Goal: Information Seeking & Learning: Learn about a topic

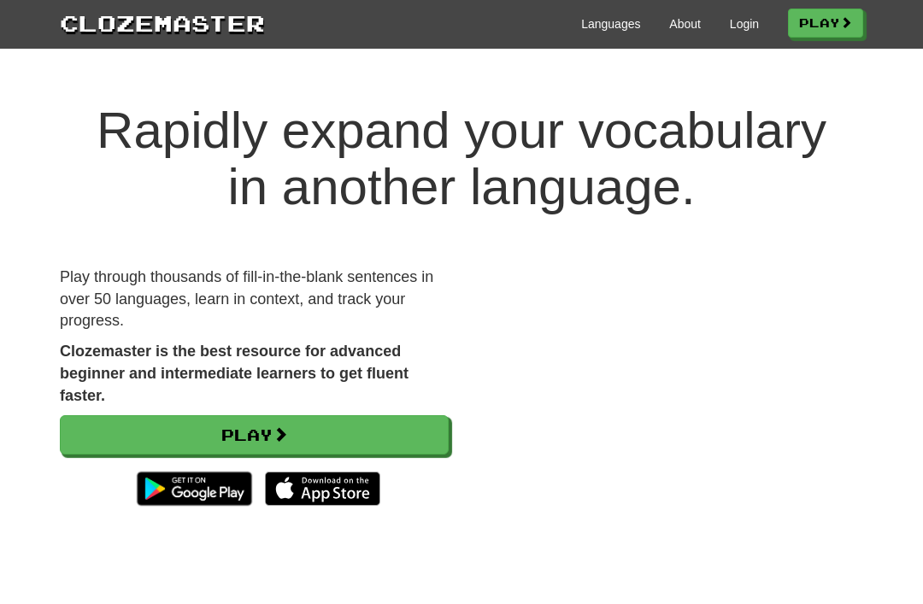
click at [740, 30] on link "Login" at bounding box center [744, 23] width 29 height 17
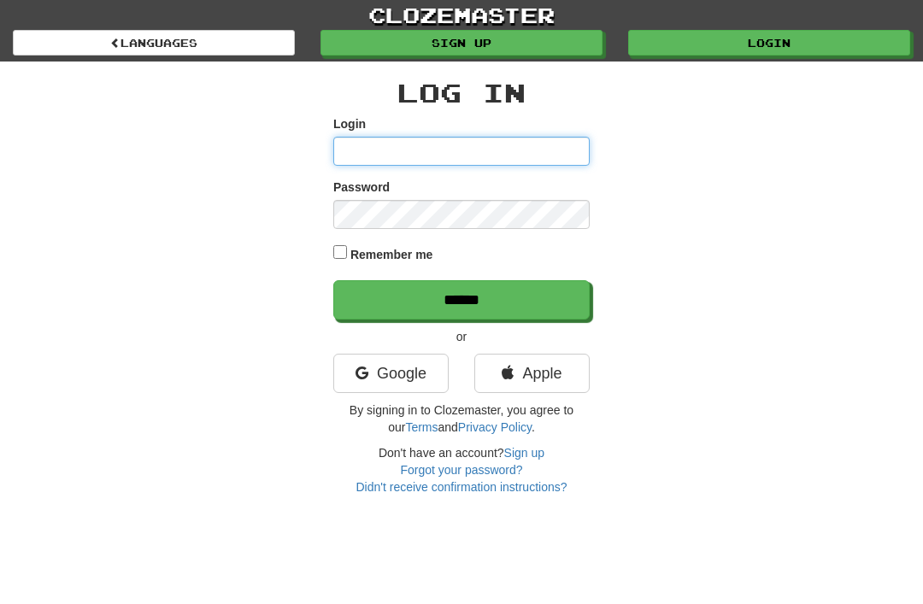
type input "********"
click at [461, 298] on input "******" at bounding box center [461, 299] width 256 height 39
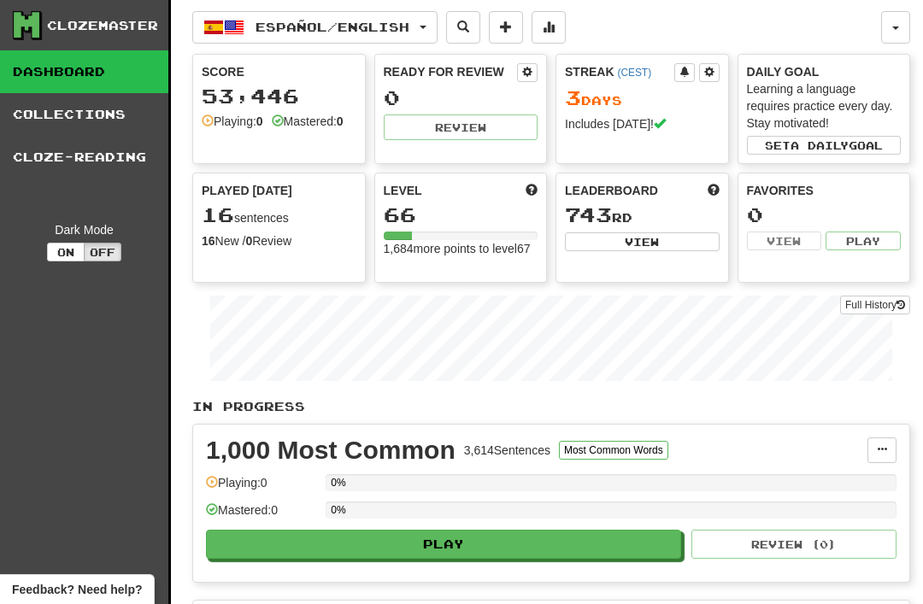
click at [293, 21] on span "Español / English" at bounding box center [332, 27] width 154 height 15
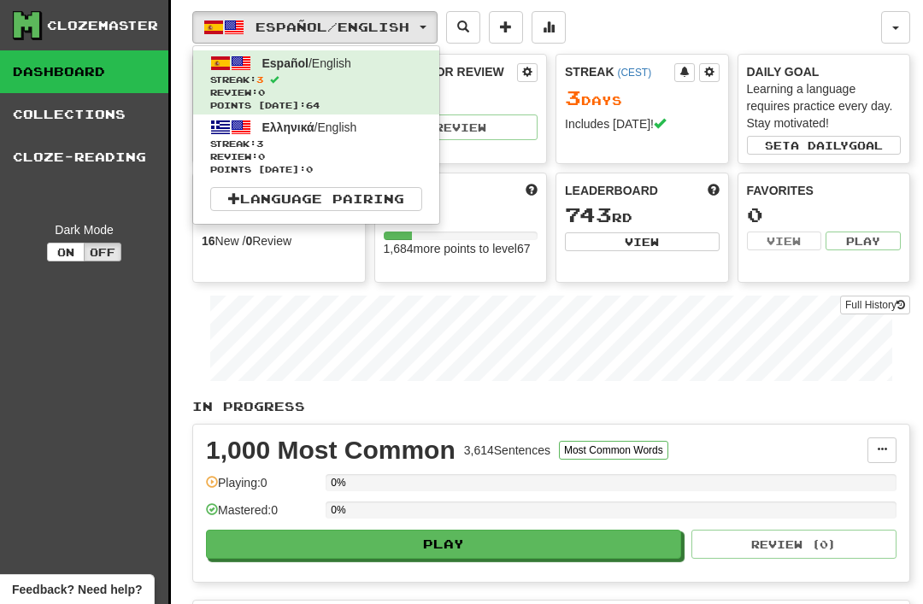
click at [246, 144] on span "Streak: 3" at bounding box center [316, 144] width 212 height 13
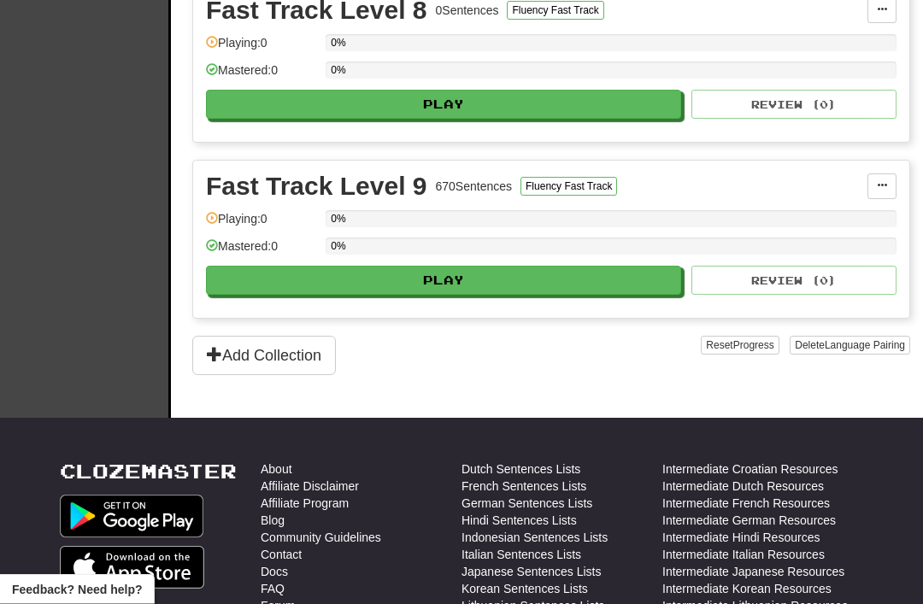
scroll to position [1672, 0]
click at [428, 282] on button "Play" at bounding box center [443, 280] width 475 height 29
select select "**"
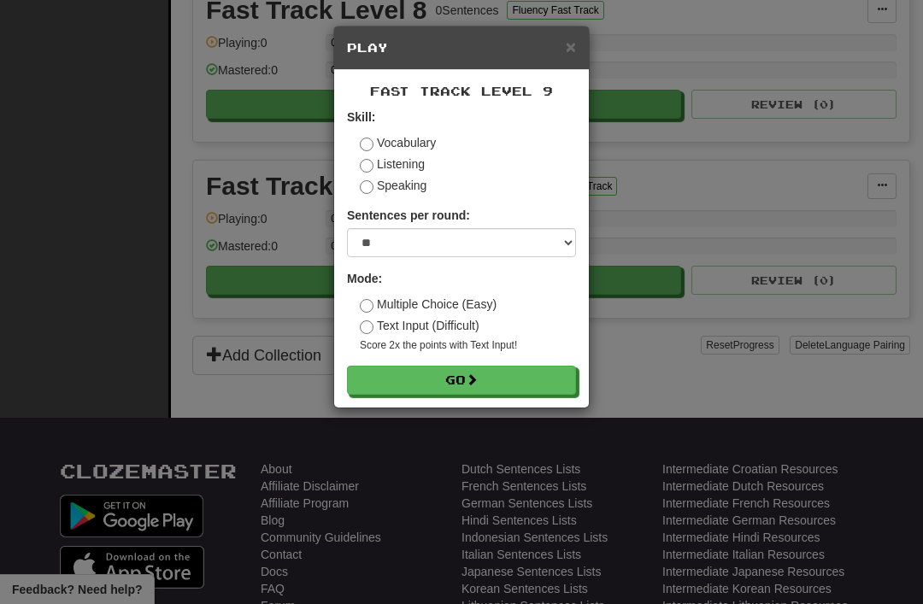
click at [431, 374] on button "Go" at bounding box center [461, 380] width 229 height 29
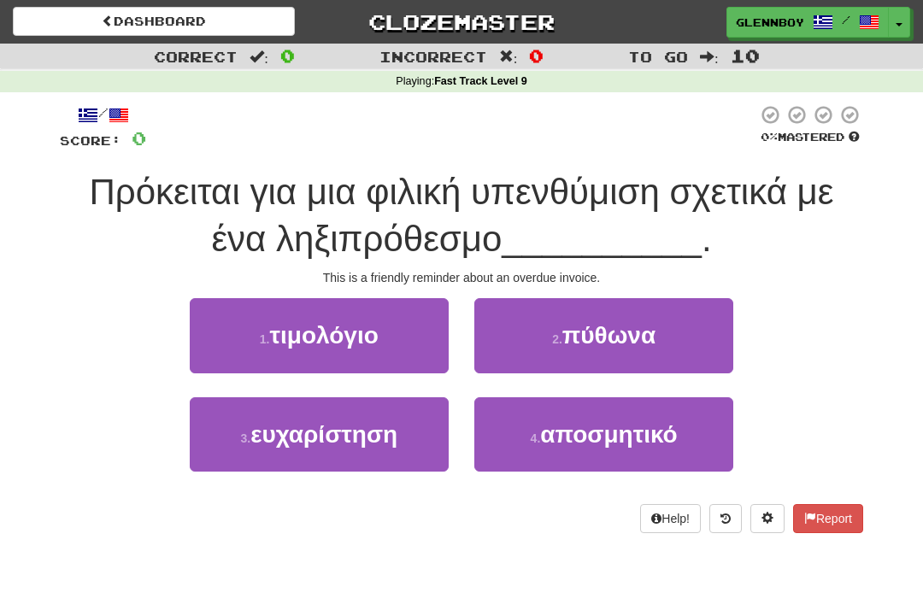
click at [283, 332] on span "τιμολόγιο" at bounding box center [324, 335] width 109 height 26
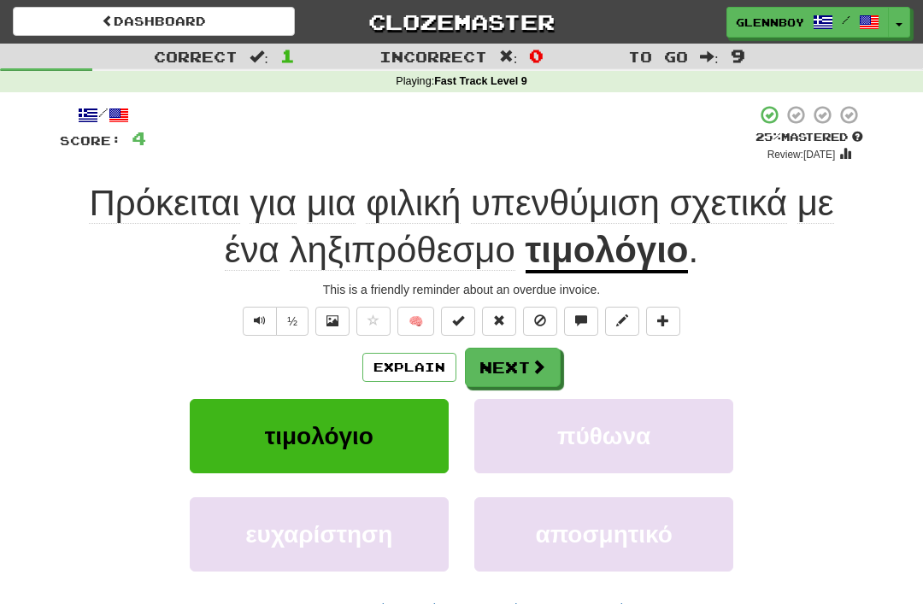
click at [391, 367] on button "Explain" at bounding box center [409, 367] width 94 height 29
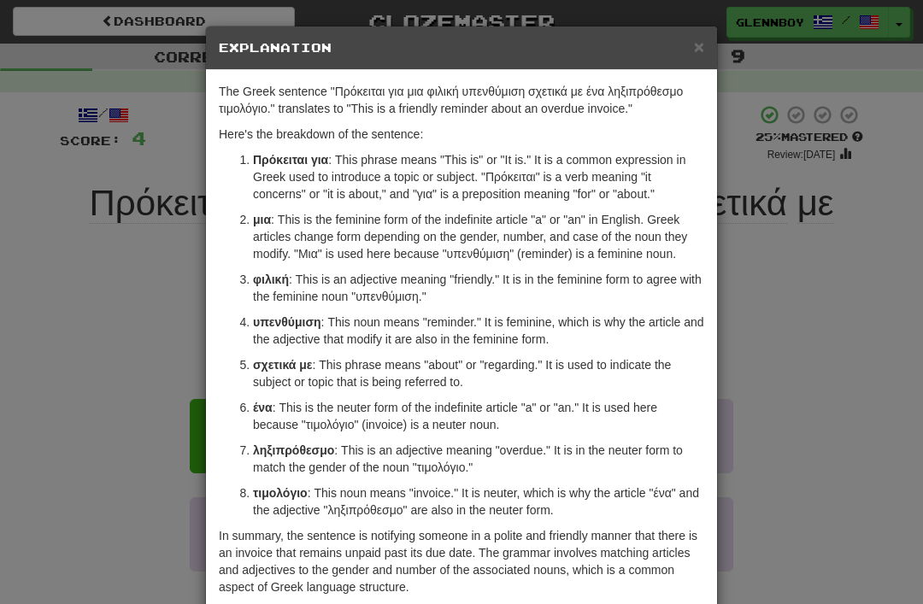
click at [701, 46] on span "×" at bounding box center [699, 47] width 10 height 20
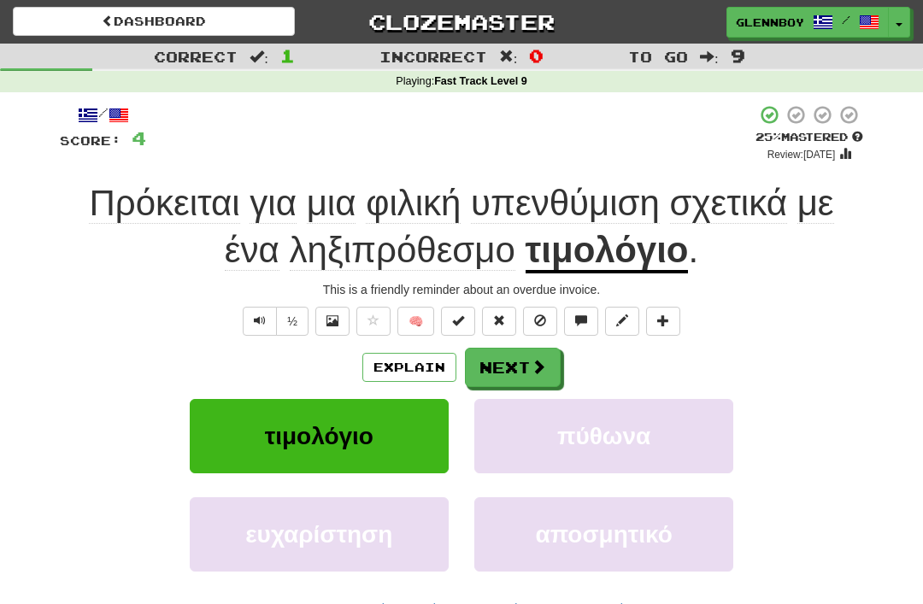
click at [289, 314] on button "½" at bounding box center [292, 321] width 32 height 29
click at [538, 323] on span at bounding box center [540, 320] width 12 height 12
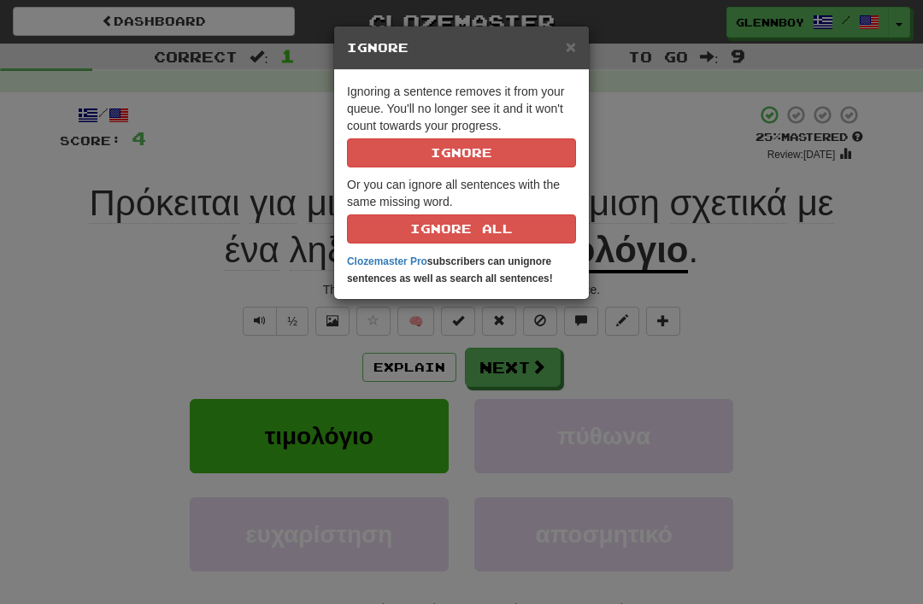
click at [455, 161] on button "Ignore" at bounding box center [461, 152] width 229 height 29
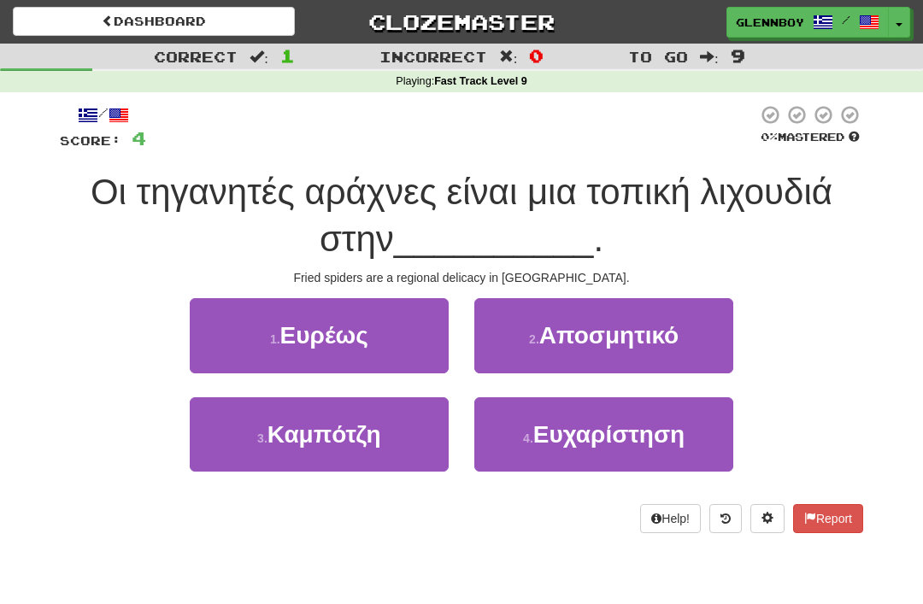
click at [301, 431] on span "Καμπότζη" at bounding box center [324, 434] width 114 height 26
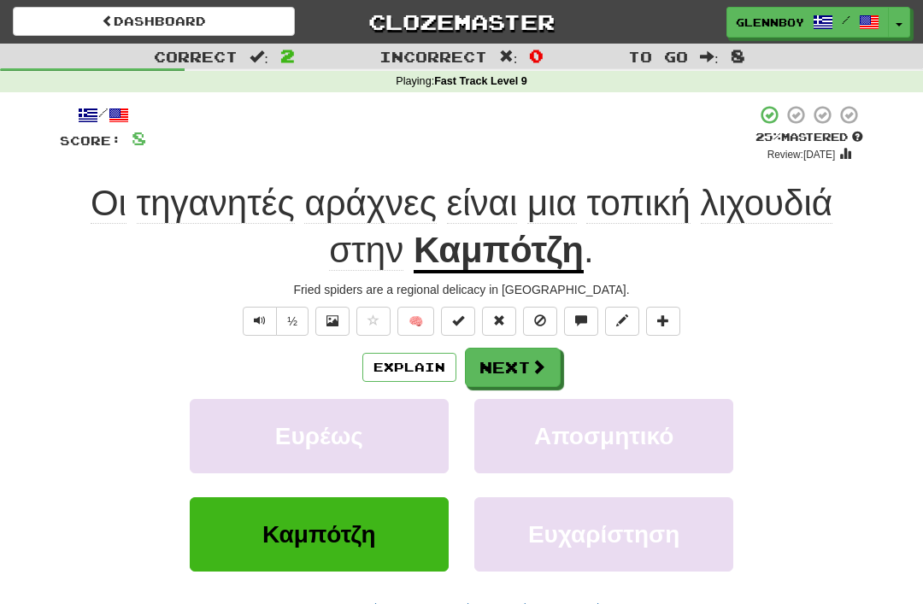
click at [397, 368] on button "Explain" at bounding box center [409, 367] width 94 height 29
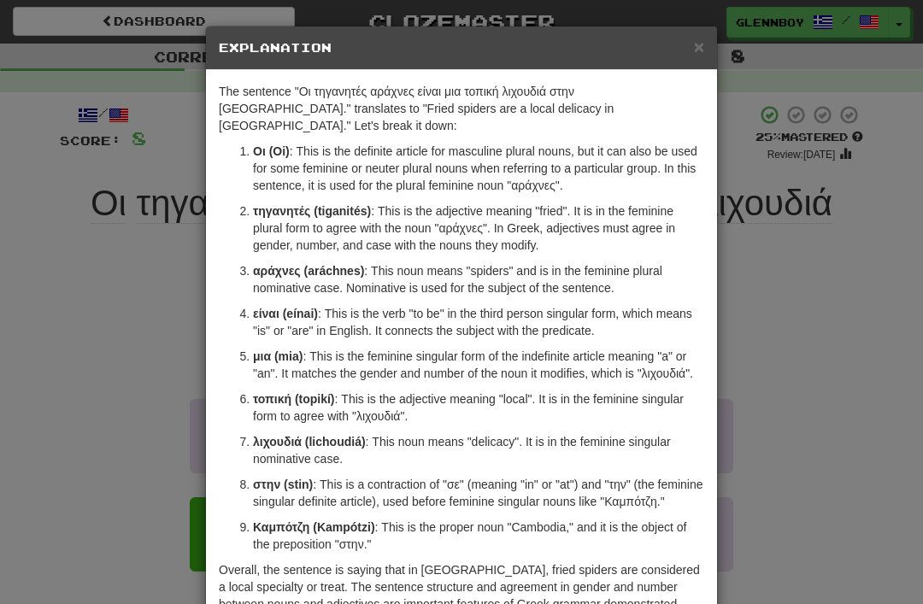
click at [700, 49] on span "×" at bounding box center [699, 47] width 10 height 20
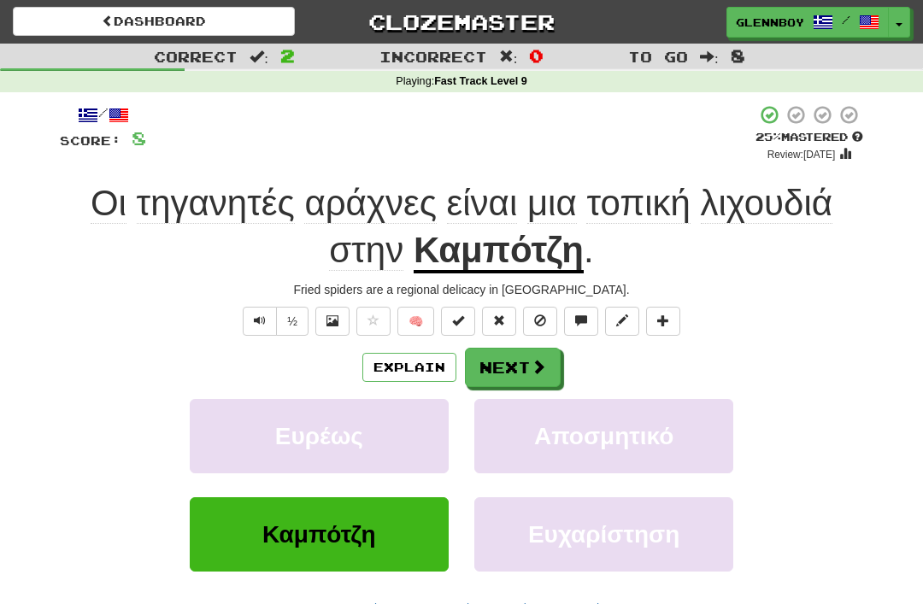
click at [532, 313] on button at bounding box center [540, 321] width 34 height 29
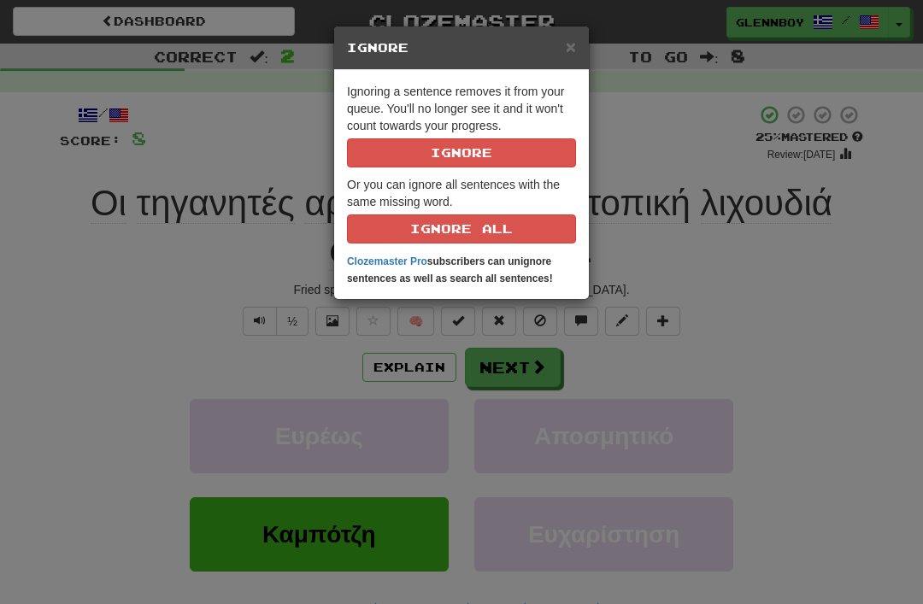
click at [434, 150] on button "Ignore" at bounding box center [461, 152] width 229 height 29
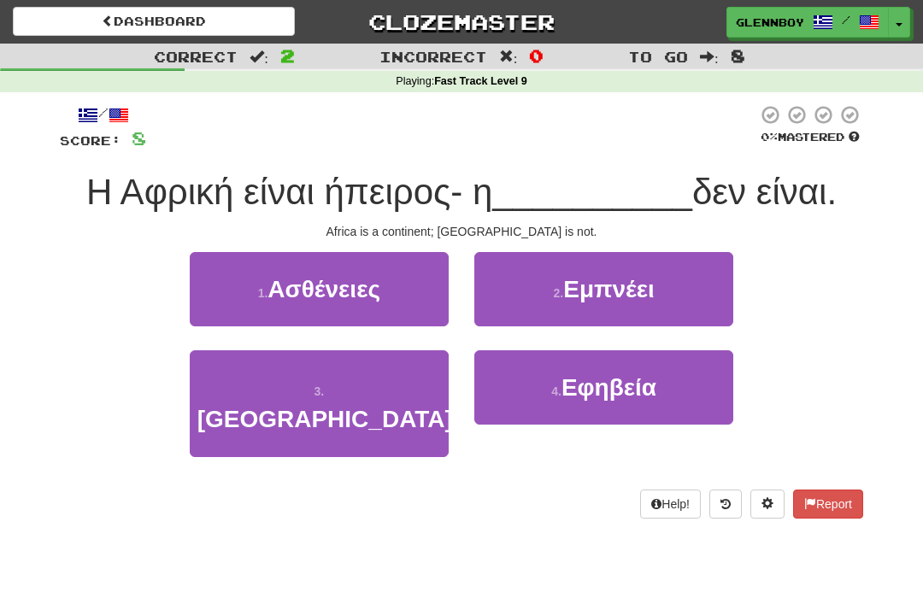
click at [313, 369] on button "3 . Γροιλανδία" at bounding box center [319, 403] width 259 height 107
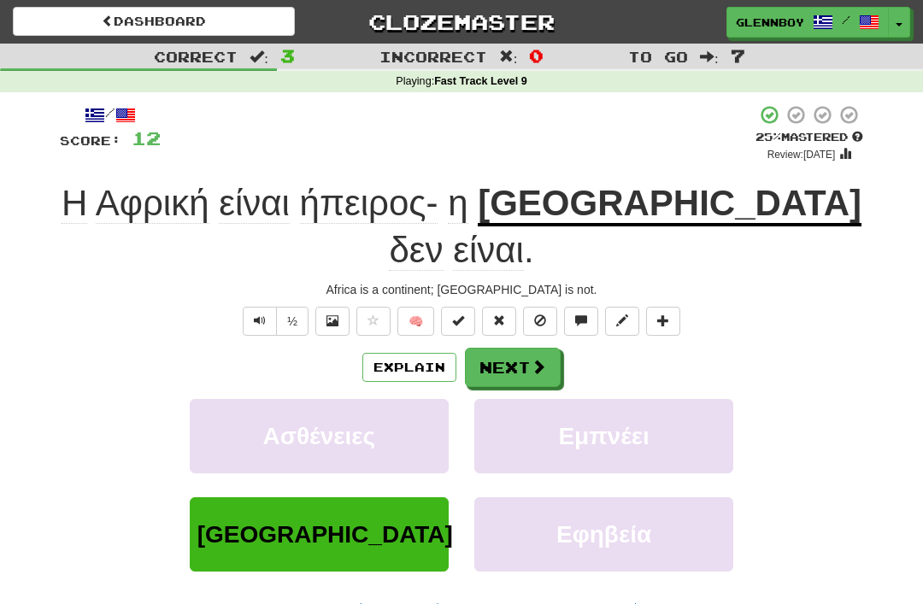
click at [538, 314] on span at bounding box center [540, 320] width 12 height 12
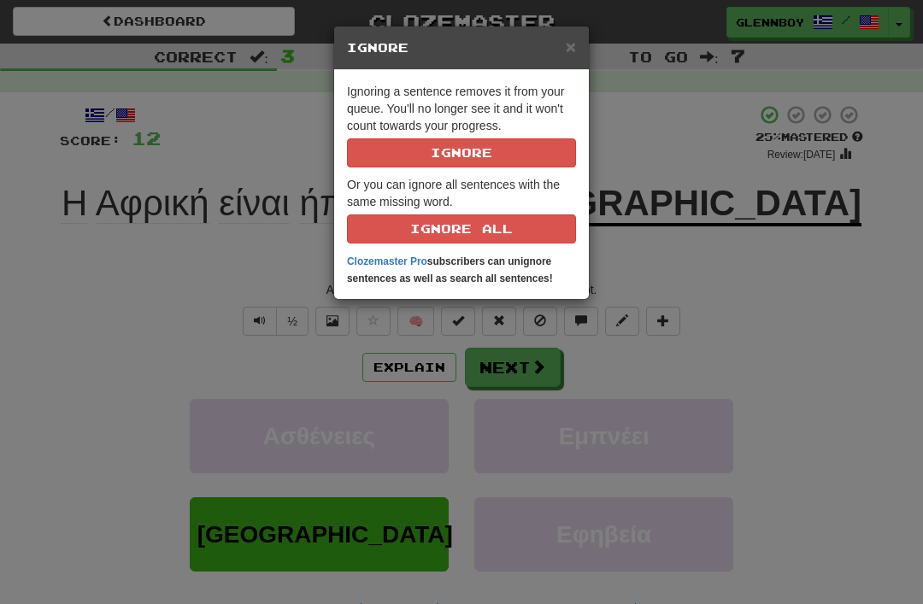
click at [451, 163] on button "Ignore" at bounding box center [461, 152] width 229 height 29
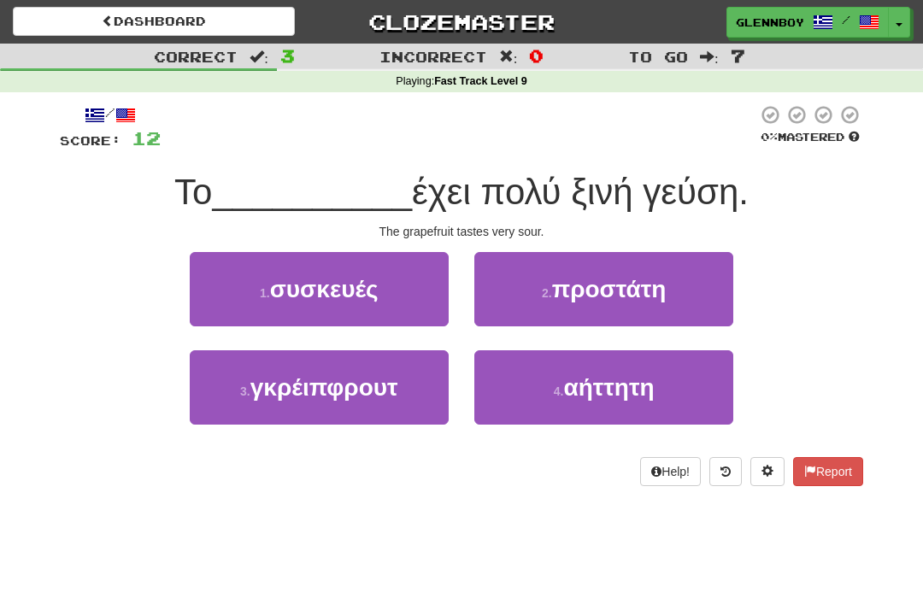
click at [279, 360] on button "3 . γκρέιπφρουτ" at bounding box center [319, 387] width 259 height 74
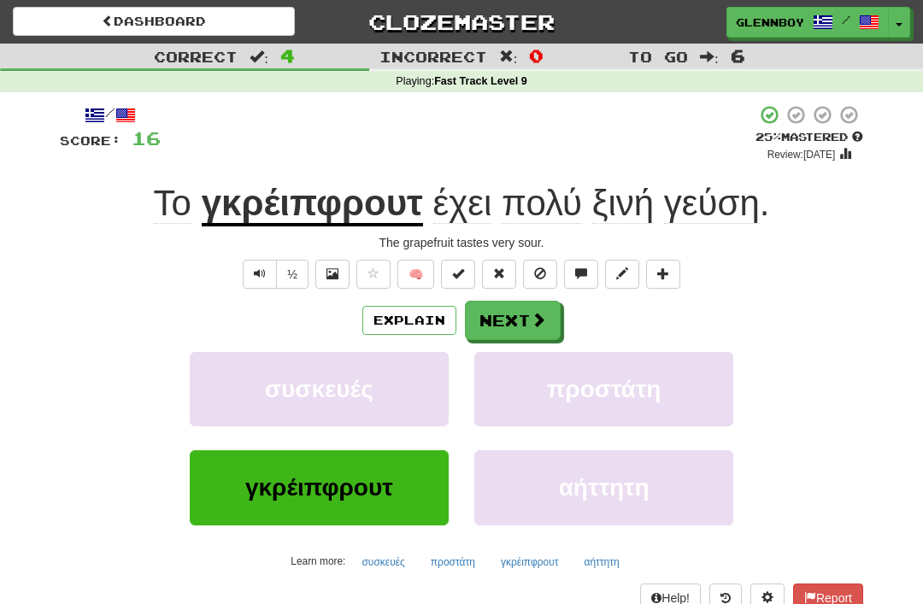
click at [545, 274] on span at bounding box center [540, 273] width 12 height 12
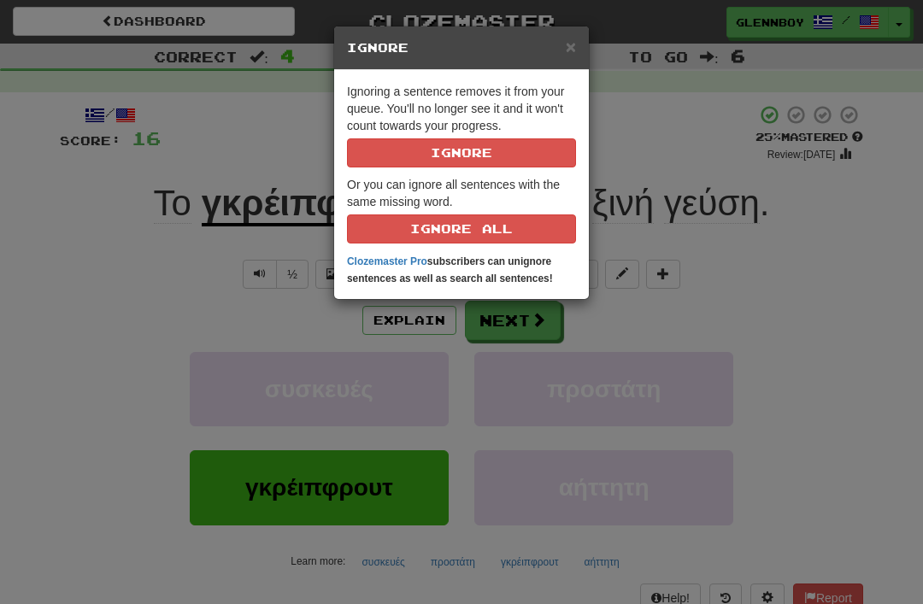
click at [437, 143] on button "Ignore" at bounding box center [461, 152] width 229 height 29
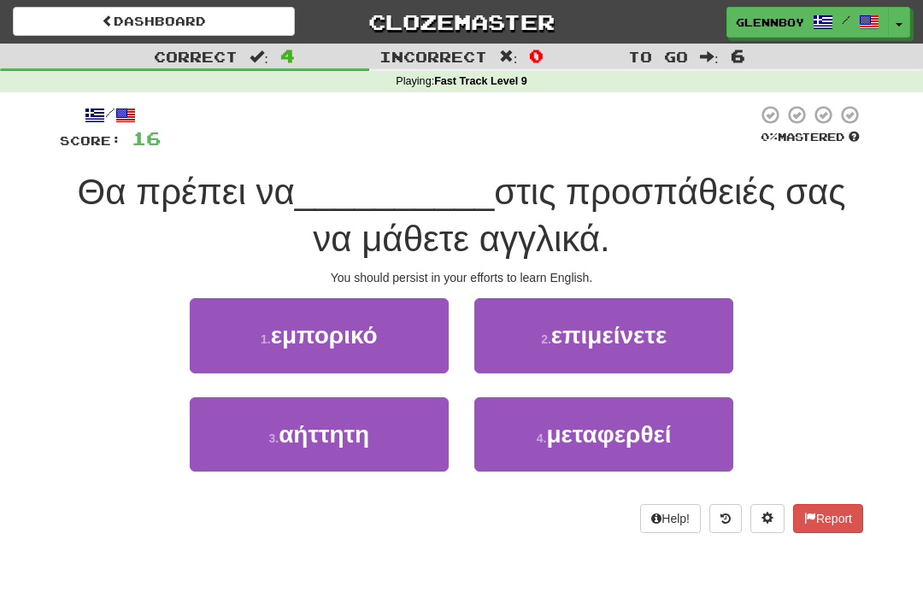
click at [586, 341] on span "επιμείνετε" at bounding box center [608, 335] width 115 height 26
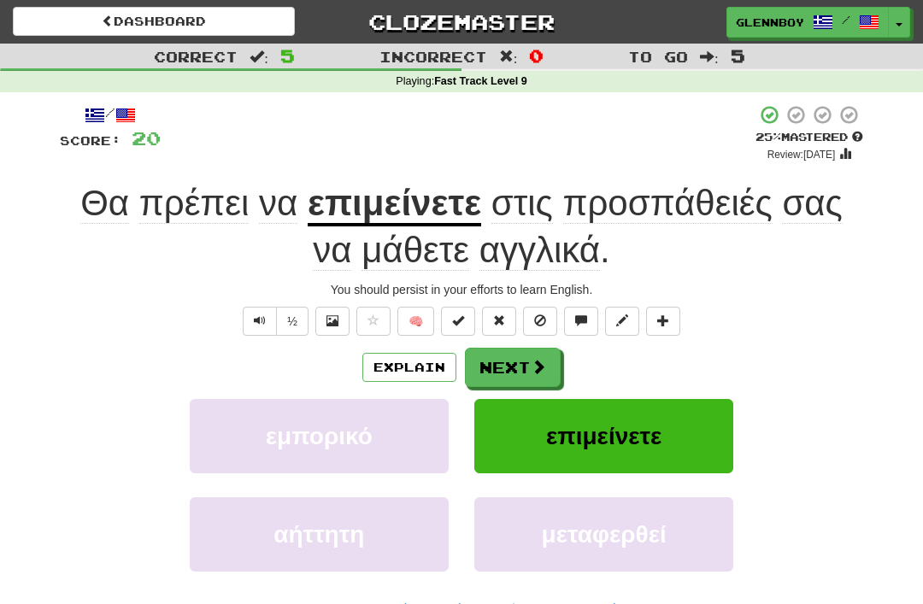
click at [530, 307] on button at bounding box center [540, 321] width 34 height 29
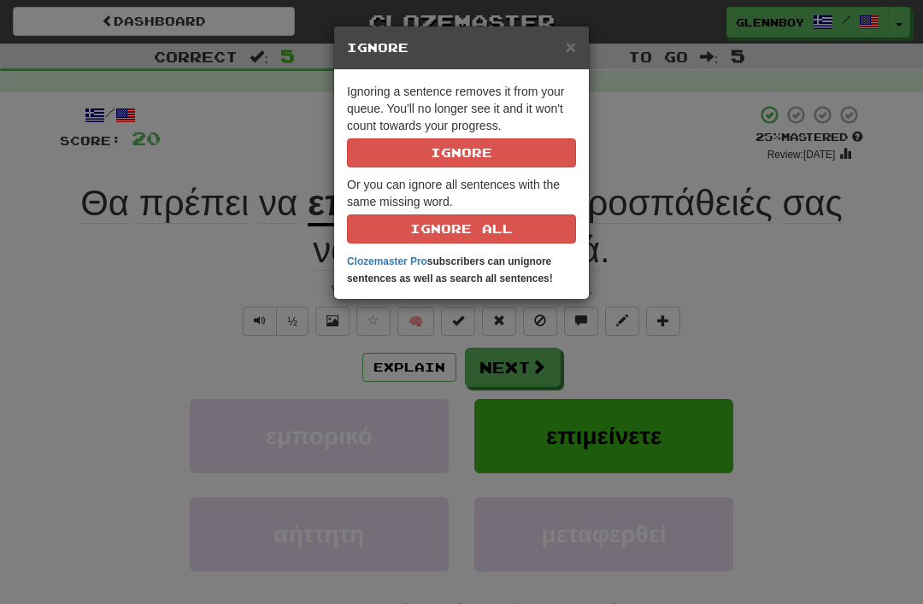
click at [431, 150] on button "Ignore" at bounding box center [461, 152] width 229 height 29
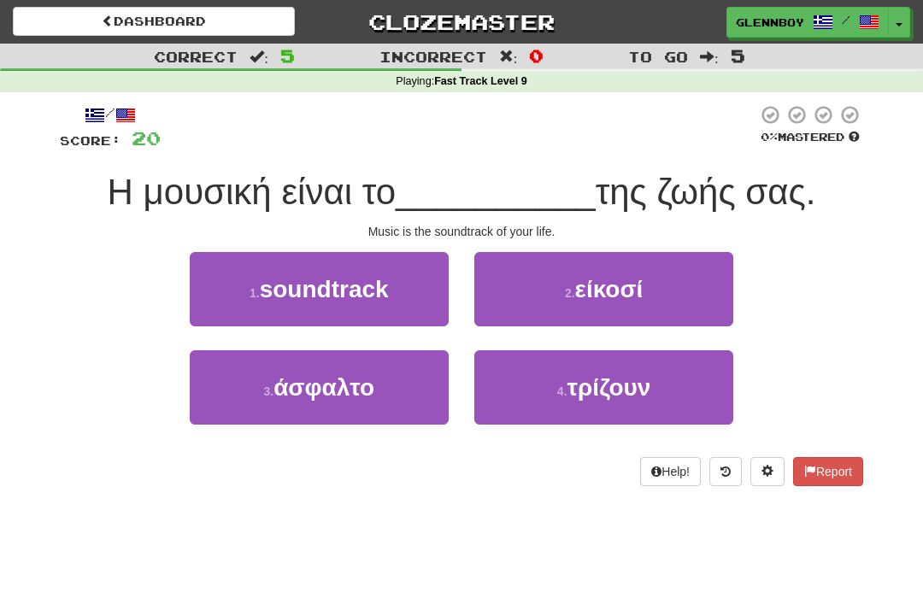
click at [717, 457] on button at bounding box center [725, 471] width 32 height 29
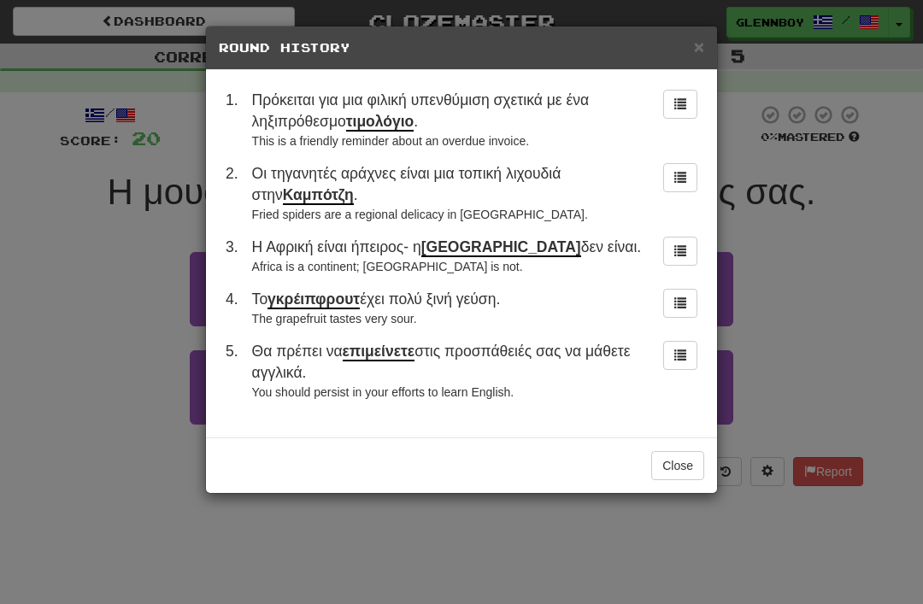
click at [673, 461] on button "Close" at bounding box center [677, 465] width 53 height 29
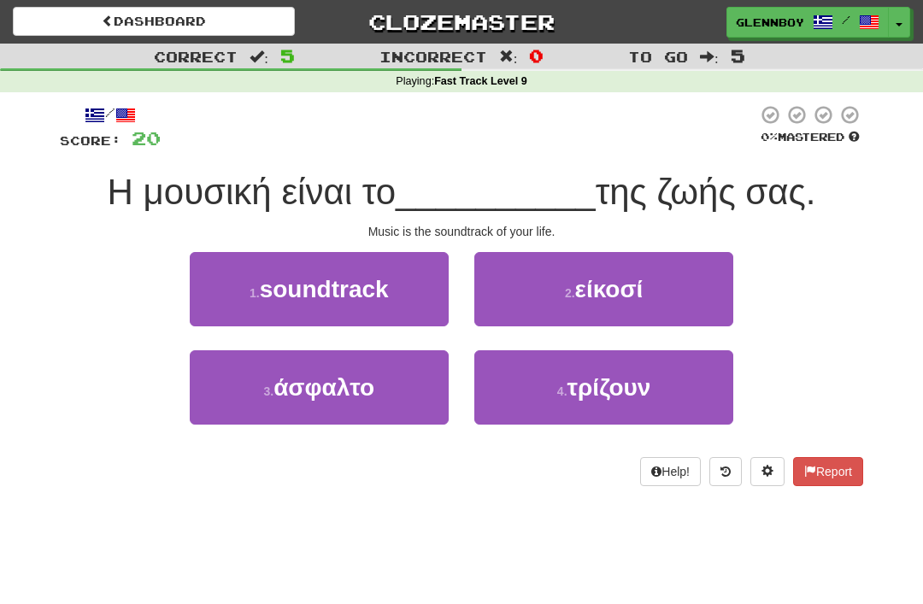
click at [314, 288] on span "soundtrack" at bounding box center [324, 289] width 129 height 26
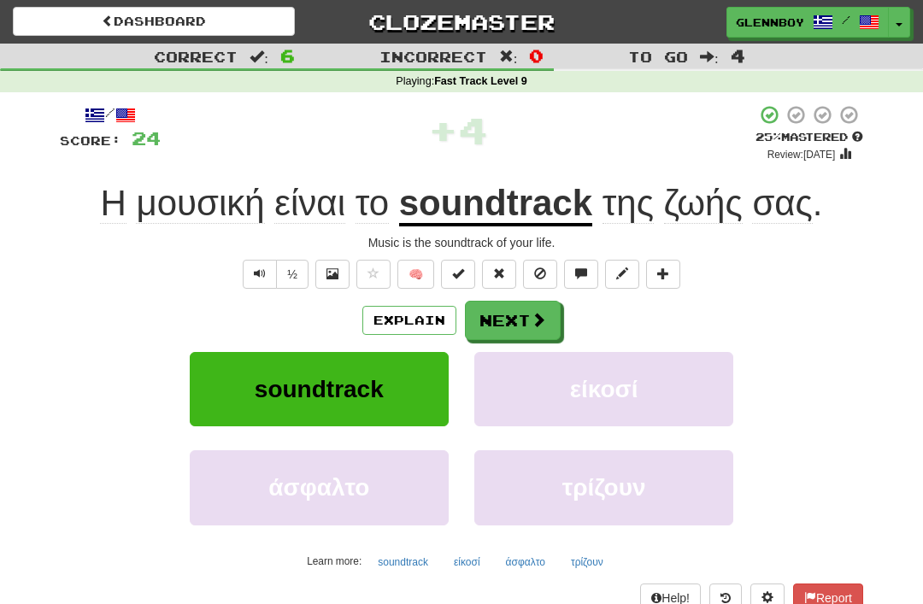
click at [545, 271] on span at bounding box center [540, 273] width 12 height 12
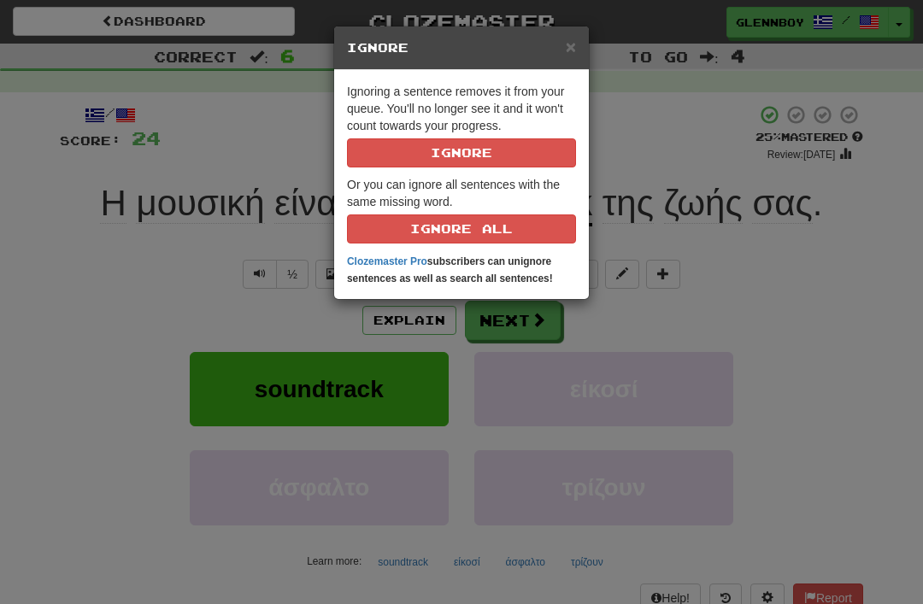
click at [444, 149] on button "Ignore" at bounding box center [461, 152] width 229 height 29
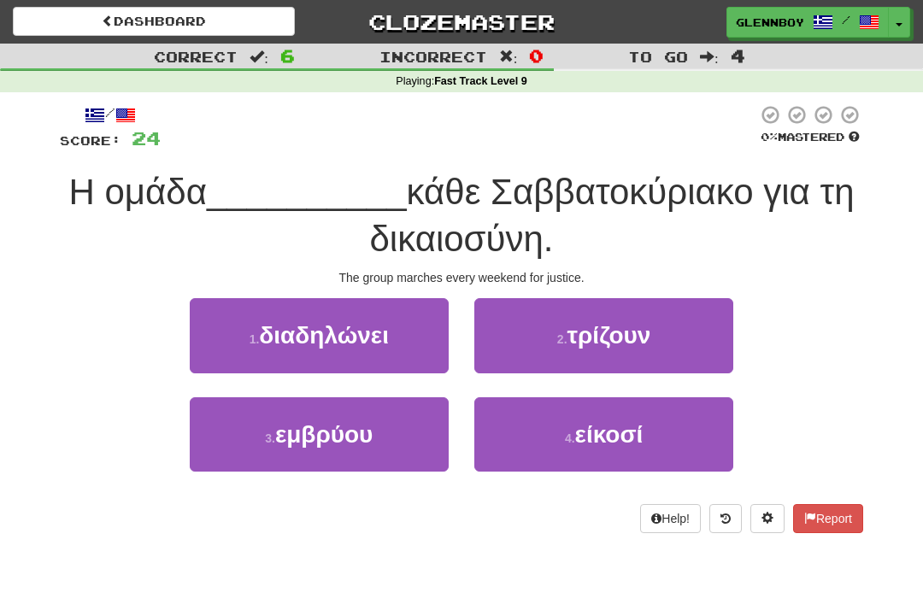
click at [297, 336] on span "διαδηλώνει" at bounding box center [324, 335] width 130 height 26
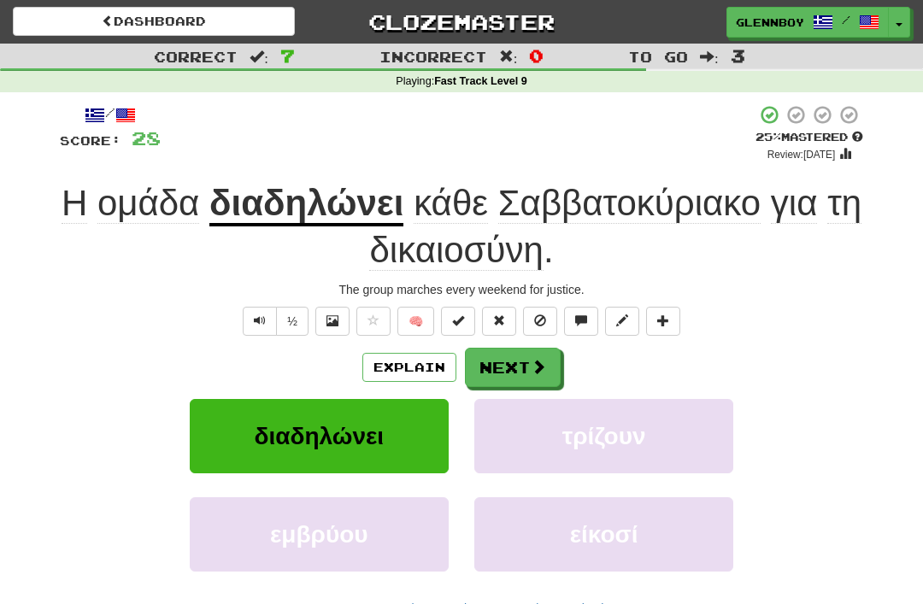
click at [392, 365] on button "Explain" at bounding box center [409, 367] width 94 height 29
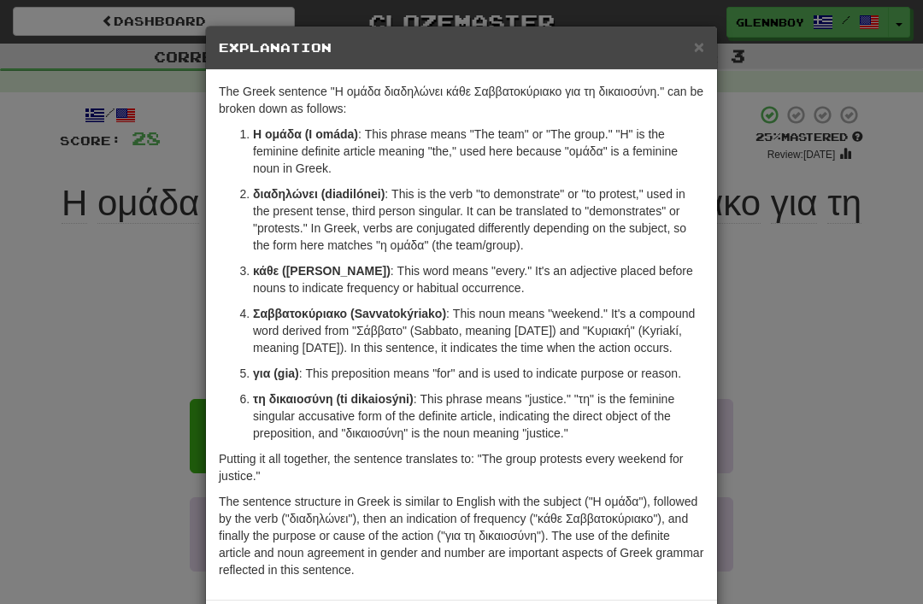
click at [695, 39] on span "×" at bounding box center [699, 47] width 10 height 20
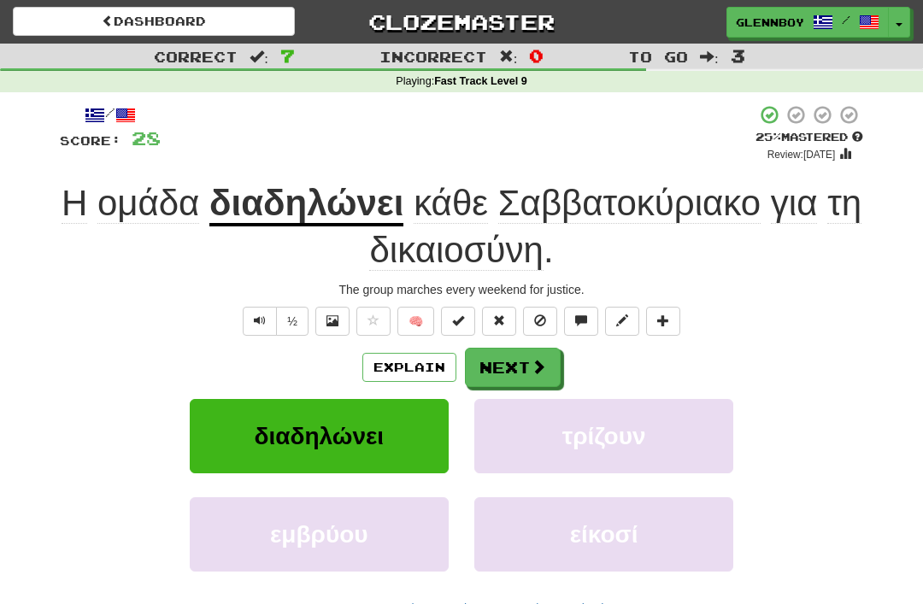
click at [537, 316] on span at bounding box center [540, 320] width 12 height 12
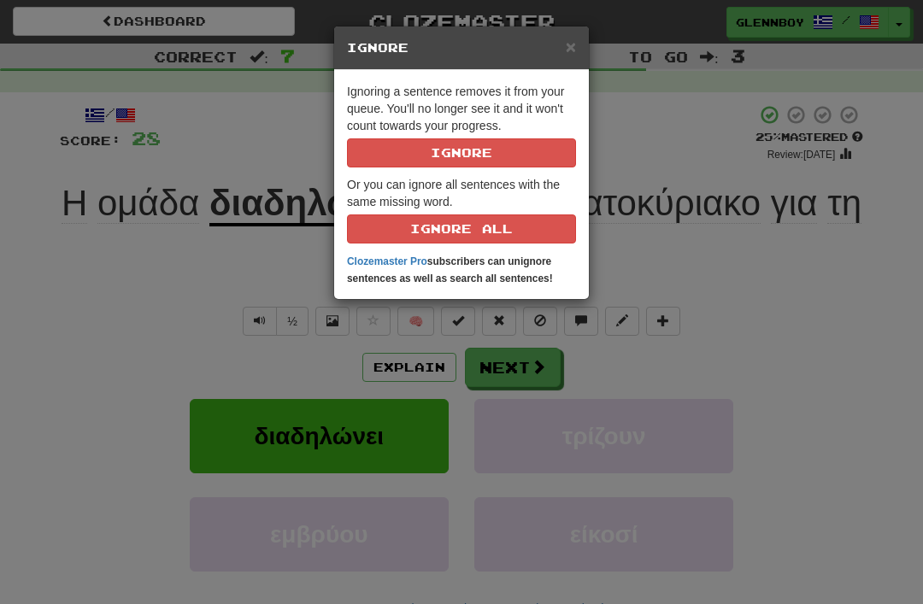
click at [436, 148] on button "Ignore" at bounding box center [461, 152] width 229 height 29
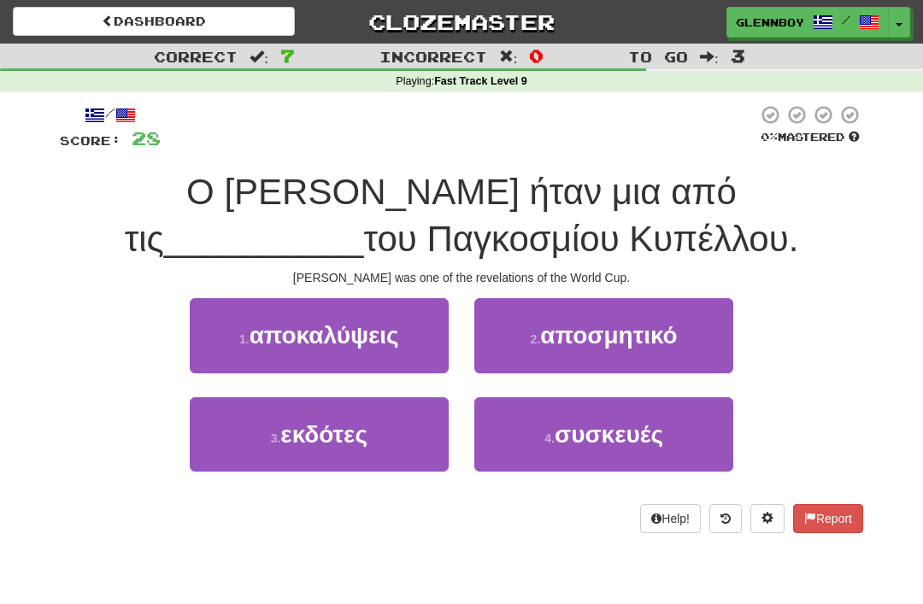
click at [296, 421] on span "εκδότες" at bounding box center [323, 434] width 87 height 26
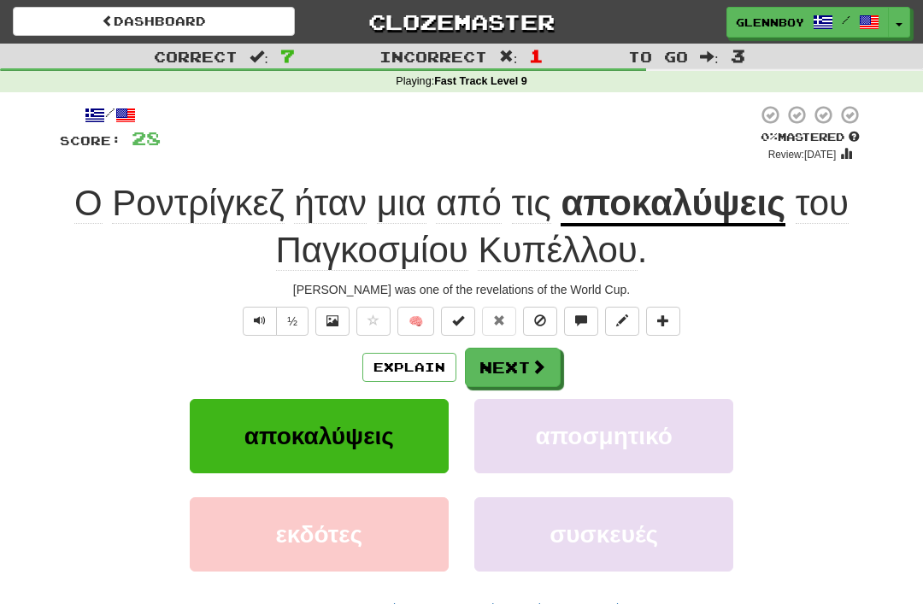
click at [401, 359] on button "Explain" at bounding box center [409, 367] width 94 height 29
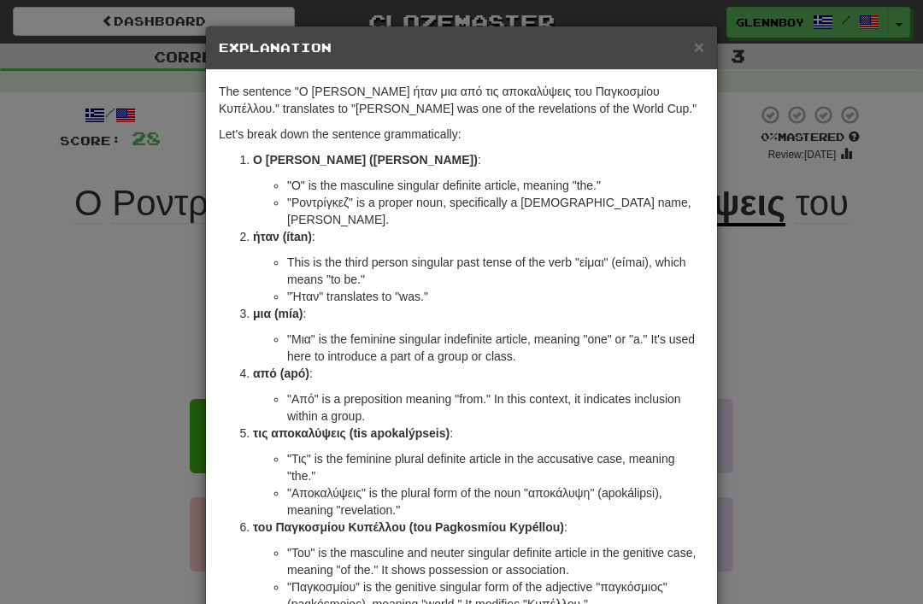
click at [697, 45] on span "×" at bounding box center [699, 47] width 10 height 20
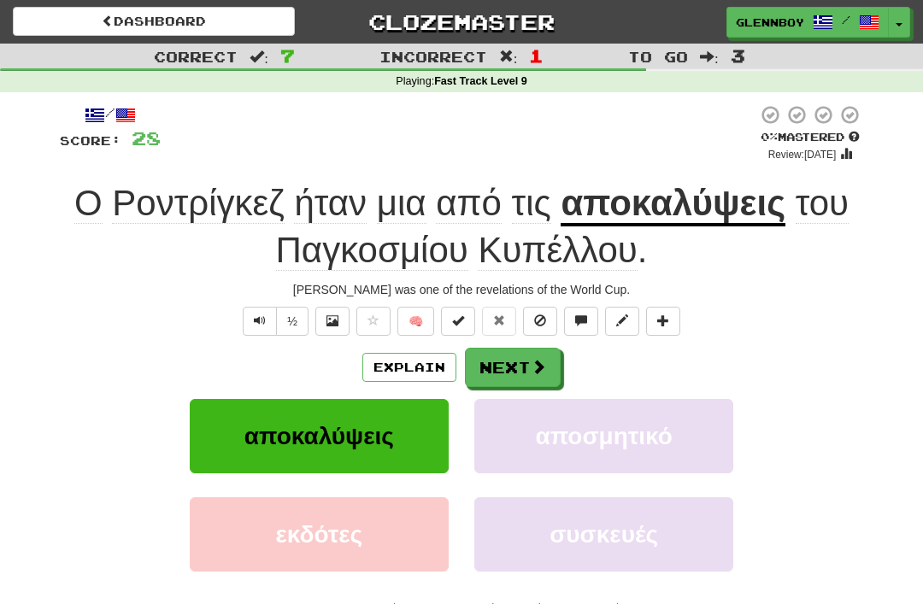
click at [535, 314] on span at bounding box center [540, 320] width 12 height 12
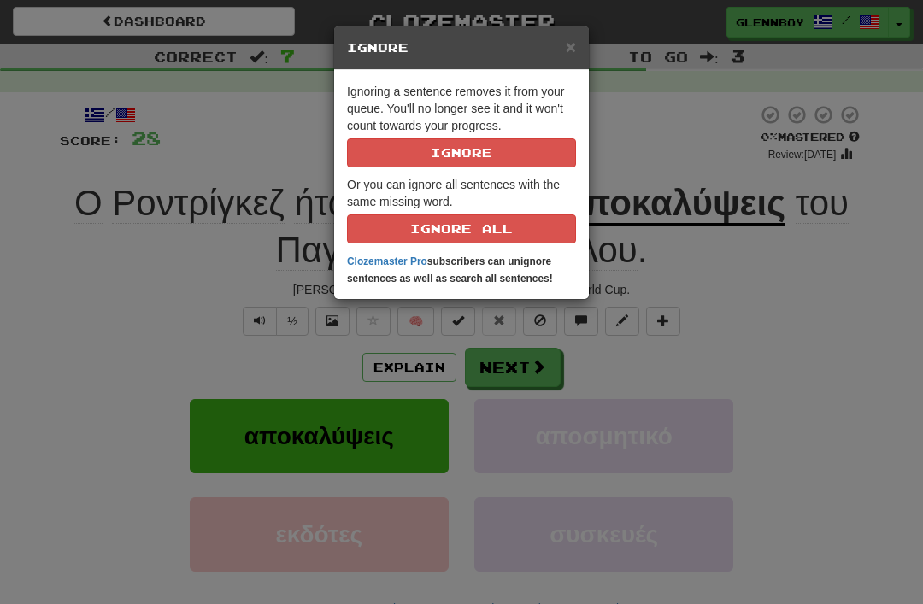
click at [422, 150] on button "Ignore" at bounding box center [461, 152] width 229 height 29
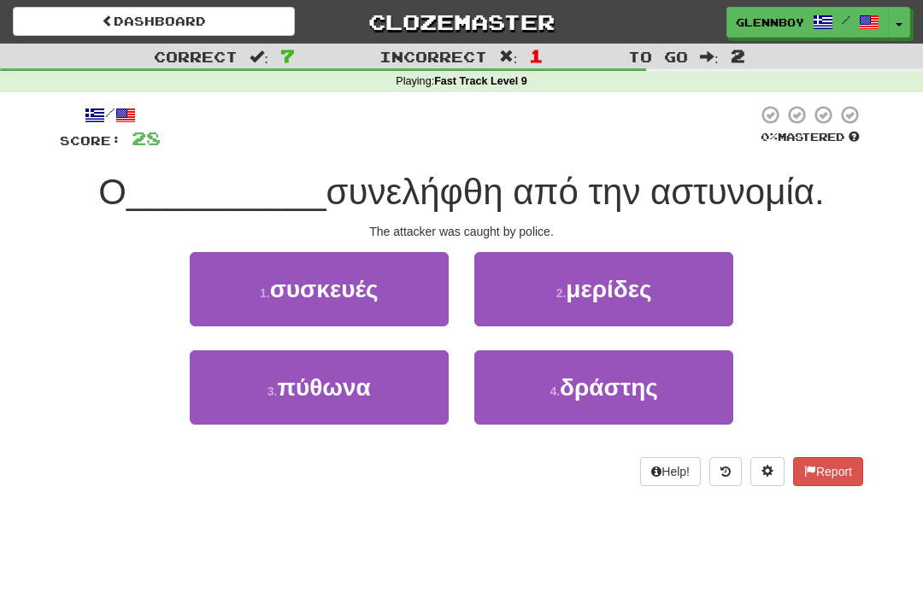
click at [564, 376] on span "δράστης" at bounding box center [609, 387] width 98 height 26
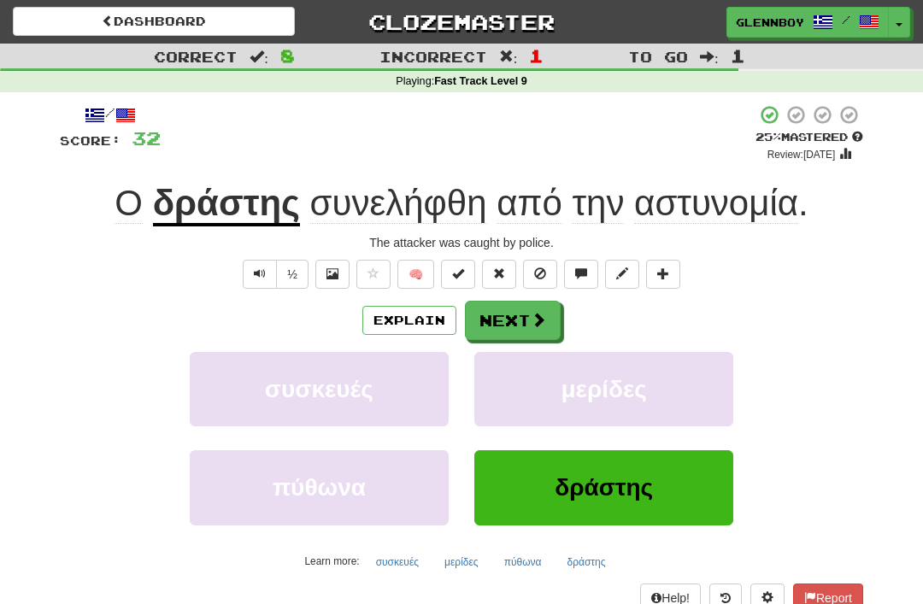
click at [407, 319] on button "Explain" at bounding box center [409, 320] width 94 height 29
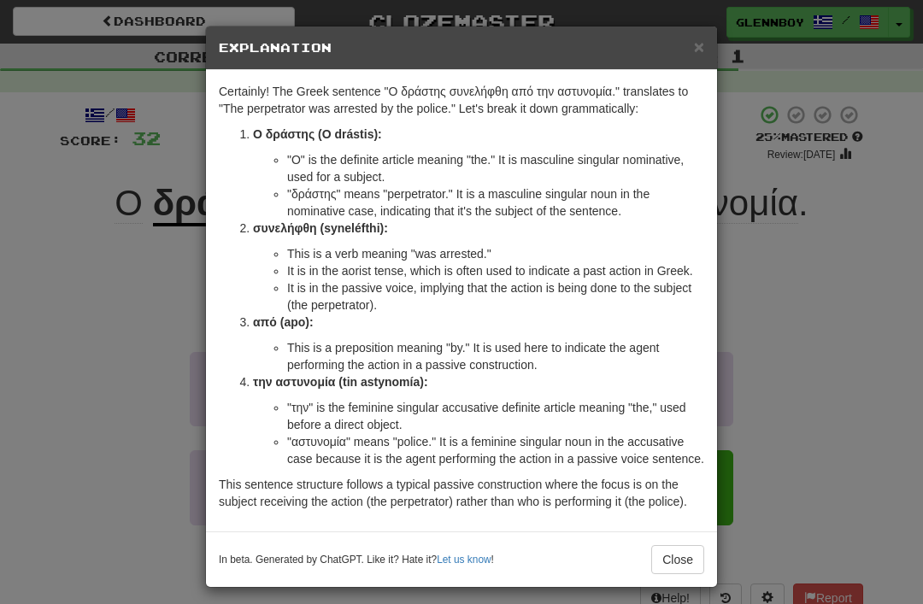
click at [667, 574] on button "Close" at bounding box center [677, 559] width 53 height 29
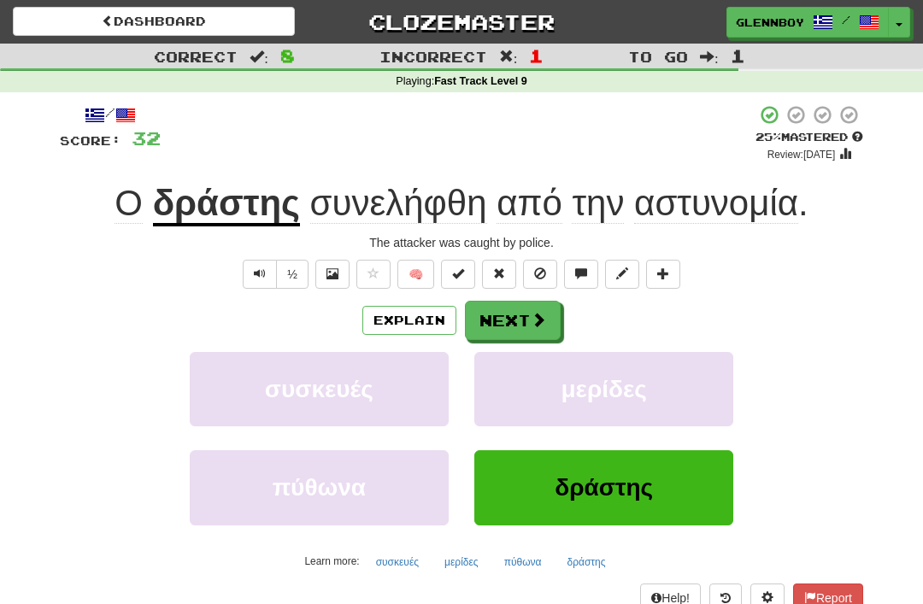
click at [411, 320] on button "Explain" at bounding box center [409, 320] width 94 height 29
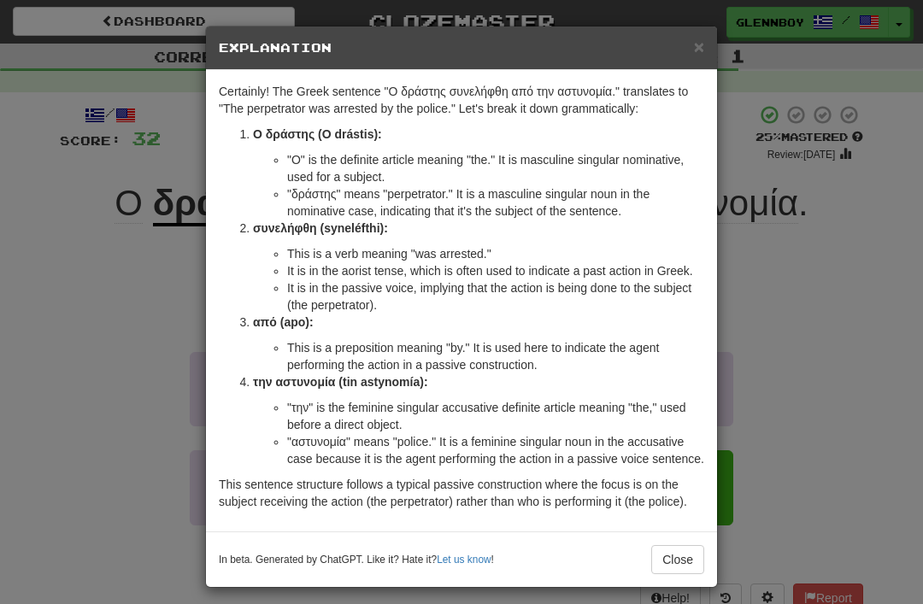
click at [671, 574] on button "Close" at bounding box center [677, 559] width 53 height 29
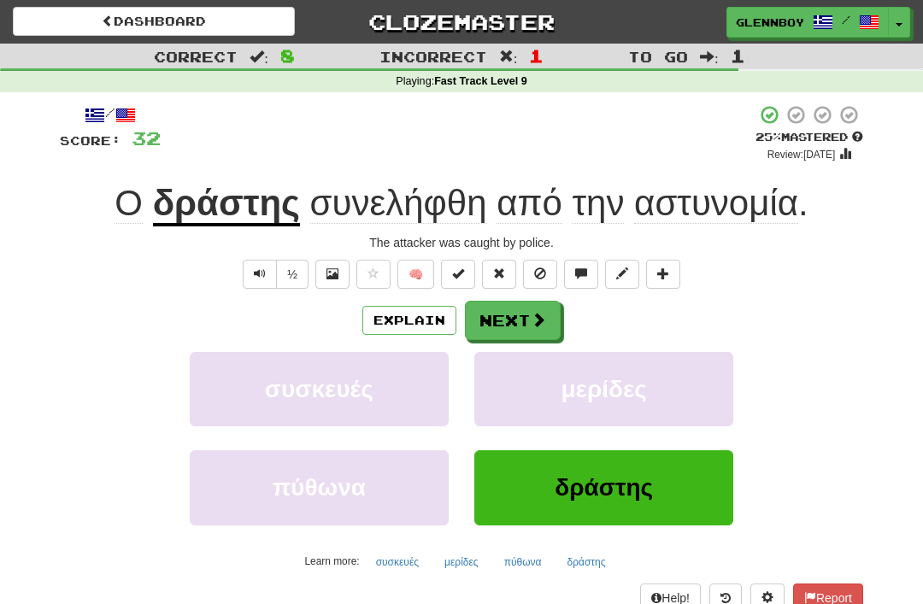
click at [532, 273] on button at bounding box center [540, 274] width 34 height 29
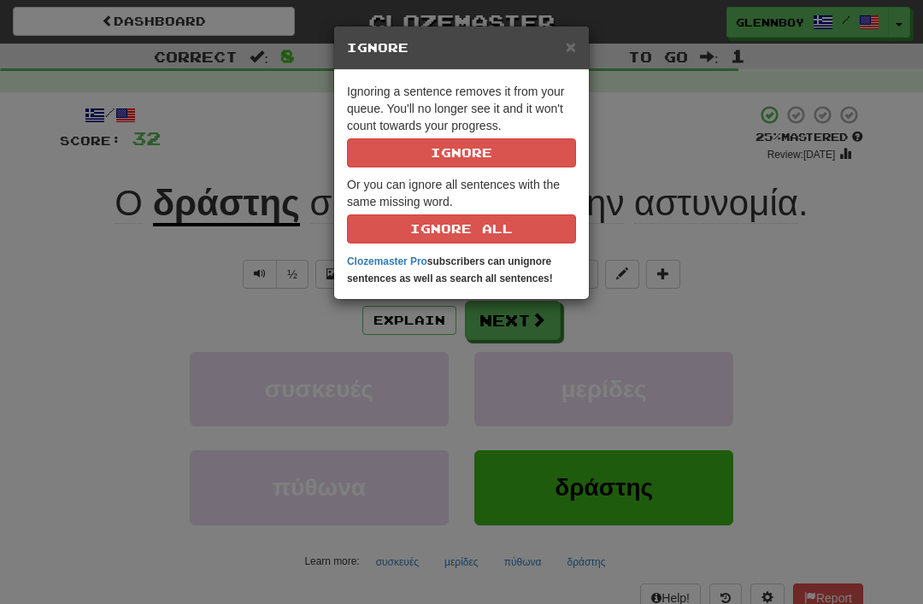
click at [441, 150] on button "Ignore" at bounding box center [461, 152] width 229 height 29
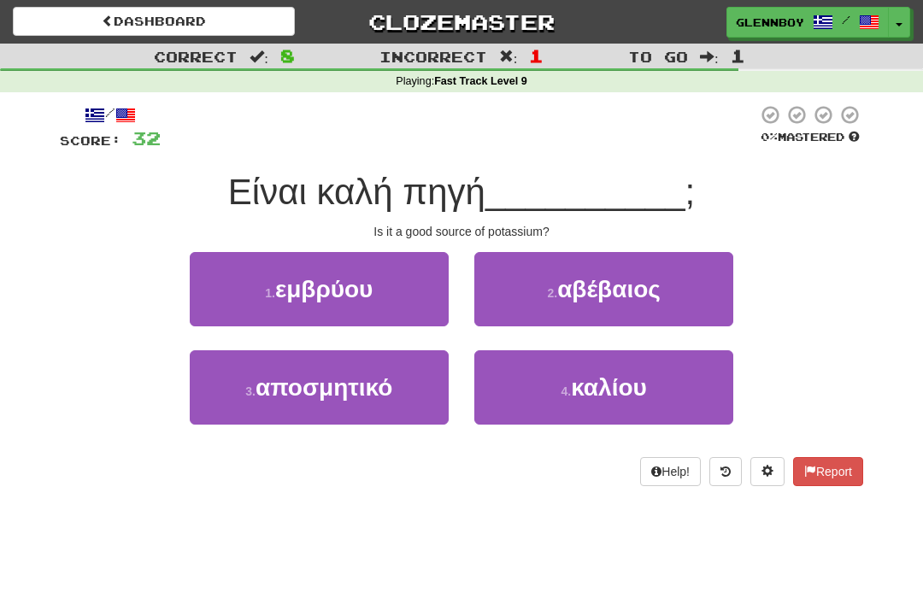
click at [596, 402] on button "4 . καλίου" at bounding box center [603, 387] width 259 height 74
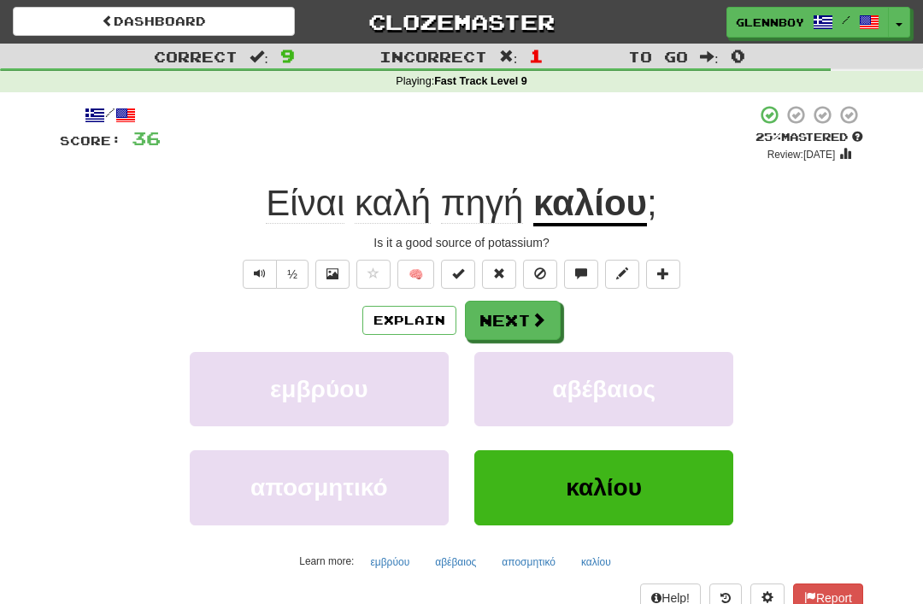
click at [540, 269] on span at bounding box center [540, 273] width 12 height 12
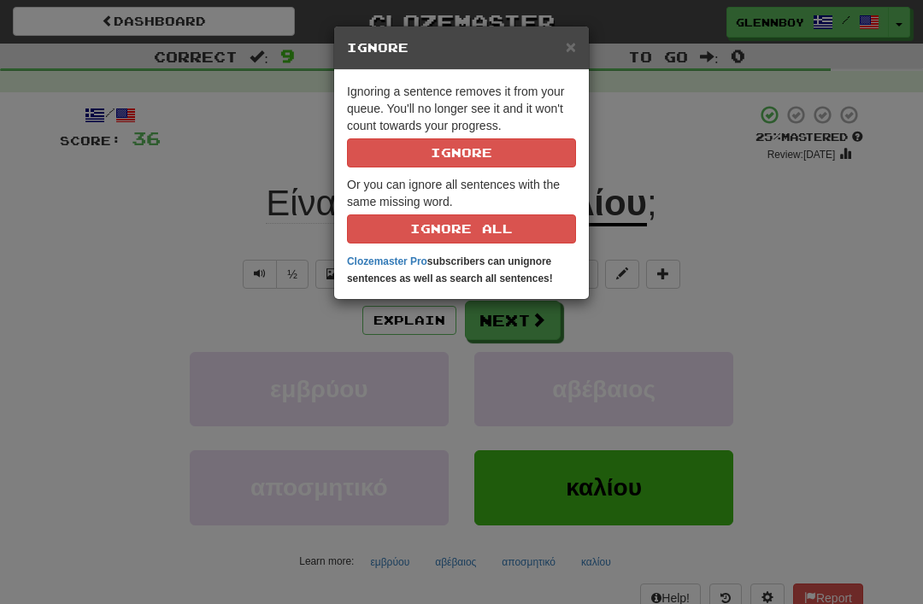
click at [451, 157] on button "Ignore" at bounding box center [461, 152] width 229 height 29
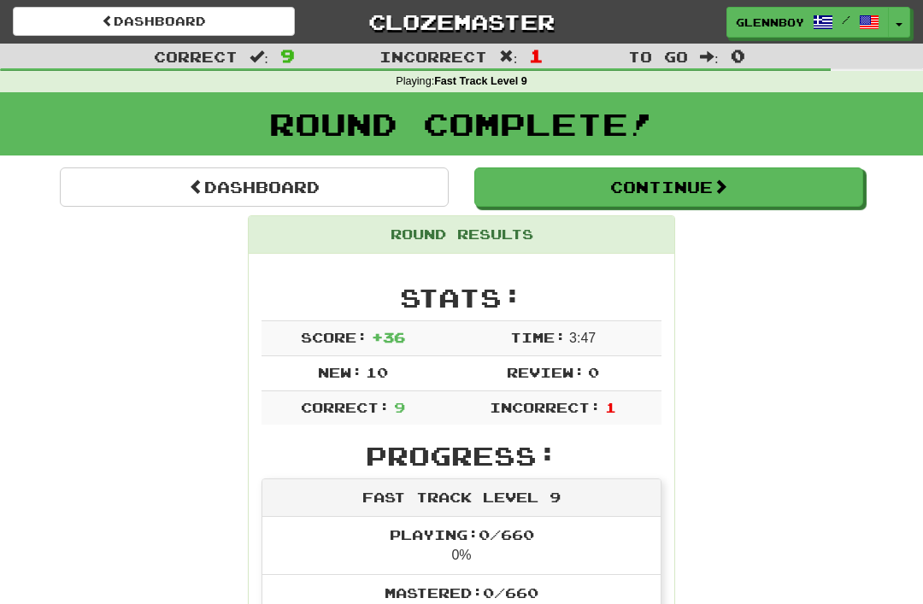
click at [155, 14] on link "Dashboard" at bounding box center [154, 21] width 282 height 29
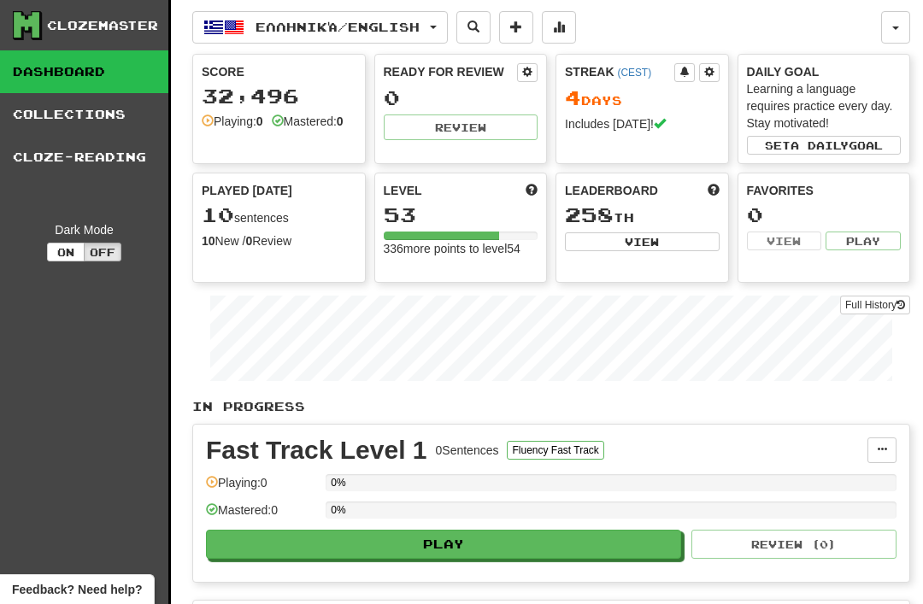
click at [276, 16] on button "Ελληνικά / English" at bounding box center [319, 27] width 255 height 32
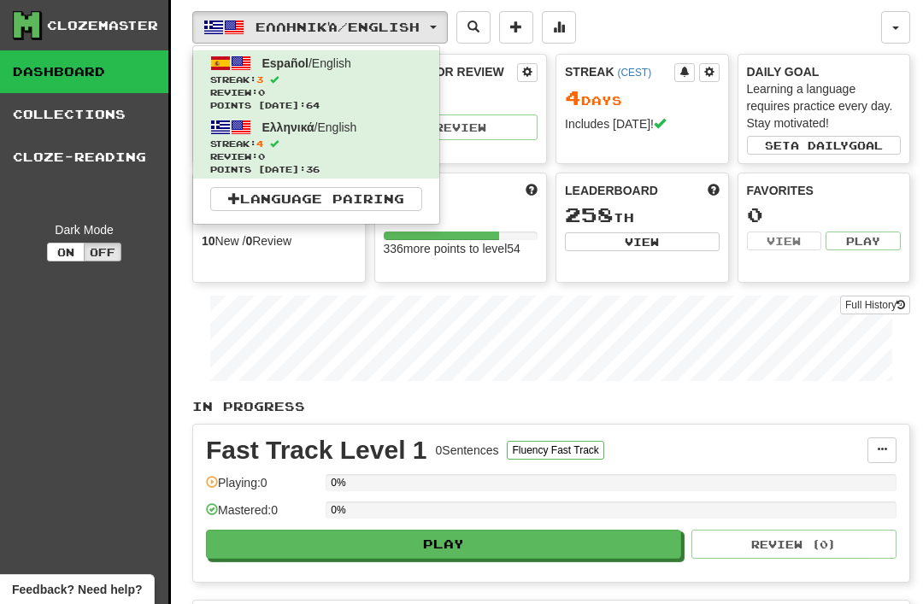
click at [249, 67] on span at bounding box center [241, 63] width 21 height 21
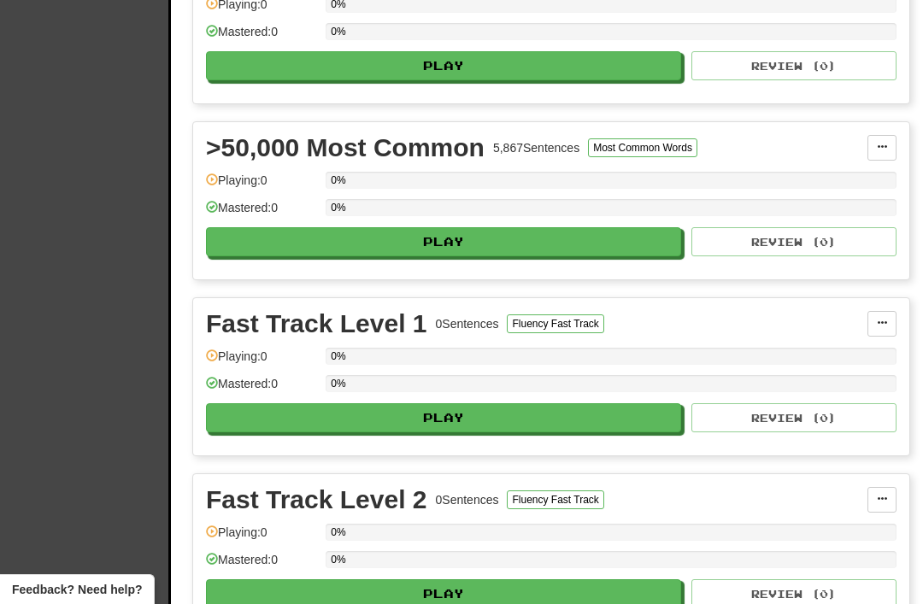
scroll to position [830, 0]
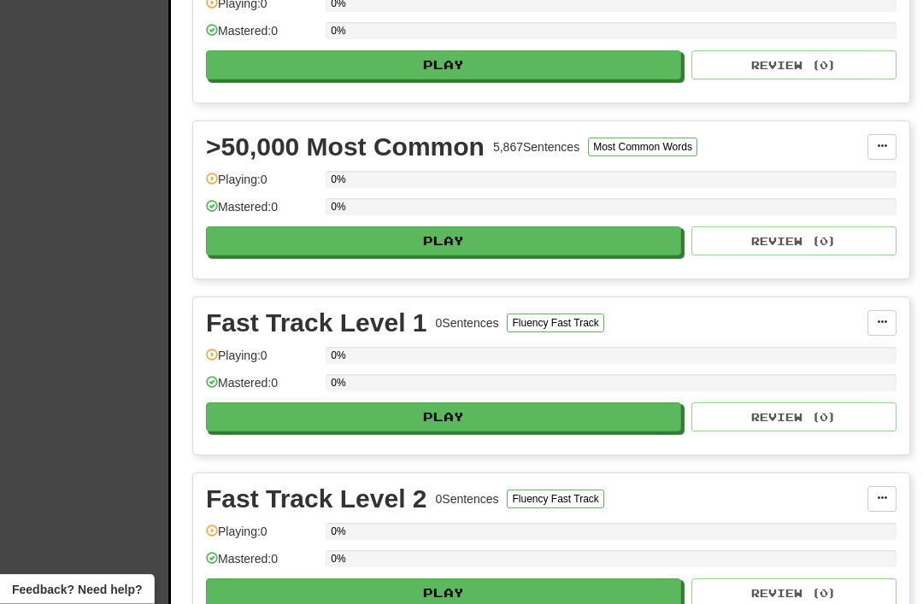
click at [445, 240] on button "Play" at bounding box center [443, 241] width 475 height 29
select select "**"
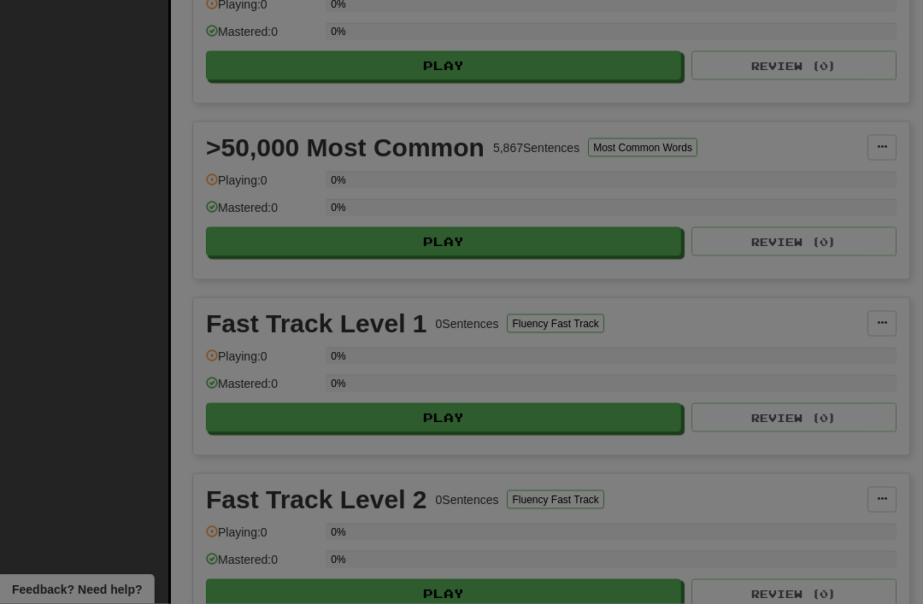
scroll to position [831, 0]
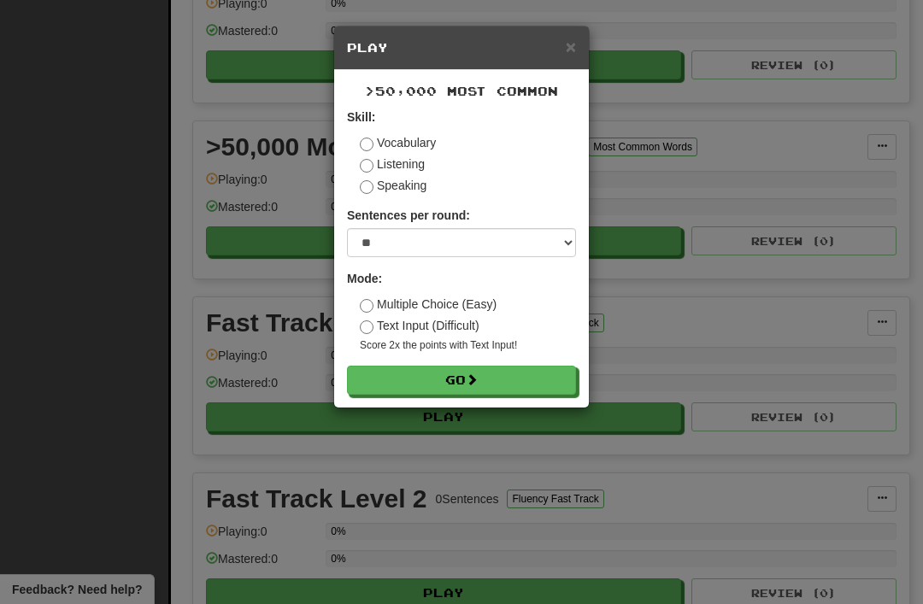
click at [455, 373] on button "Go" at bounding box center [461, 380] width 229 height 29
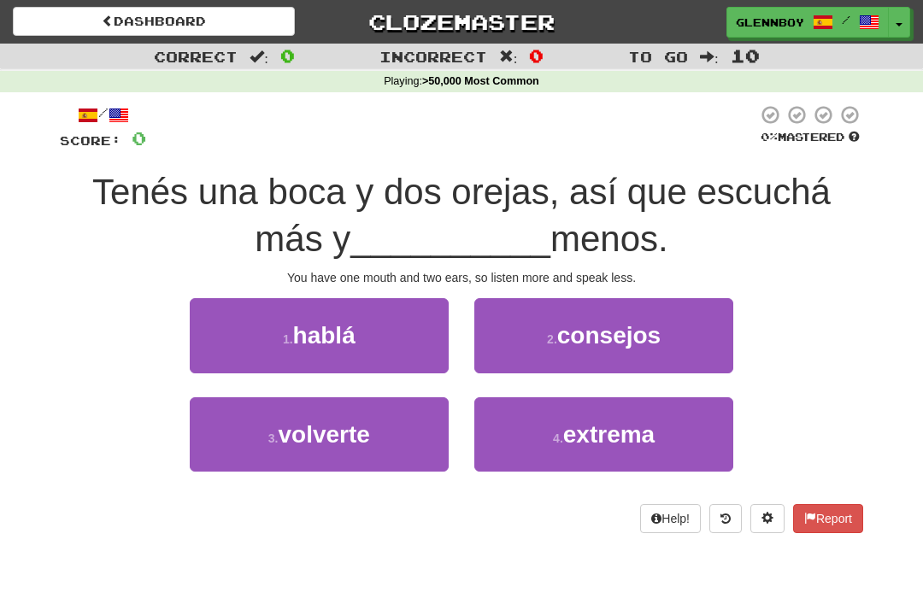
click at [325, 342] on span "hablá" at bounding box center [324, 335] width 62 height 26
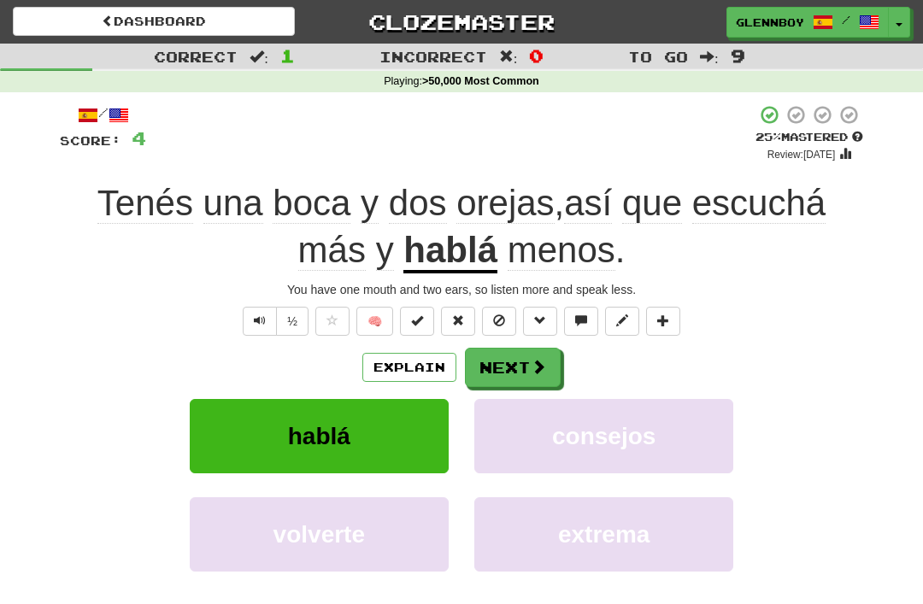
click at [255, 314] on span "Text-to-speech controls" at bounding box center [260, 320] width 12 height 12
click at [407, 365] on button "Explain" at bounding box center [409, 367] width 94 height 29
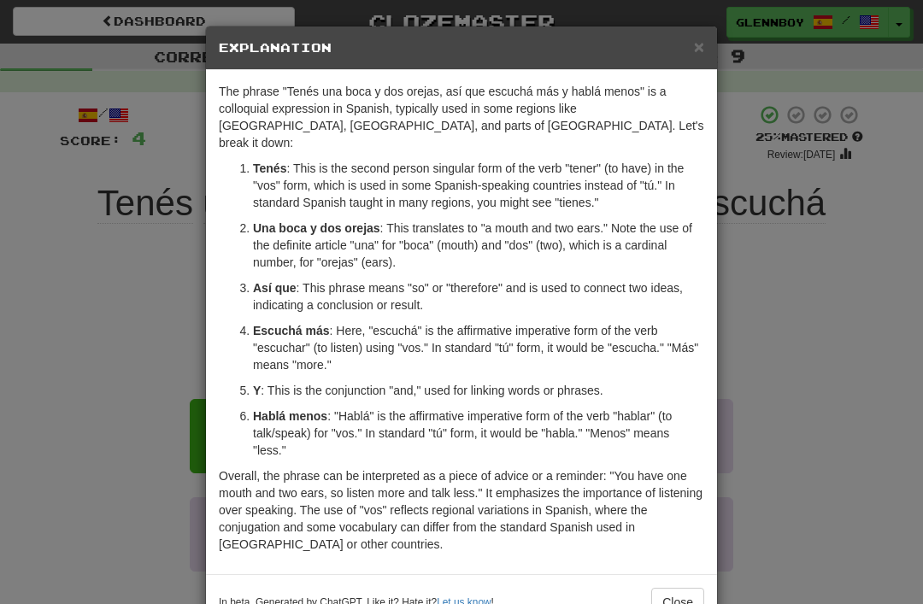
click at [666, 588] on button "Close" at bounding box center [677, 602] width 53 height 29
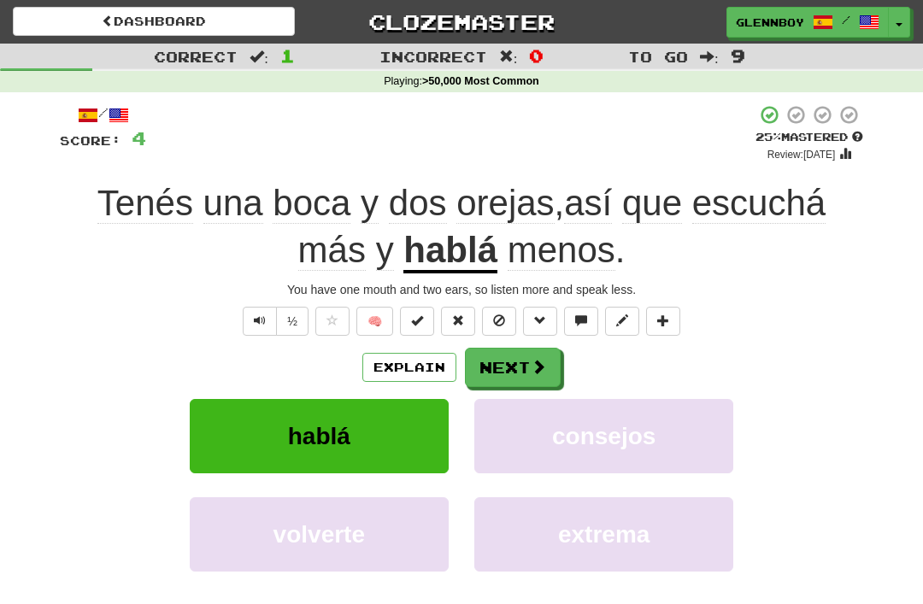
click at [499, 319] on span at bounding box center [499, 320] width 12 height 12
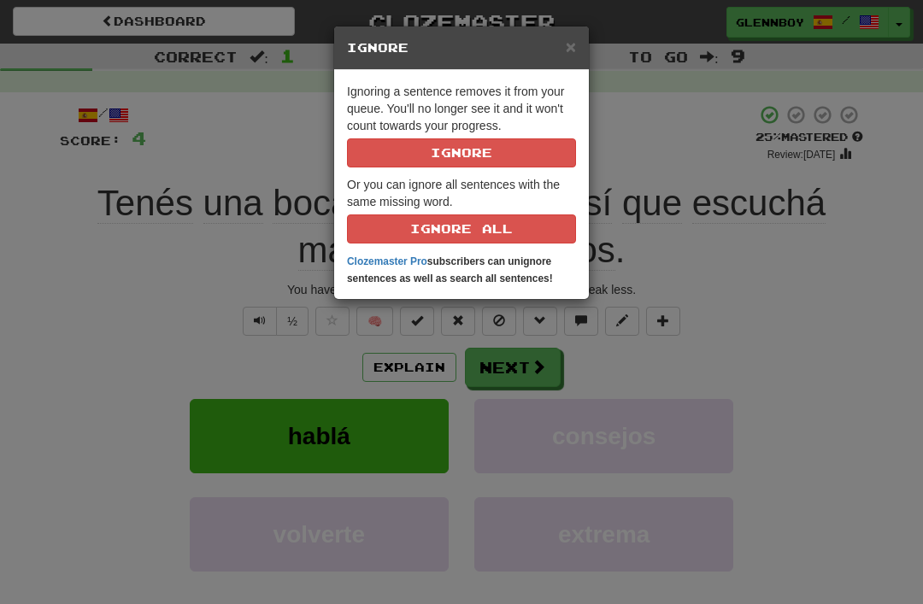
click at [443, 159] on button "Ignore" at bounding box center [461, 152] width 229 height 29
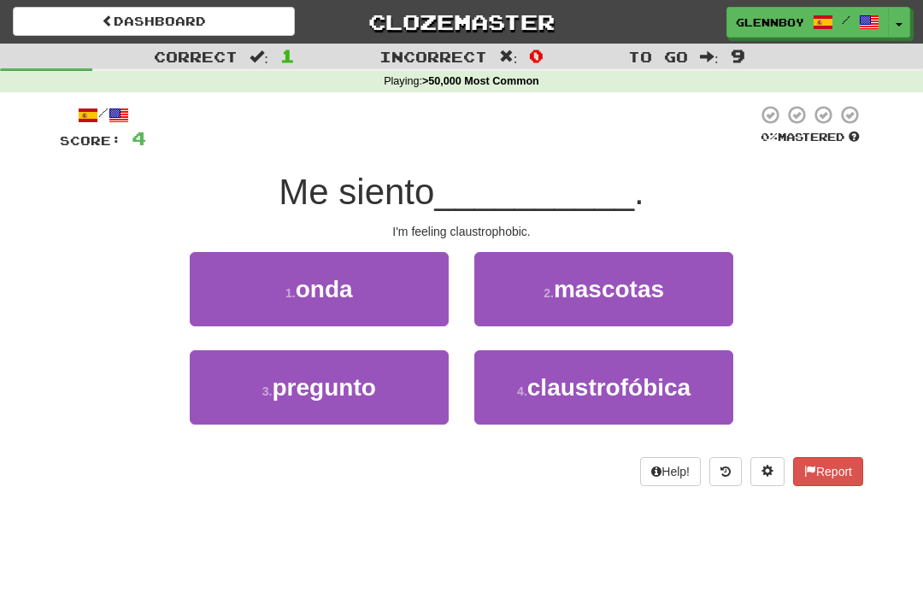
click at [563, 402] on button "4 . claustrofóbica" at bounding box center [603, 387] width 259 height 74
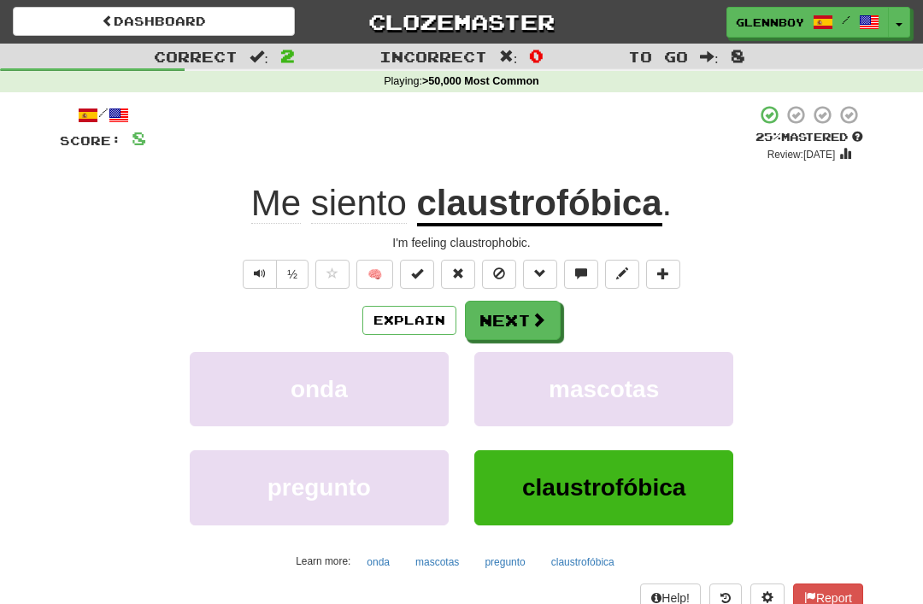
click at [397, 314] on button "Explain" at bounding box center [409, 320] width 94 height 29
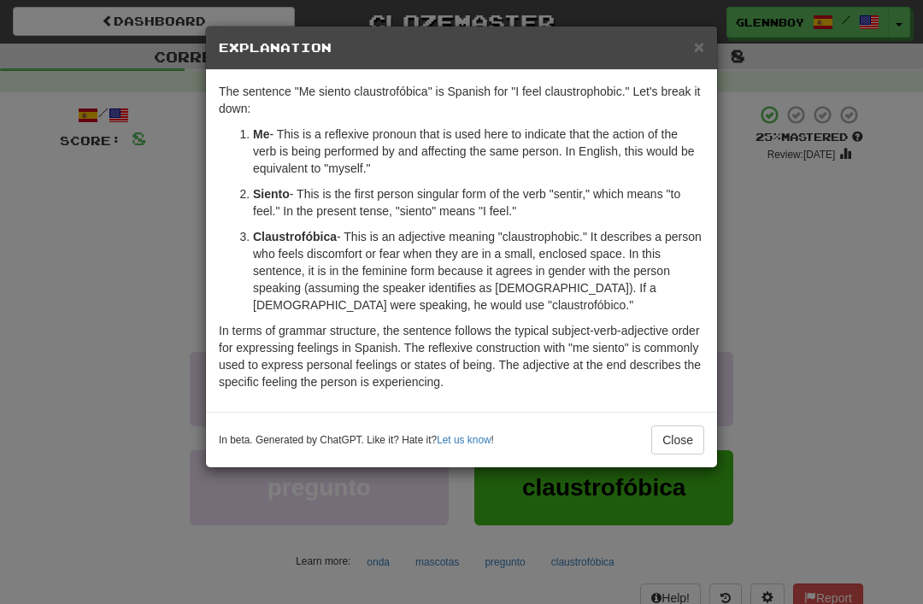
click at [679, 449] on button "Close" at bounding box center [677, 439] width 53 height 29
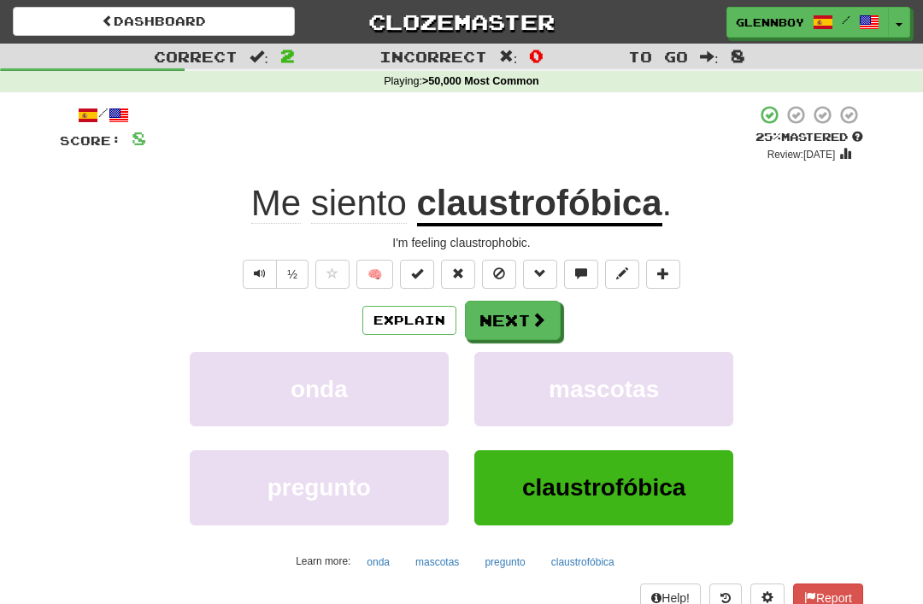
click at [406, 327] on button "Explain" at bounding box center [409, 320] width 94 height 29
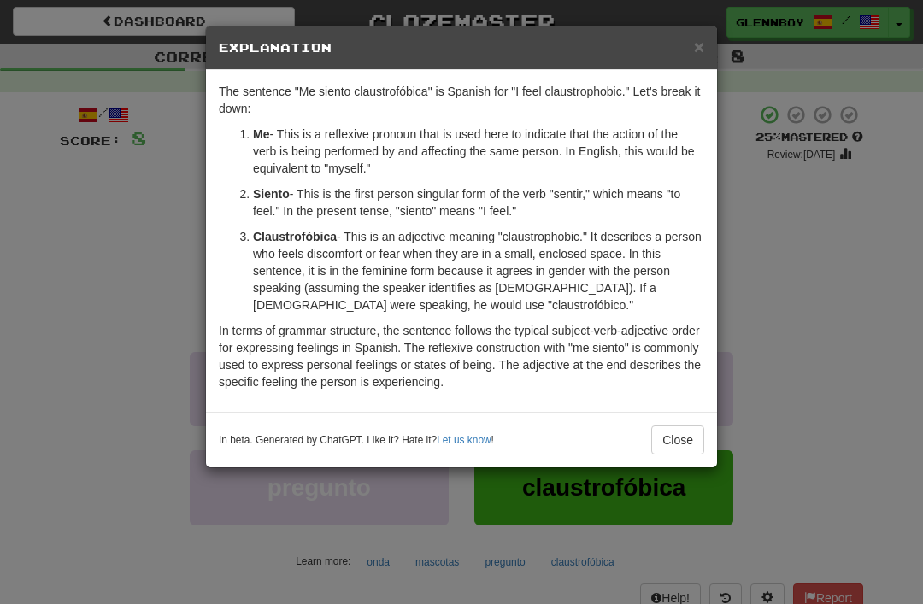
click at [668, 433] on button "Close" at bounding box center [677, 439] width 53 height 29
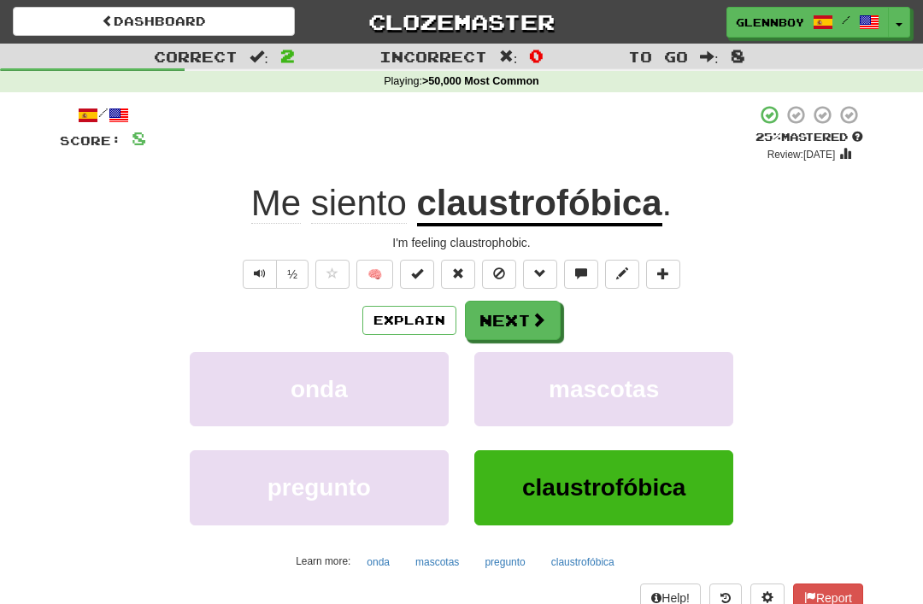
click at [500, 269] on span at bounding box center [499, 273] width 12 height 12
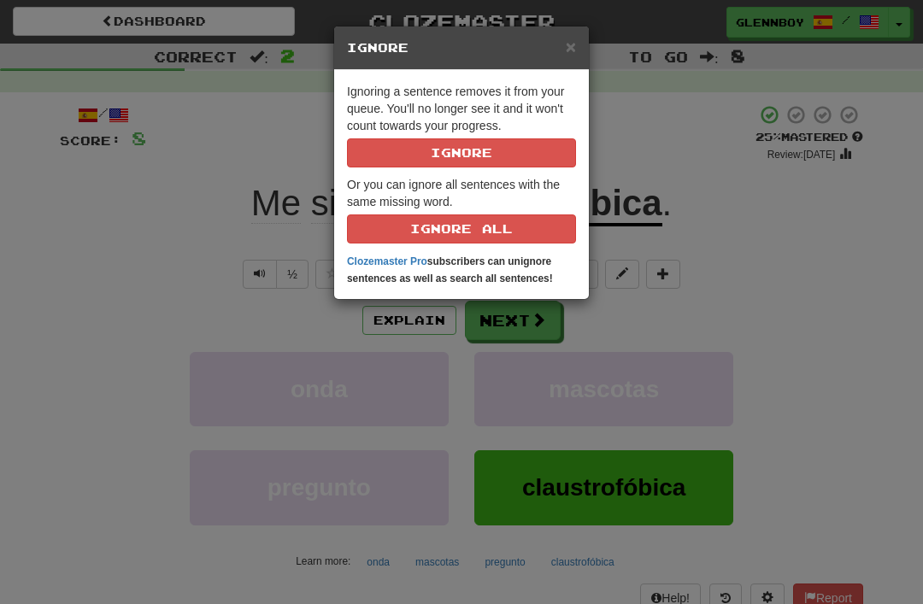
click at [441, 153] on button "Ignore" at bounding box center [461, 152] width 229 height 29
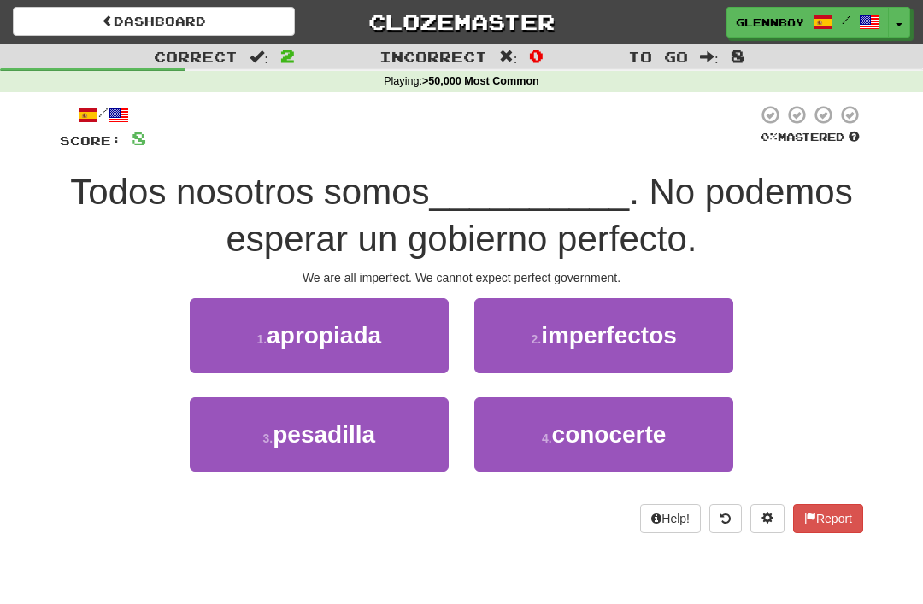
click at [572, 348] on button "2 . imperfectos" at bounding box center [603, 335] width 259 height 74
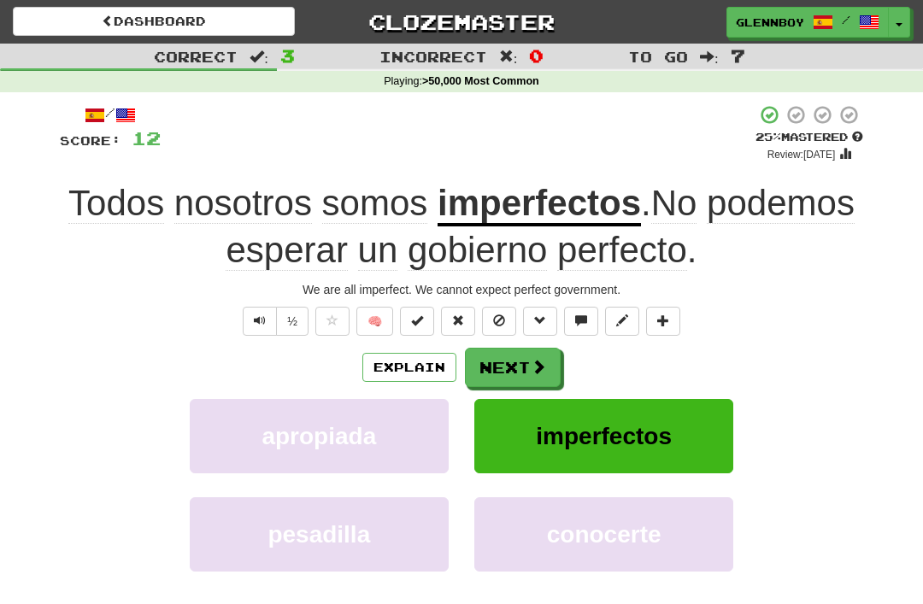
click at [502, 321] on span at bounding box center [499, 320] width 12 height 12
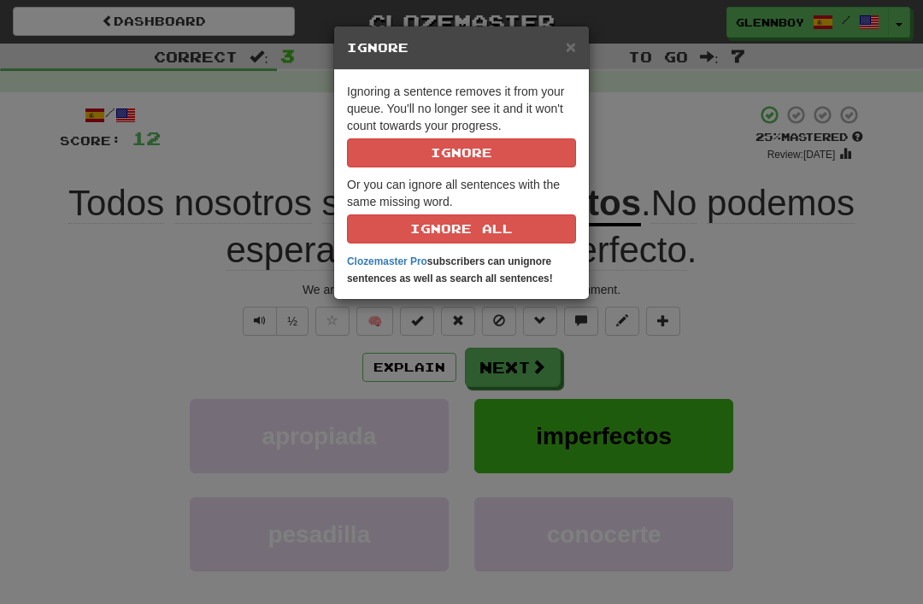
click at [425, 163] on button "Ignore" at bounding box center [461, 152] width 229 height 29
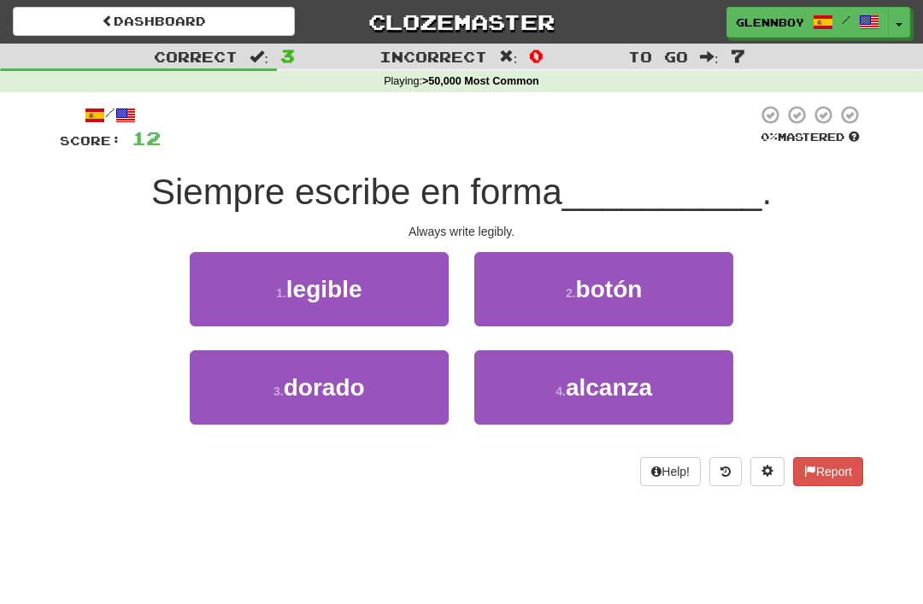
click at [300, 290] on span "legible" at bounding box center [324, 289] width 76 height 26
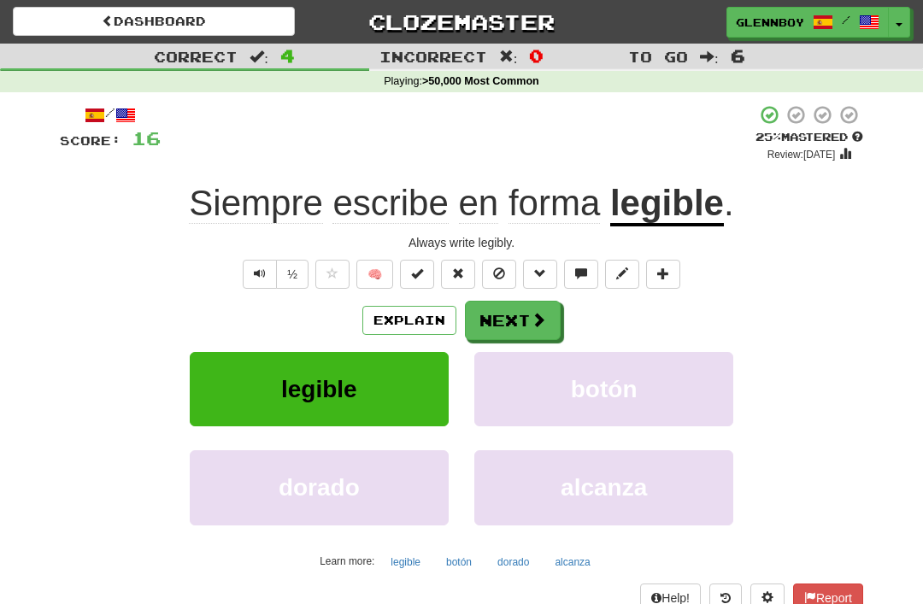
click at [505, 274] on span at bounding box center [499, 273] width 12 height 12
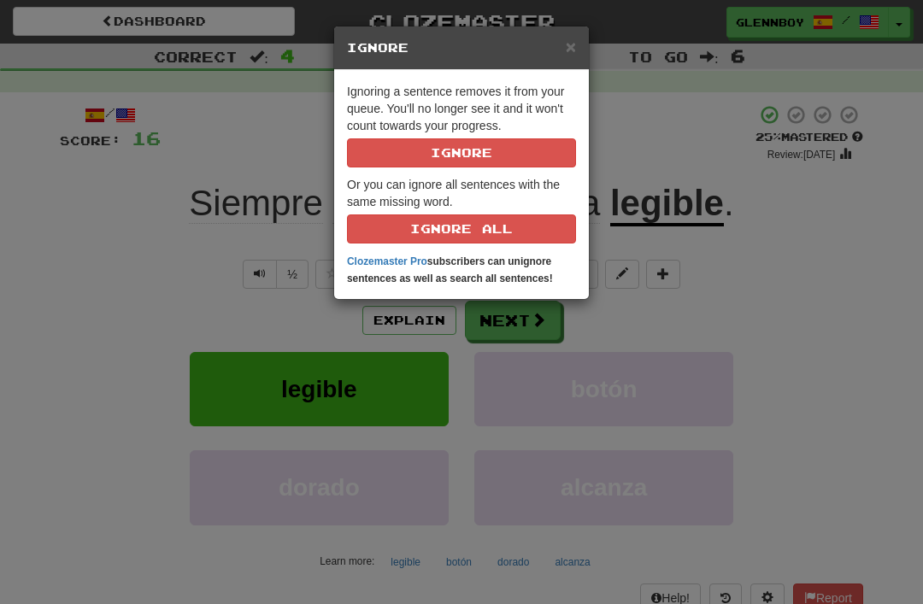
click at [445, 144] on button "Ignore" at bounding box center [461, 152] width 229 height 29
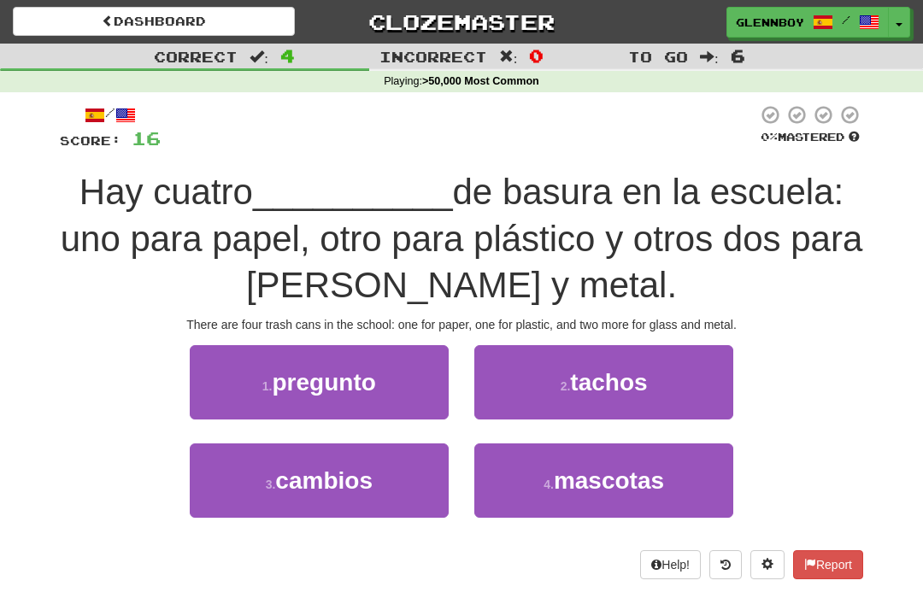
click at [565, 384] on small "2 ." at bounding box center [565, 386] width 10 height 14
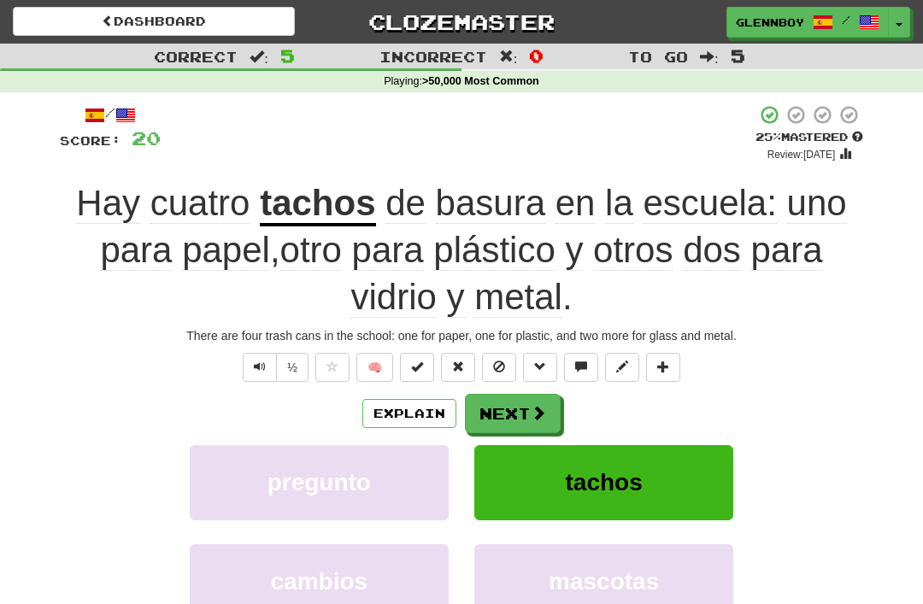
click at [421, 400] on button "Explain" at bounding box center [409, 413] width 94 height 29
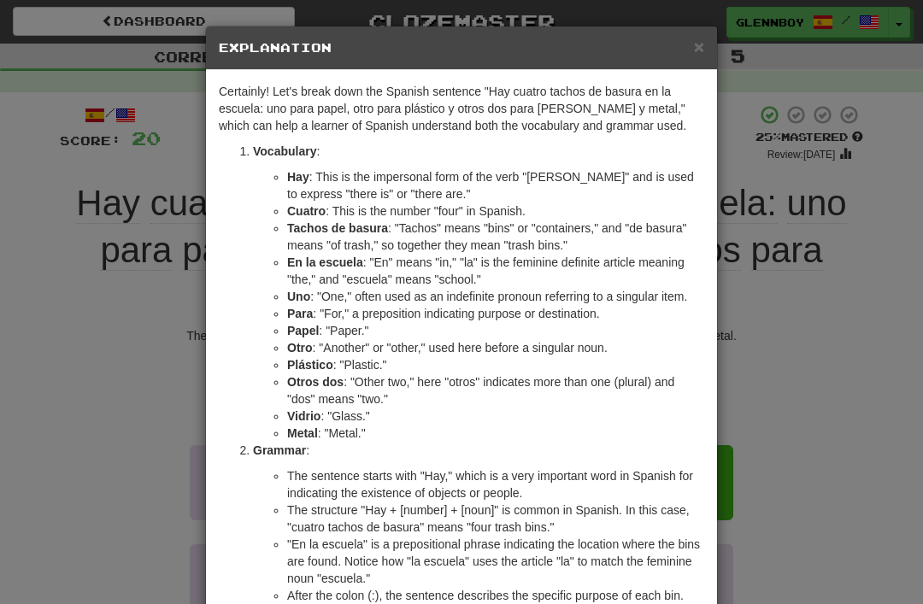
click at [694, 44] on span "×" at bounding box center [699, 47] width 10 height 20
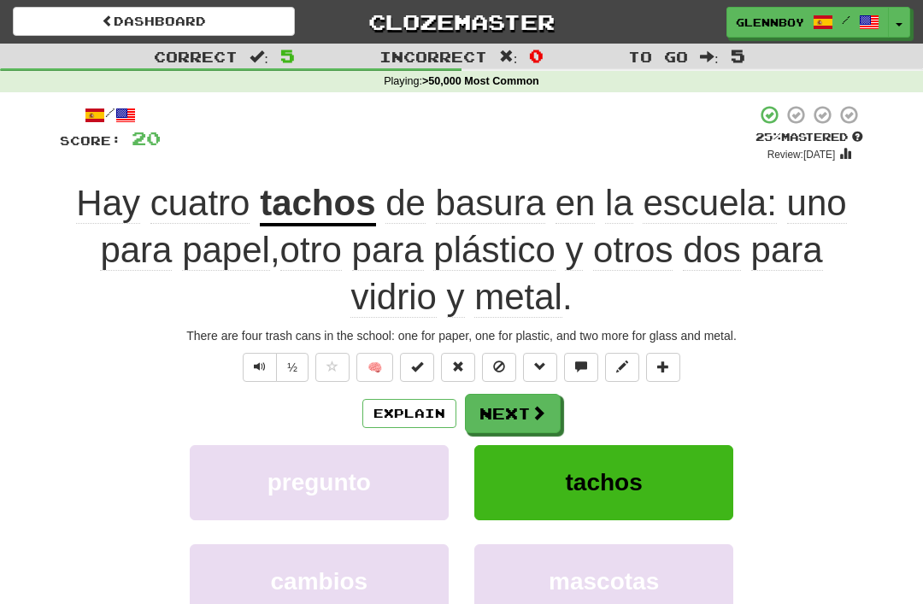
click at [496, 361] on span at bounding box center [499, 367] width 12 height 12
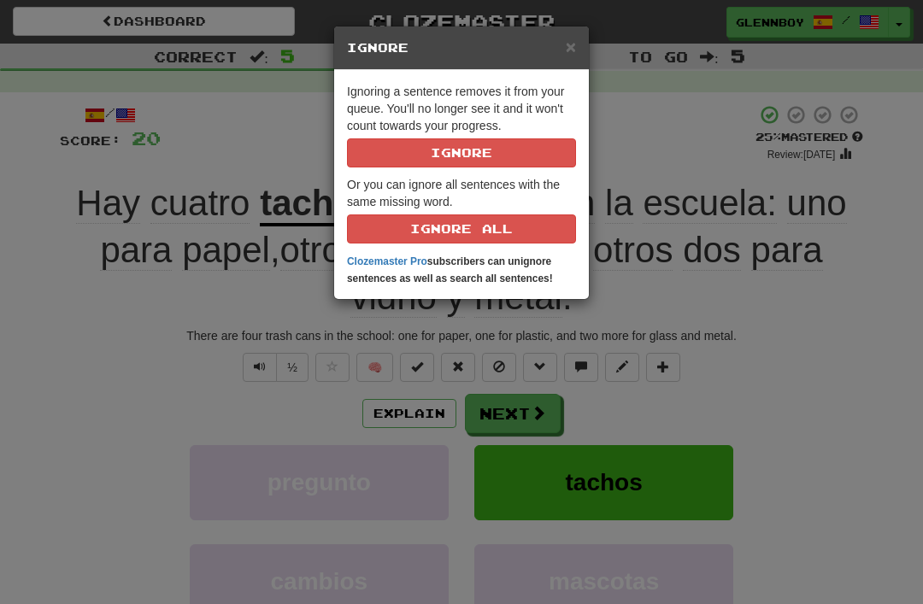
click at [446, 161] on button "Ignore" at bounding box center [461, 152] width 229 height 29
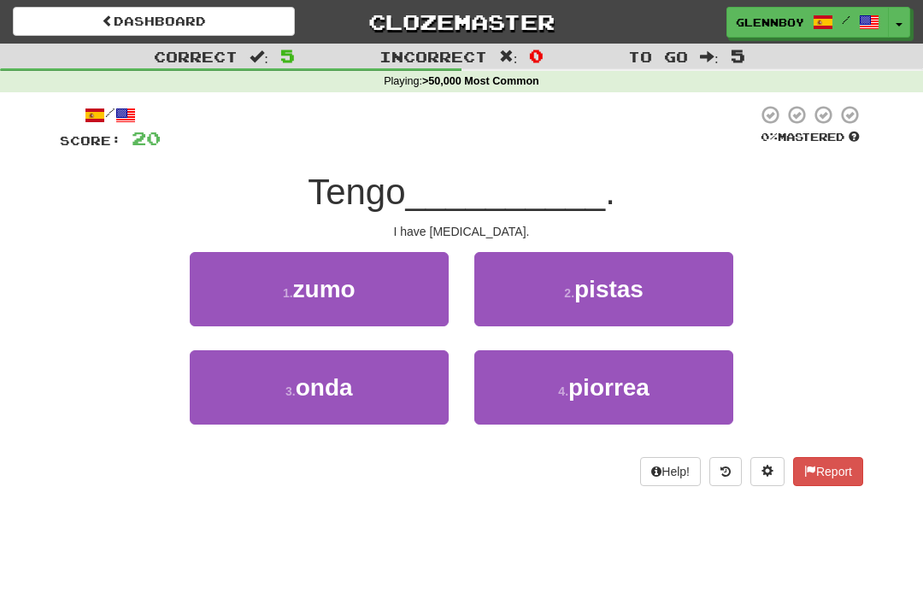
click at [594, 401] on button "4 . piorrea" at bounding box center [603, 387] width 259 height 74
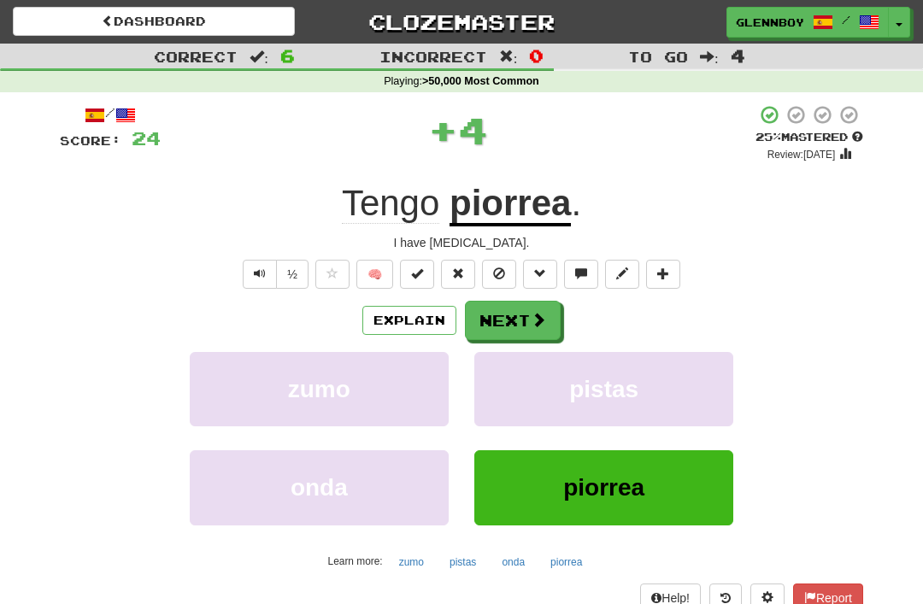
click at [420, 329] on button "Explain" at bounding box center [409, 320] width 94 height 29
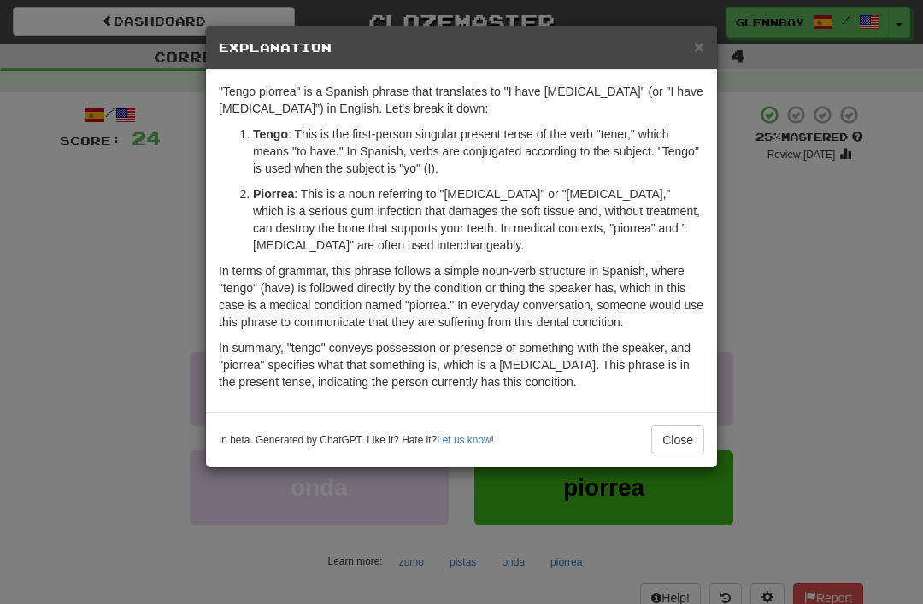
click at [678, 452] on button "Close" at bounding box center [677, 439] width 53 height 29
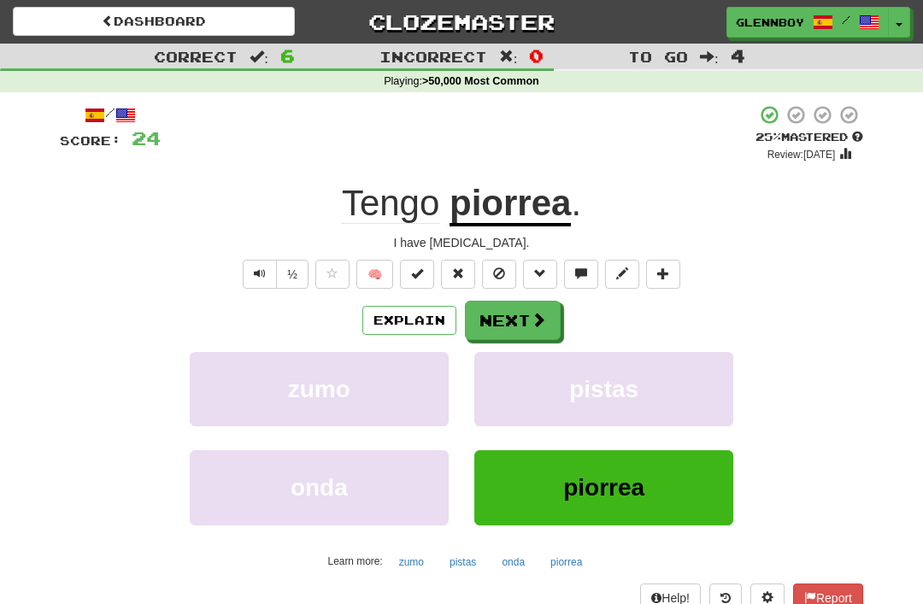
click at [504, 276] on span at bounding box center [499, 273] width 12 height 12
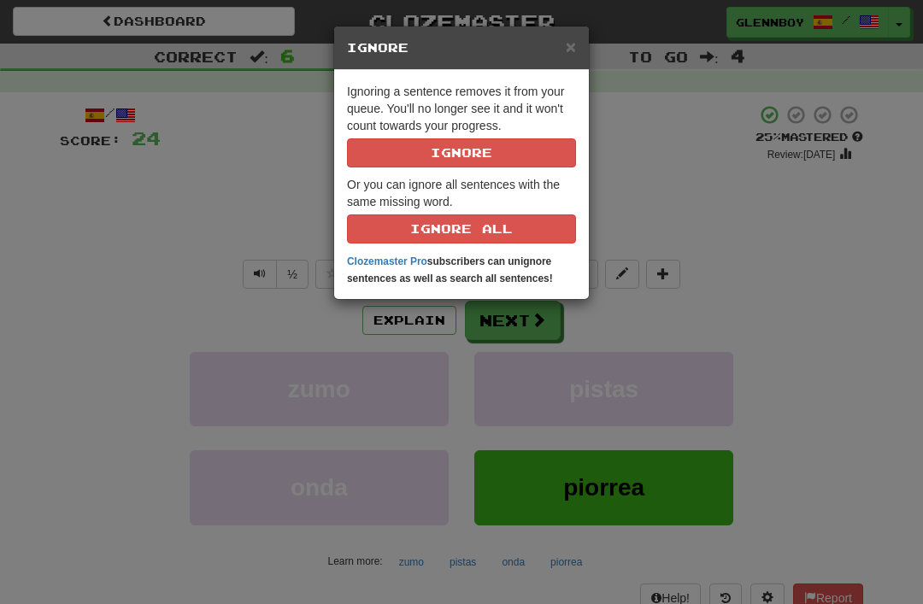
click at [434, 154] on button "Ignore" at bounding box center [461, 152] width 229 height 29
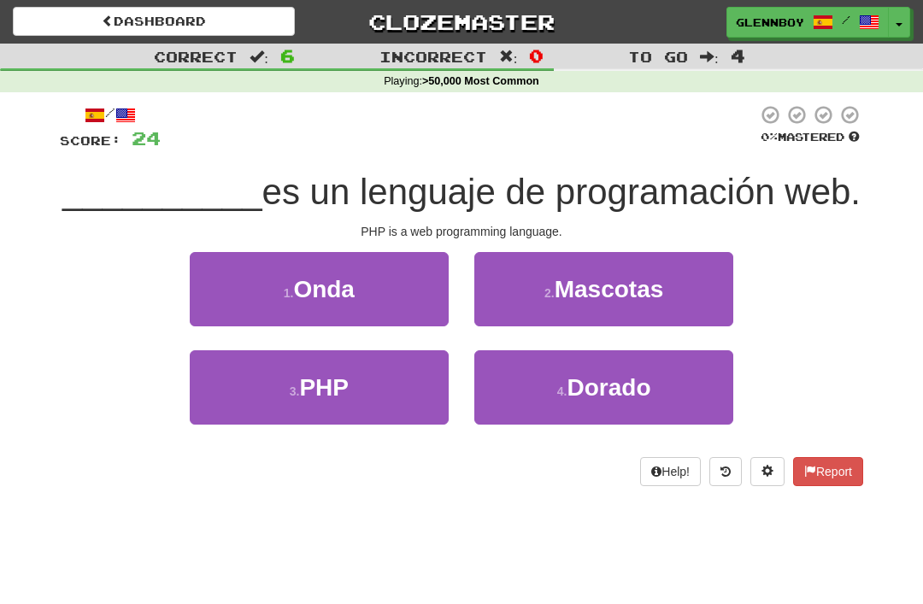
click at [334, 396] on span "PHP" at bounding box center [324, 387] width 50 height 26
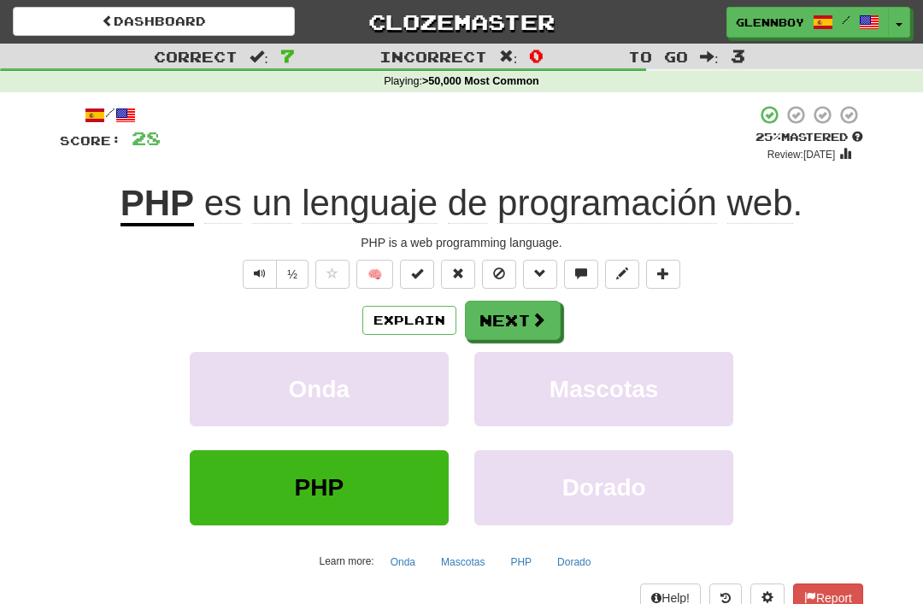
click at [260, 270] on span "Text-to-speech controls" at bounding box center [260, 273] width 12 height 12
click at [296, 277] on button "½" at bounding box center [292, 274] width 32 height 29
click at [498, 270] on span at bounding box center [499, 273] width 12 height 12
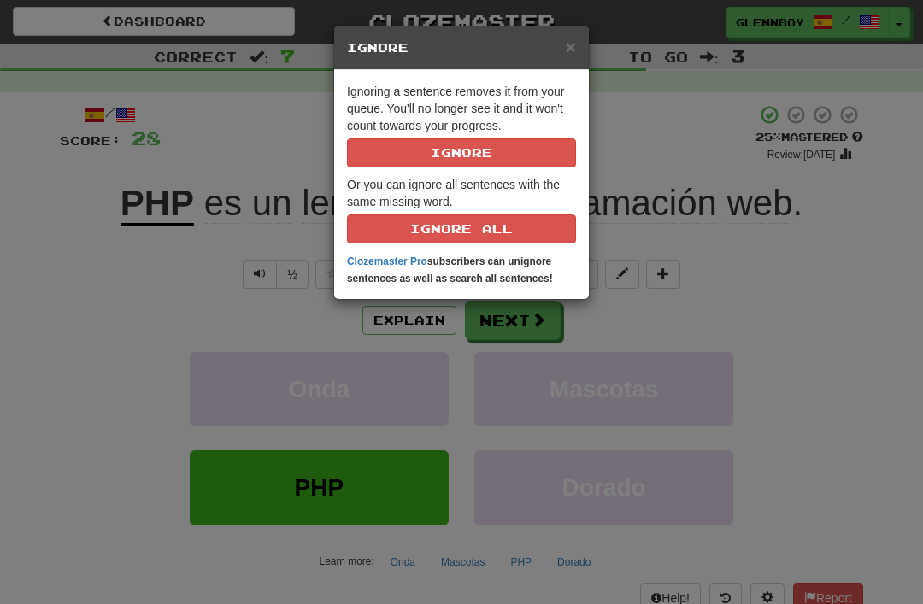
click at [422, 153] on button "Ignore" at bounding box center [461, 152] width 229 height 29
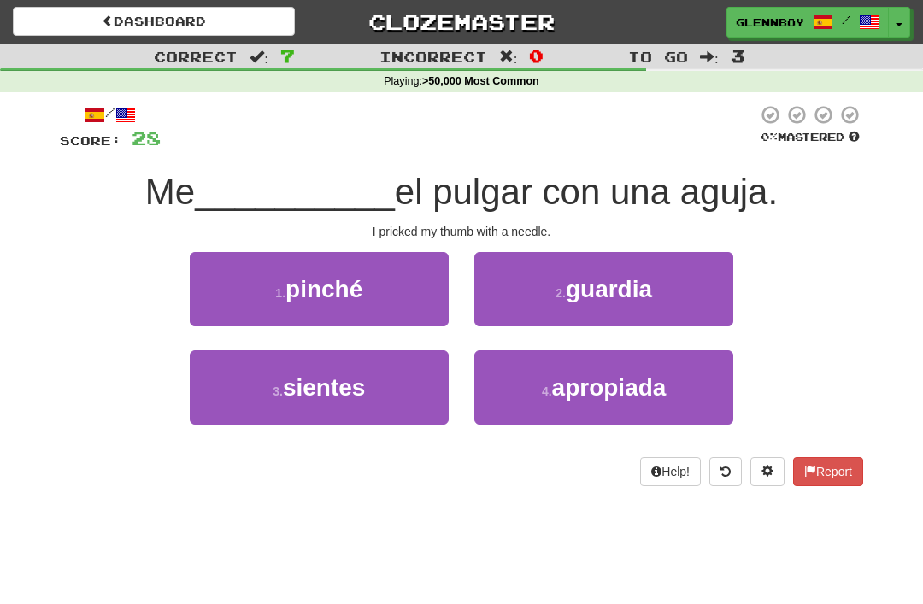
click at [314, 296] on span "pinché" at bounding box center [323, 289] width 77 height 26
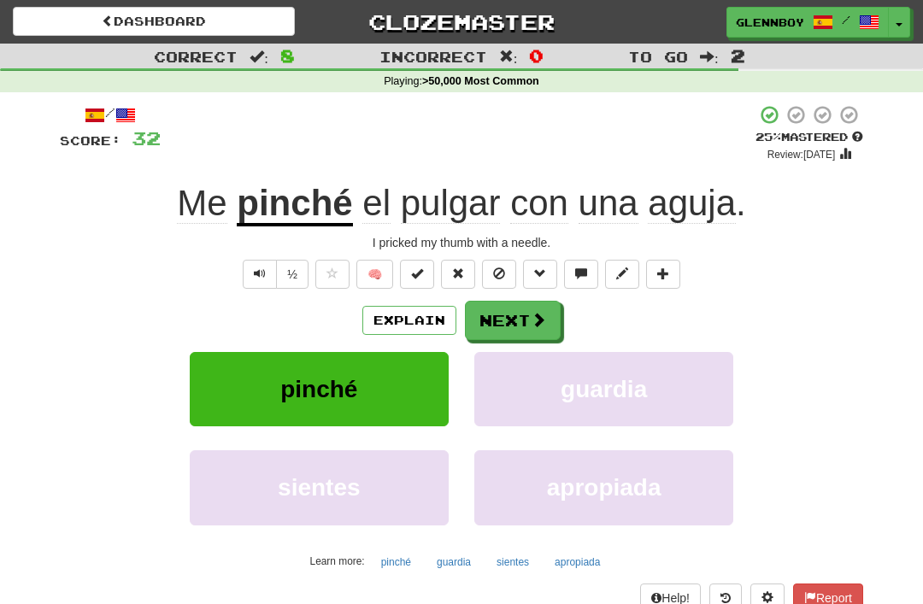
click at [502, 279] on button at bounding box center [499, 274] width 34 height 29
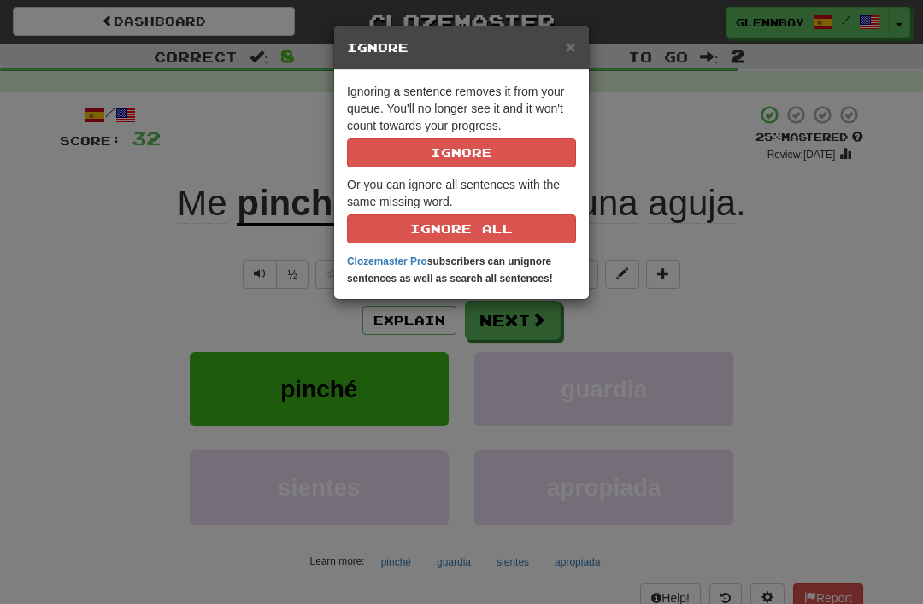
click at [444, 149] on button "Ignore" at bounding box center [461, 152] width 229 height 29
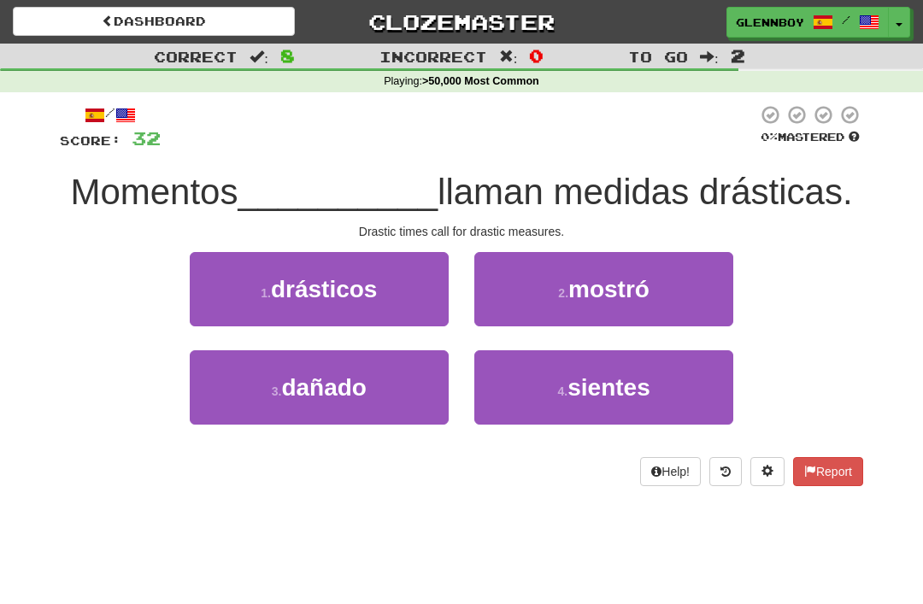
click at [293, 293] on span "drásticos" at bounding box center [324, 289] width 107 height 26
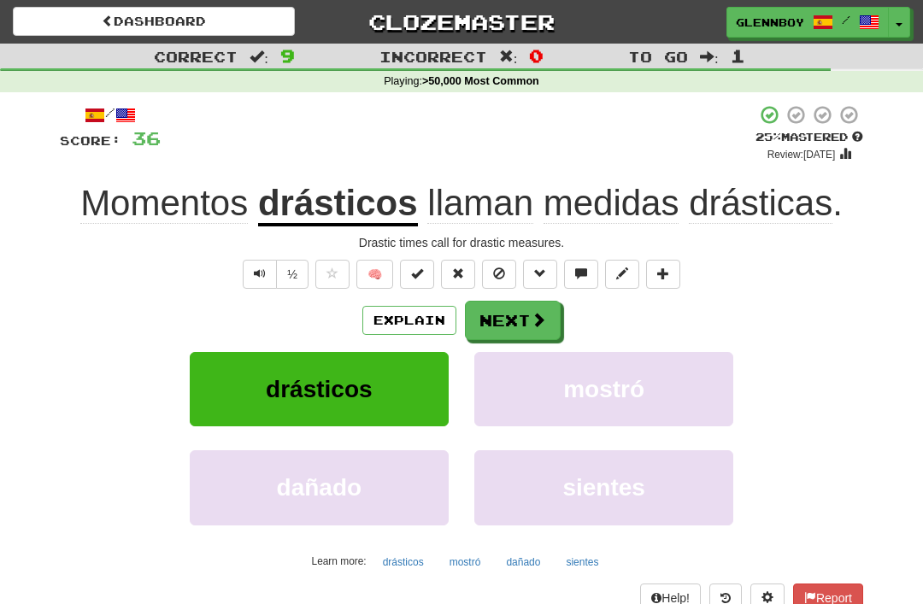
click at [491, 267] on button at bounding box center [499, 274] width 34 height 29
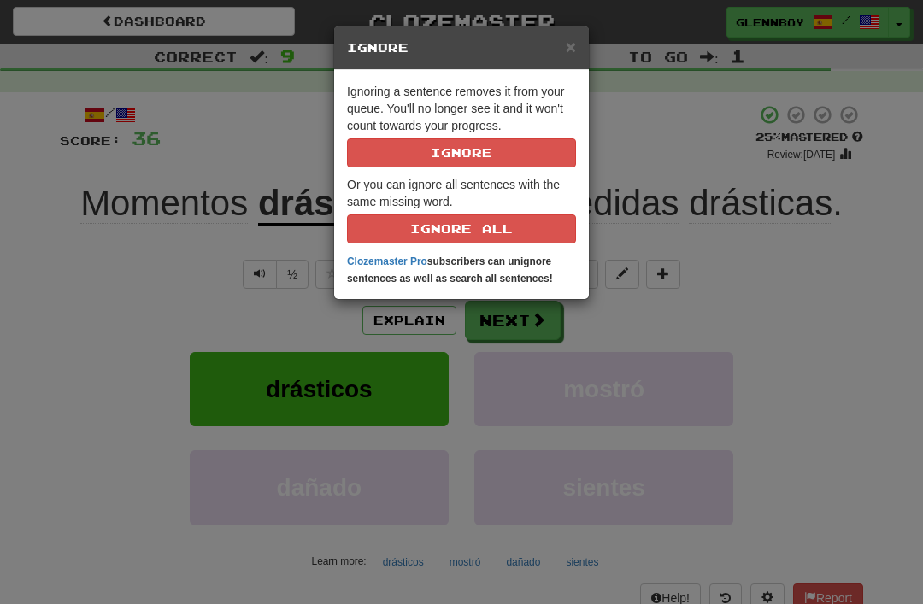
click at [420, 156] on button "Ignore" at bounding box center [461, 152] width 229 height 29
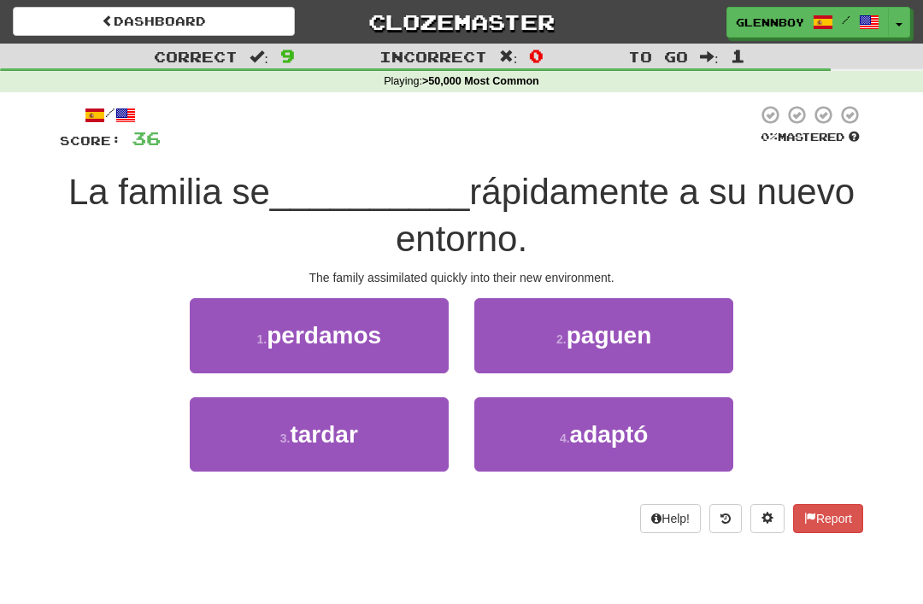
click at [579, 437] on span "adaptó" at bounding box center [609, 434] width 79 height 26
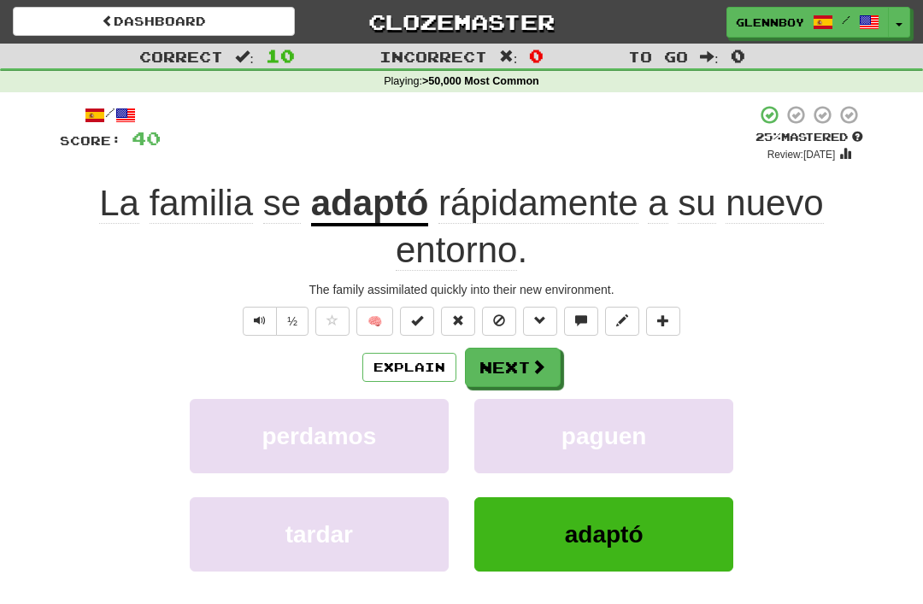
click at [505, 330] on button at bounding box center [499, 321] width 34 height 29
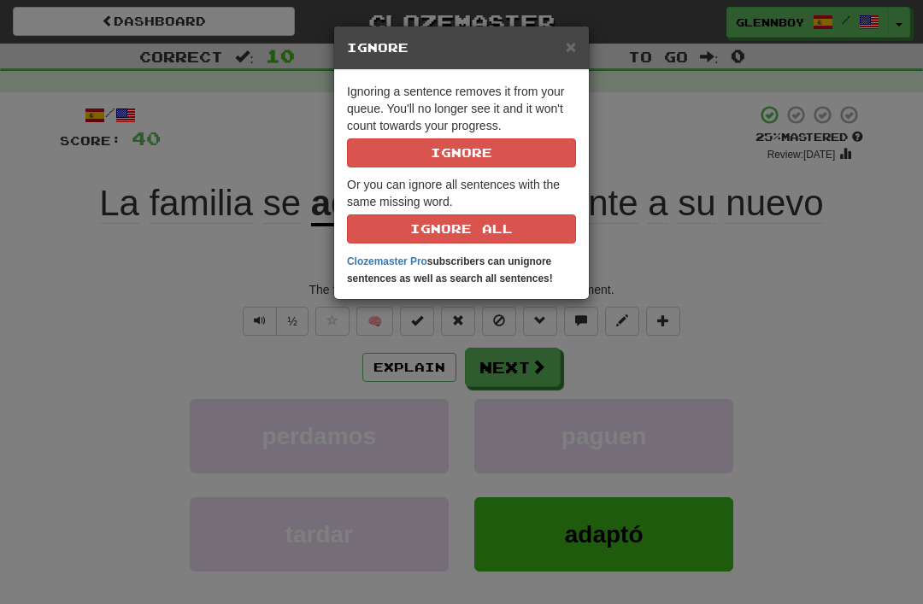
click at [445, 167] on button "Ignore" at bounding box center [461, 152] width 229 height 29
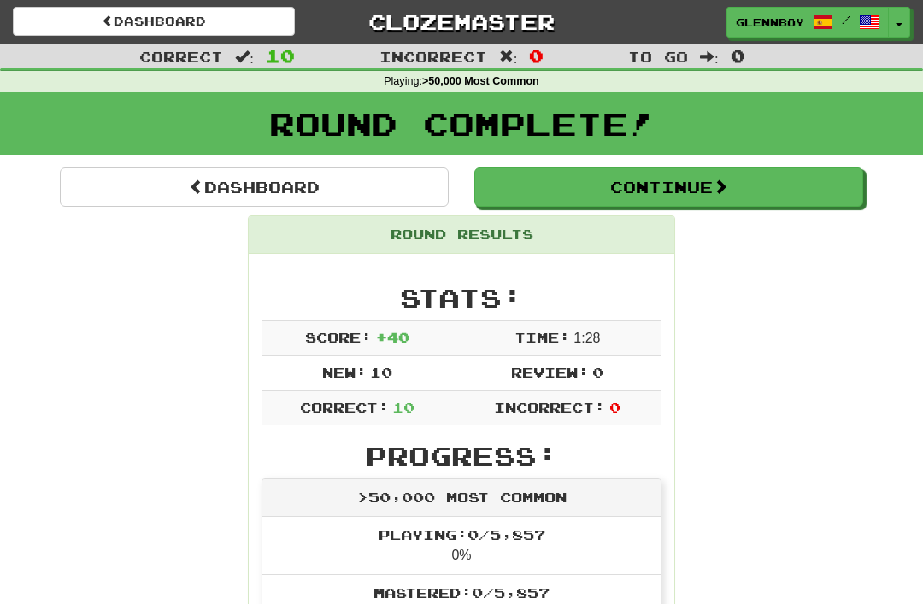
click at [578, 195] on button "Continue" at bounding box center [668, 186] width 389 height 39
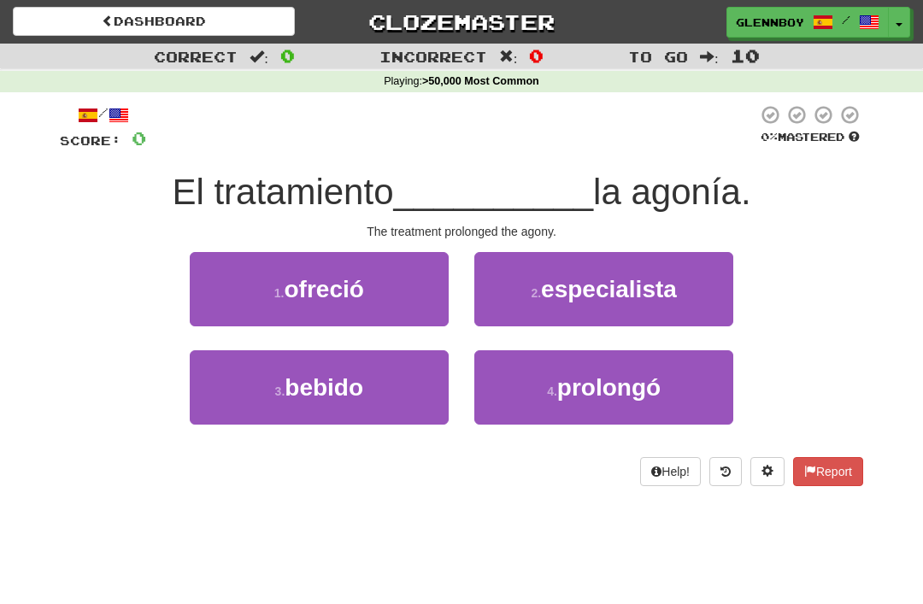
click at [142, 29] on link "Dashboard" at bounding box center [154, 21] width 282 height 29
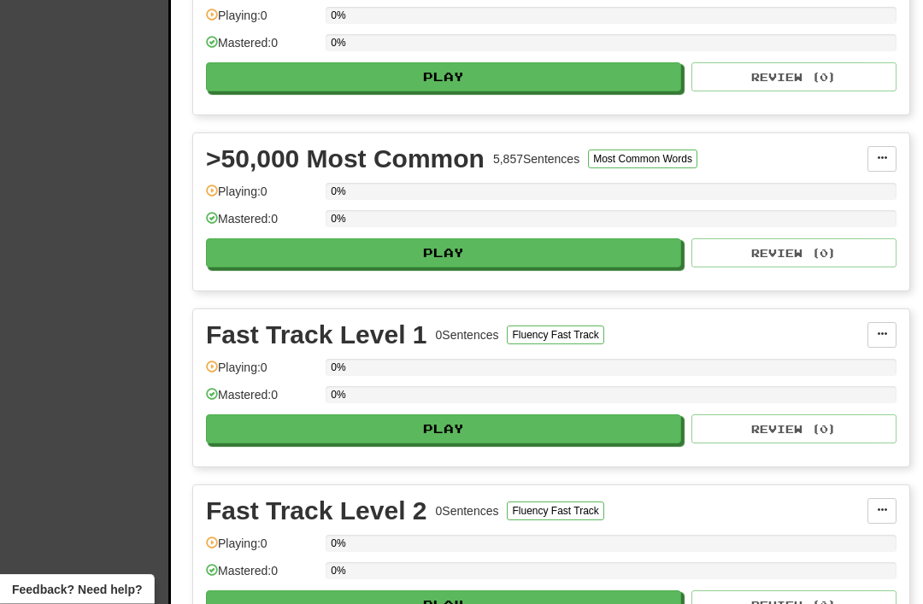
scroll to position [819, 0]
click at [431, 250] on button "Play" at bounding box center [443, 252] width 475 height 29
select select "**"
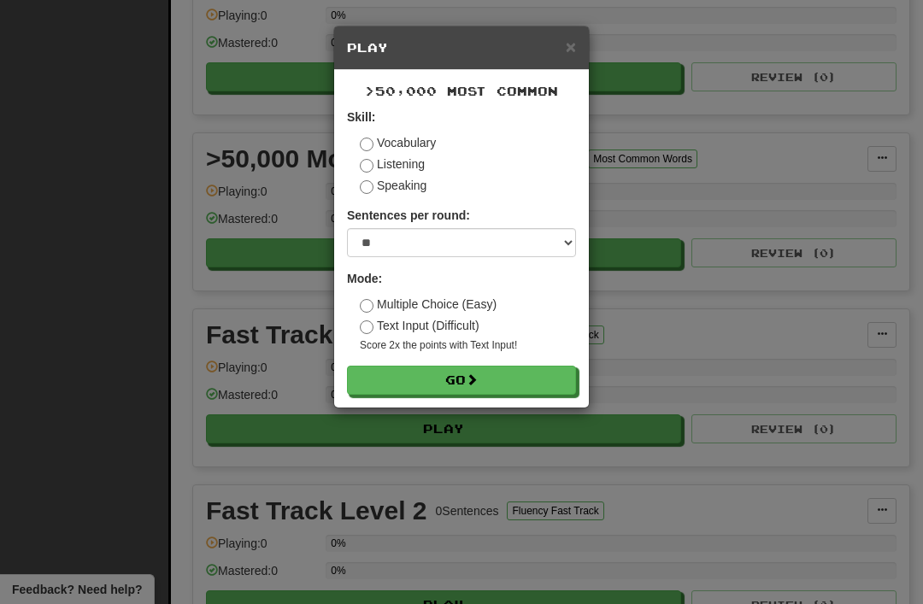
click at [445, 379] on button "Go" at bounding box center [461, 380] width 229 height 29
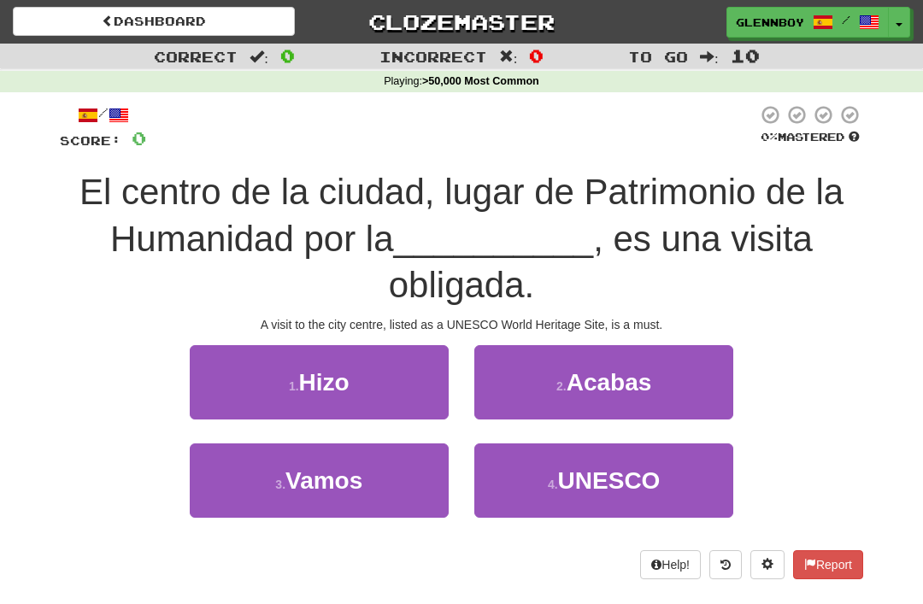
click at [565, 482] on span "UNESCO" at bounding box center [609, 480] width 103 height 26
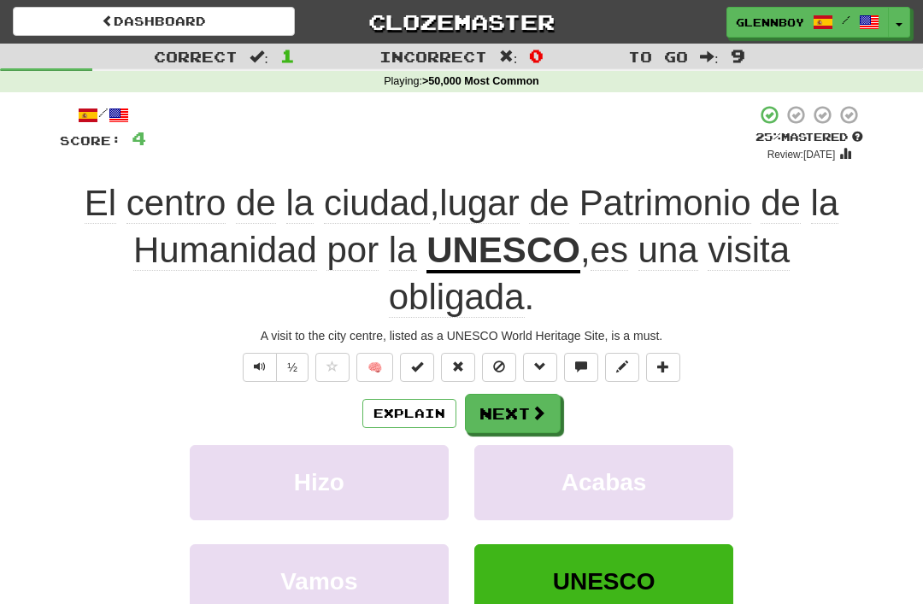
click at [533, 370] on button at bounding box center [540, 367] width 34 height 29
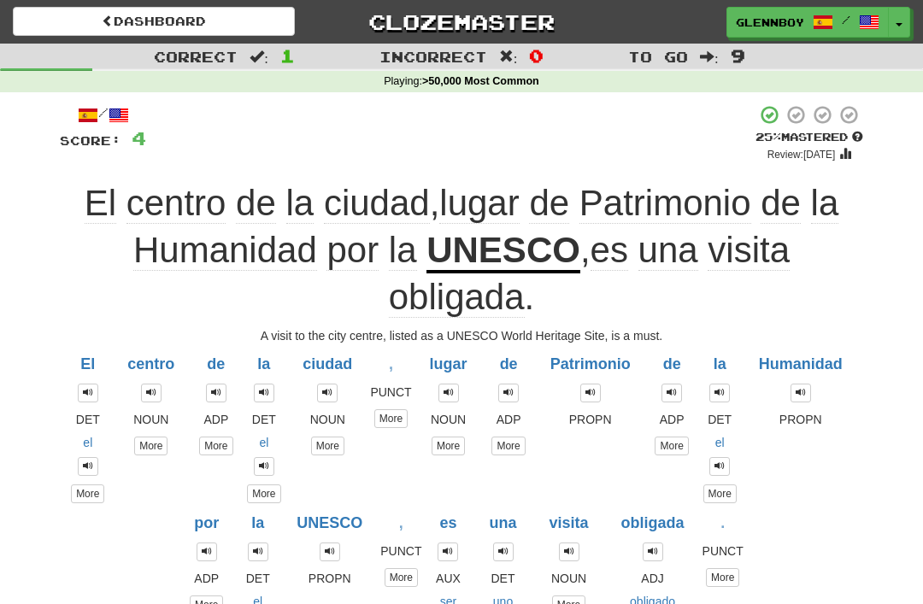
click at [80, 297] on div "El centro de la ciudad , lugar de Patrimonio de la Humanidad por la UNESCO , es…" at bounding box center [461, 250] width 803 height 140
click at [54, 264] on div "/ Score: 4 + 4 25 % Mastered Review: 2025-09-19 El centro de la ciudad , lugar …" at bounding box center [461, 587] width 829 height 991
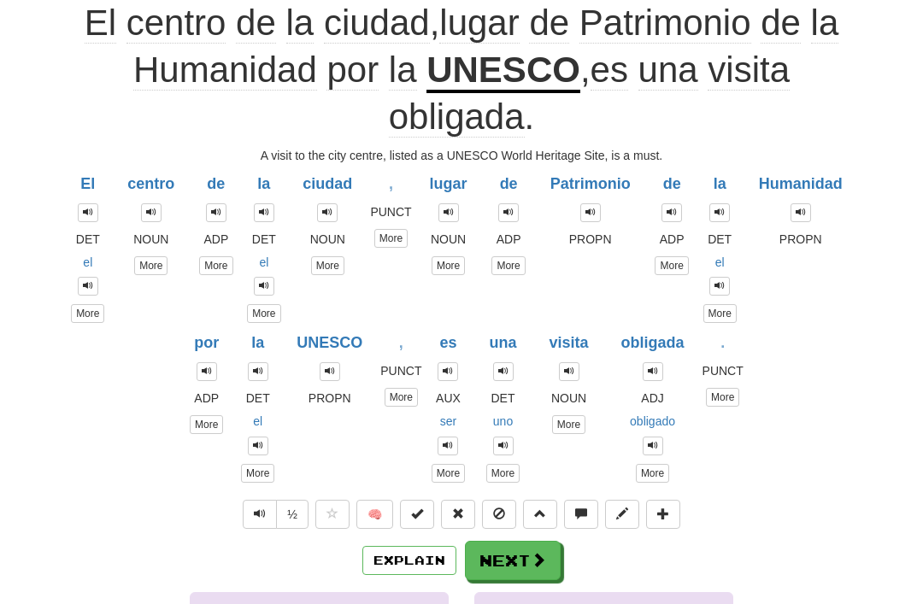
scroll to position [180, 0]
click at [547, 514] on button at bounding box center [540, 514] width 34 height 29
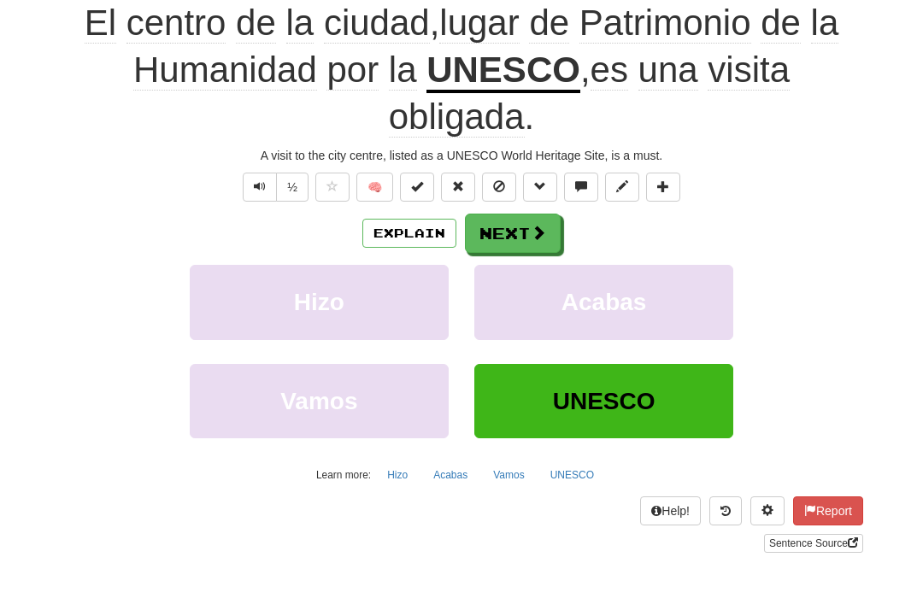
click at [492, 184] on button at bounding box center [499, 187] width 34 height 29
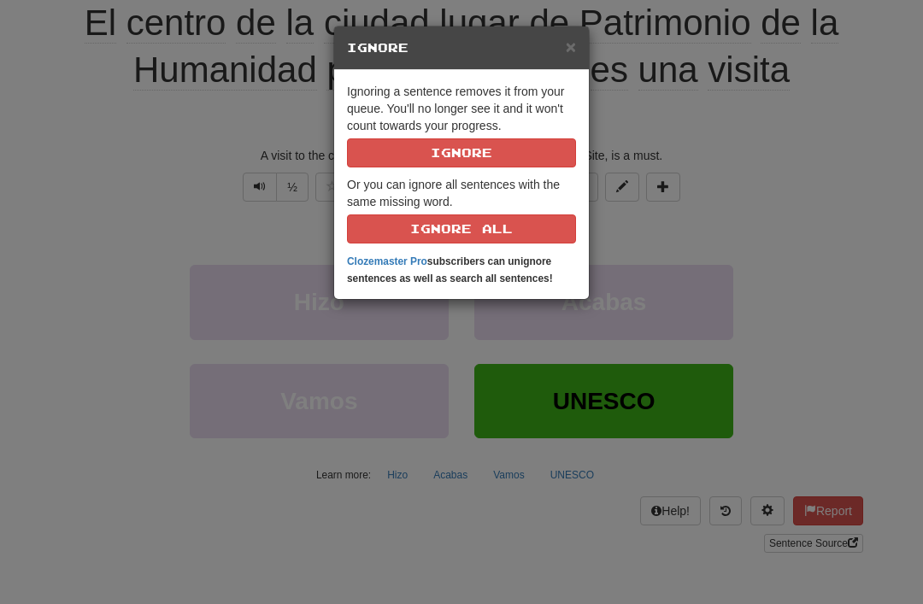
click at [447, 159] on button "Ignore" at bounding box center [461, 152] width 229 height 29
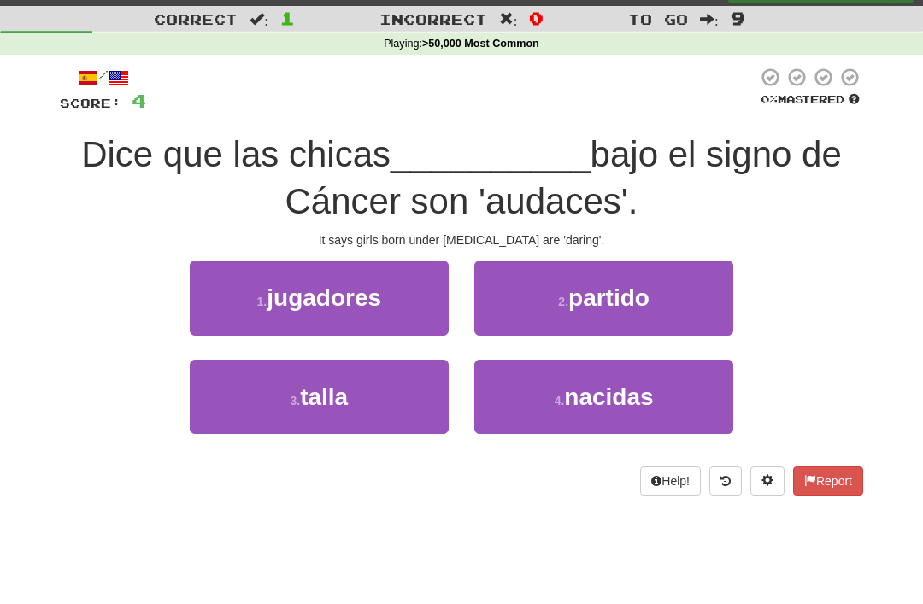
scroll to position [37, 0]
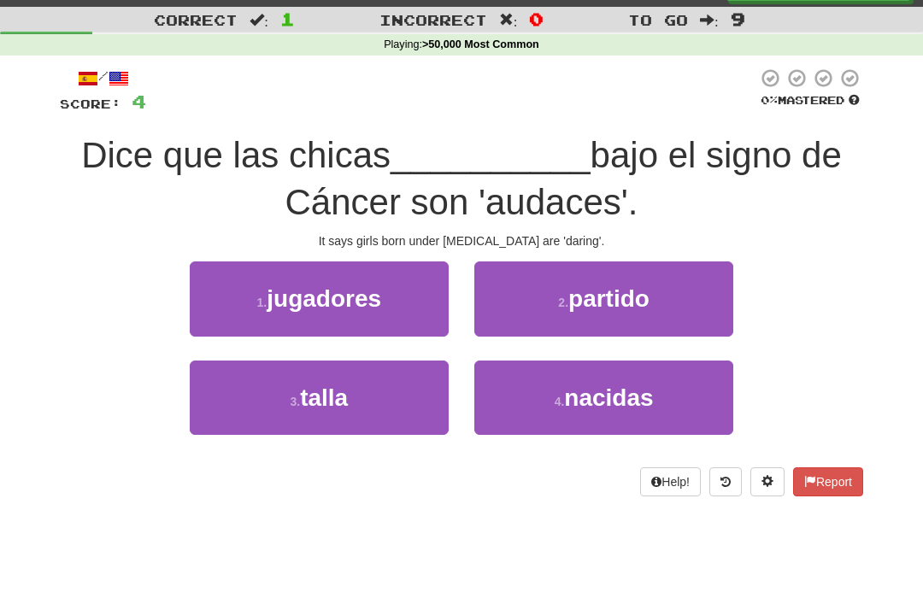
click at [590, 405] on span "nacidas" at bounding box center [608, 397] width 89 height 26
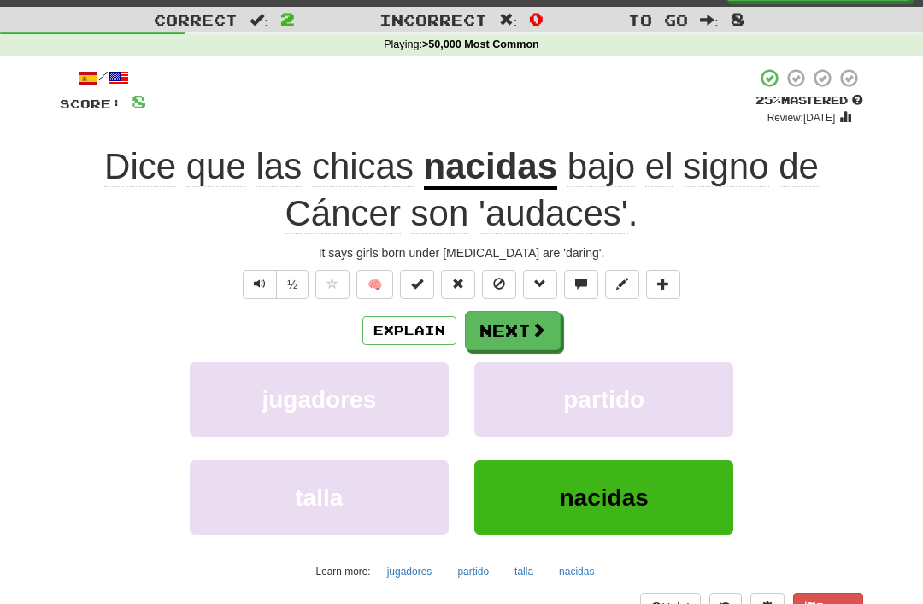
click at [259, 293] on button "Text-to-speech controls" at bounding box center [260, 284] width 34 height 29
click at [291, 285] on button "½" at bounding box center [292, 284] width 32 height 29
click at [390, 331] on button "Explain" at bounding box center [409, 330] width 94 height 29
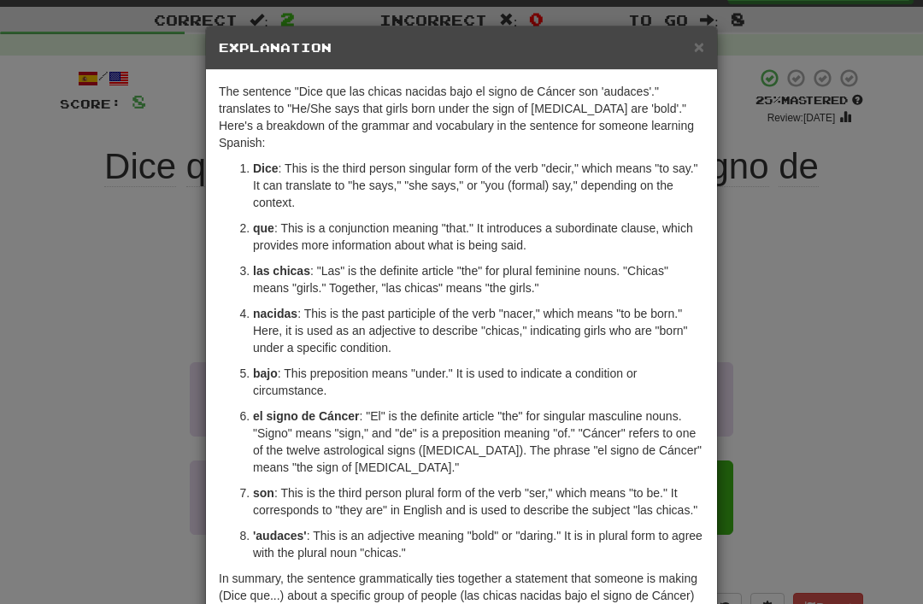
click at [694, 45] on span "×" at bounding box center [699, 47] width 10 height 20
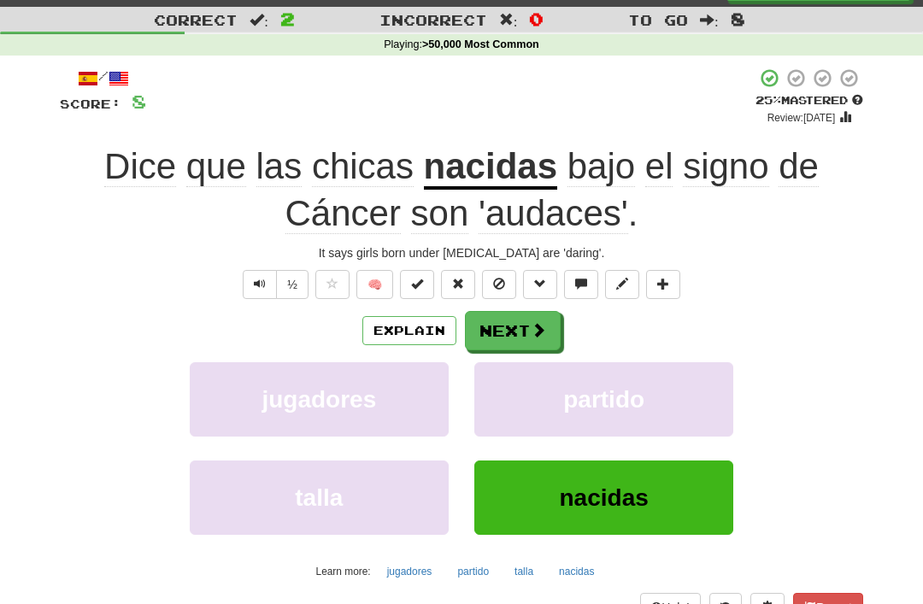
click at [496, 289] on button at bounding box center [499, 284] width 34 height 29
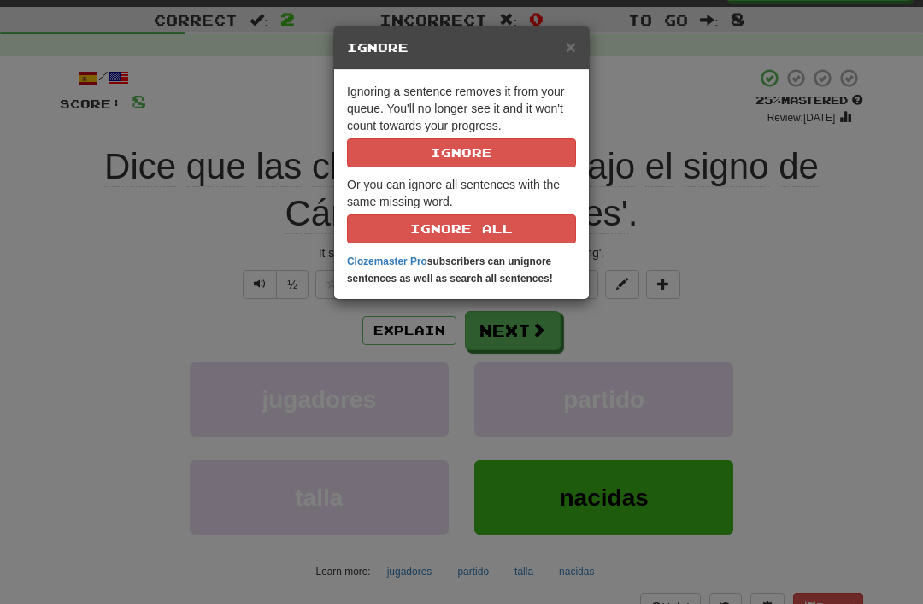
click at [436, 157] on button "Ignore" at bounding box center [461, 152] width 229 height 29
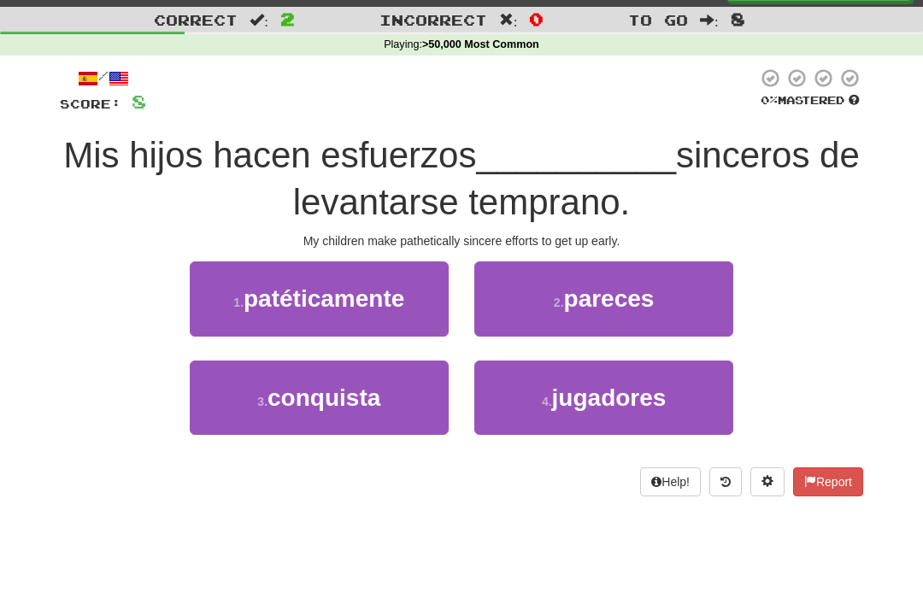
click at [308, 289] on span "patéticamente" at bounding box center [323, 298] width 161 height 26
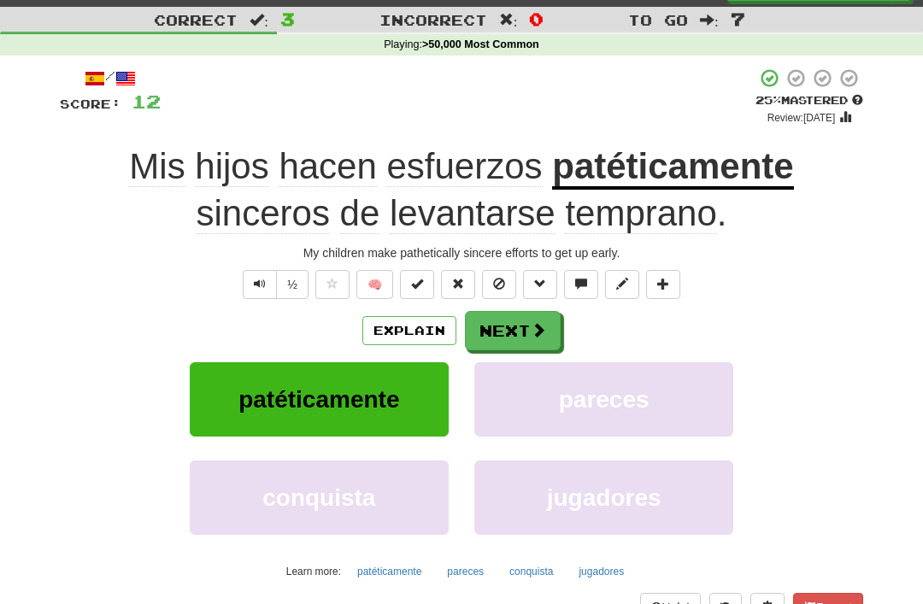
scroll to position [64, 0]
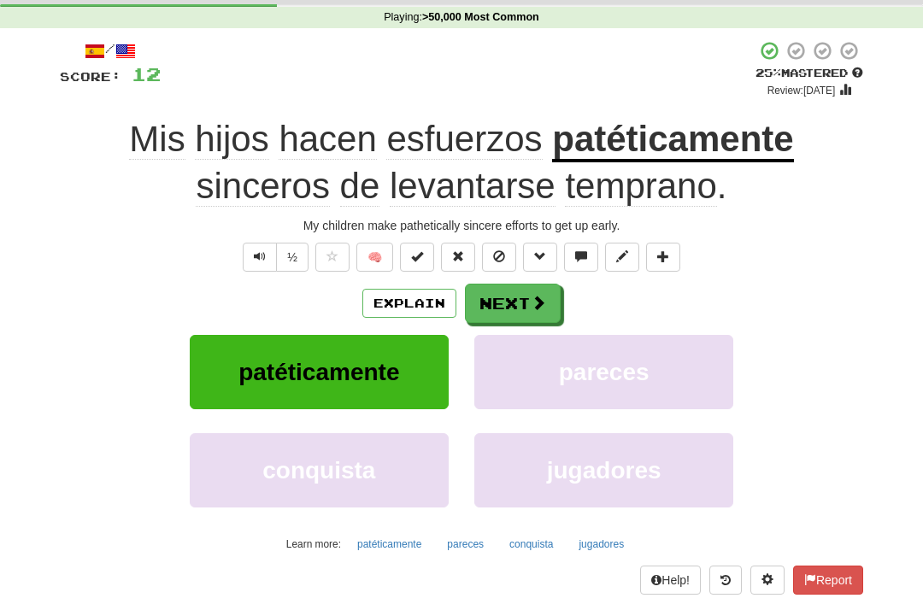
click at [494, 255] on span at bounding box center [499, 256] width 12 height 12
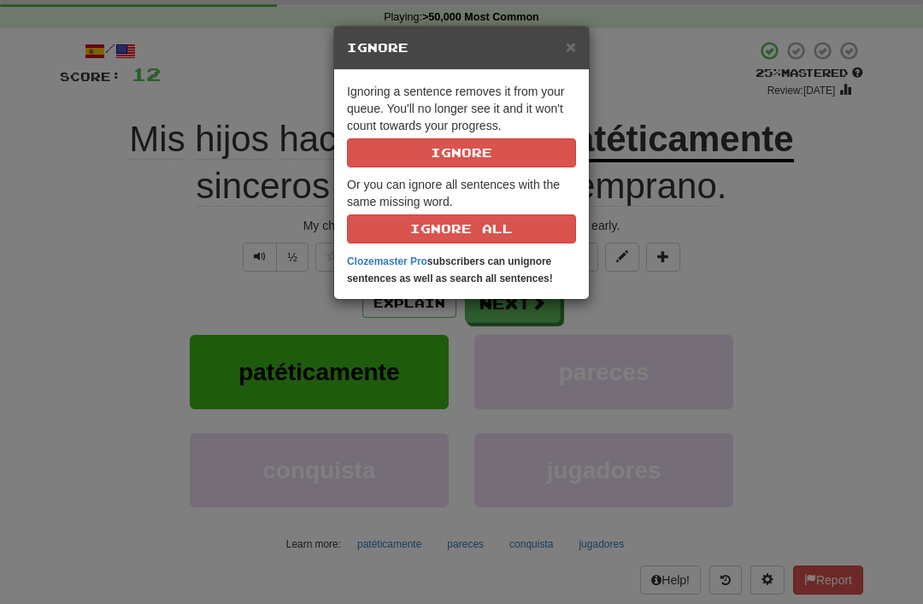
click at [432, 138] on button "Ignore" at bounding box center [461, 152] width 229 height 29
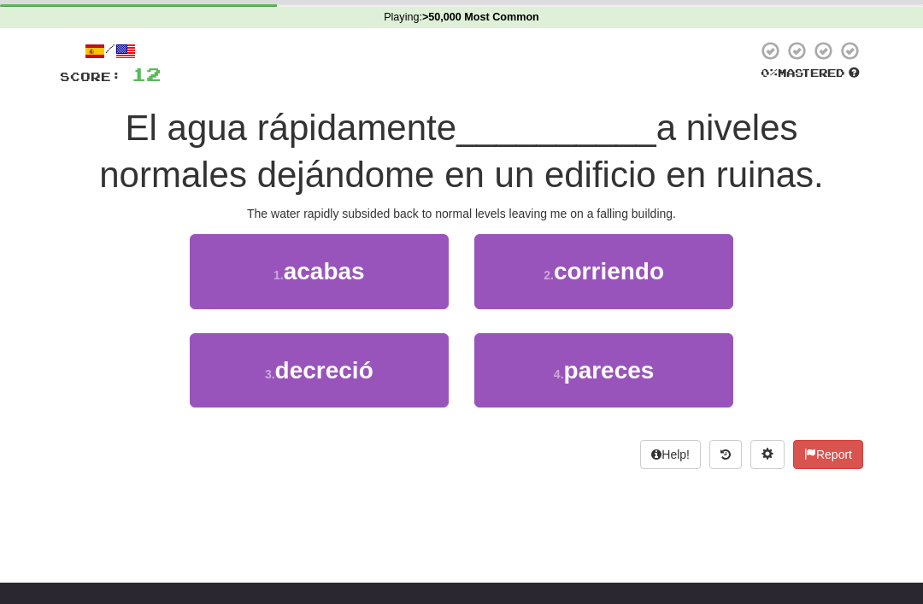
click at [320, 388] on button "3 . decreció" at bounding box center [319, 370] width 259 height 74
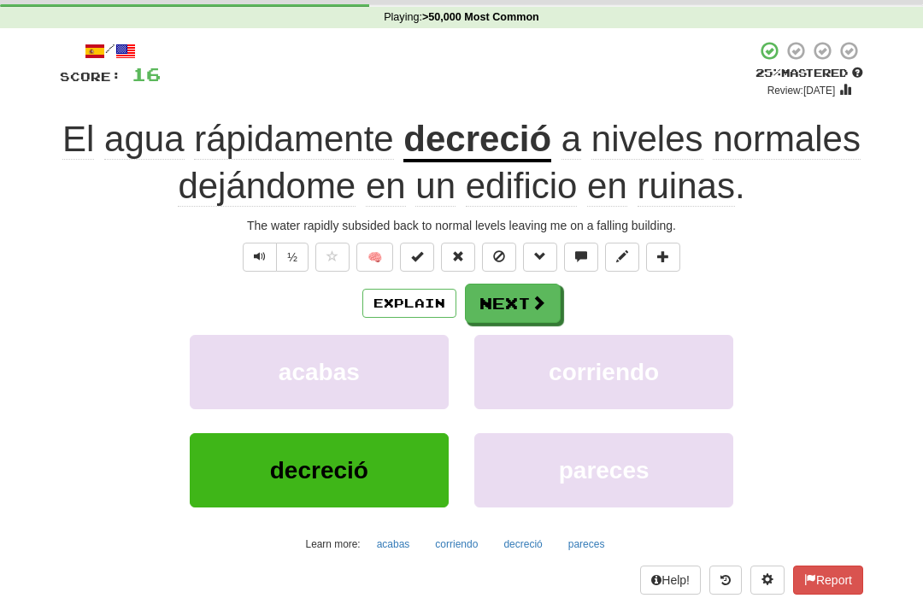
click at [403, 307] on button "Explain" at bounding box center [409, 303] width 94 height 29
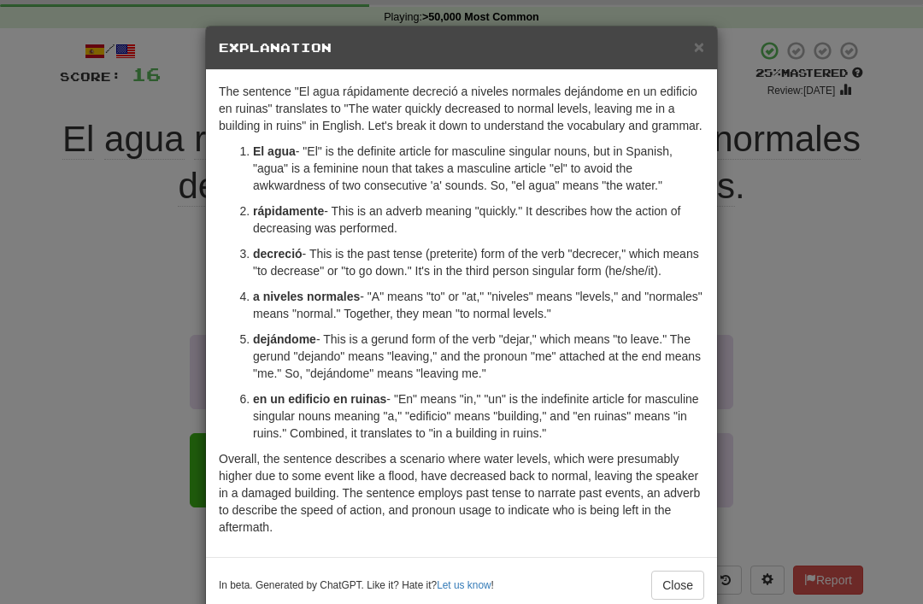
click at [698, 44] on span "×" at bounding box center [699, 47] width 10 height 20
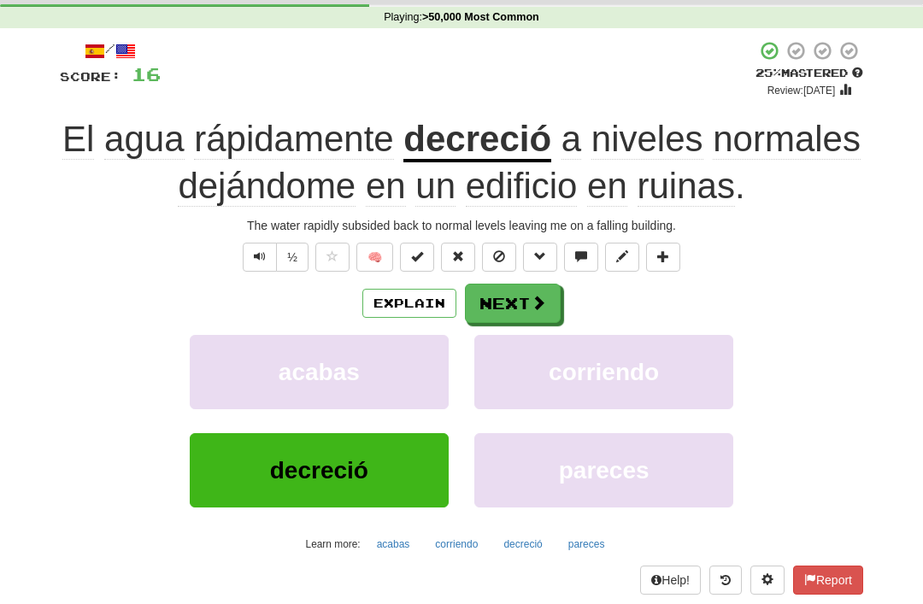
click at [505, 261] on button at bounding box center [499, 257] width 34 height 29
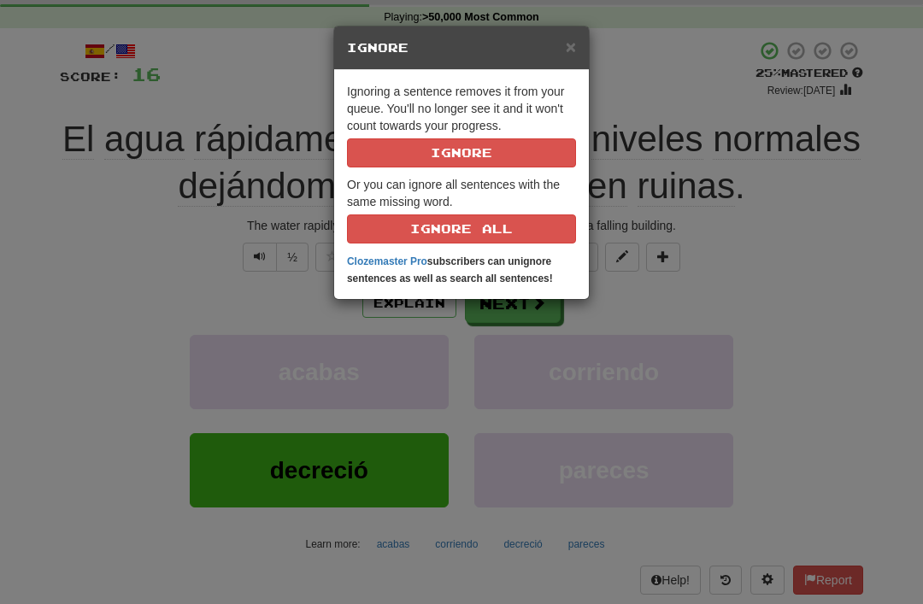
click at [449, 160] on button "Ignore" at bounding box center [461, 152] width 229 height 29
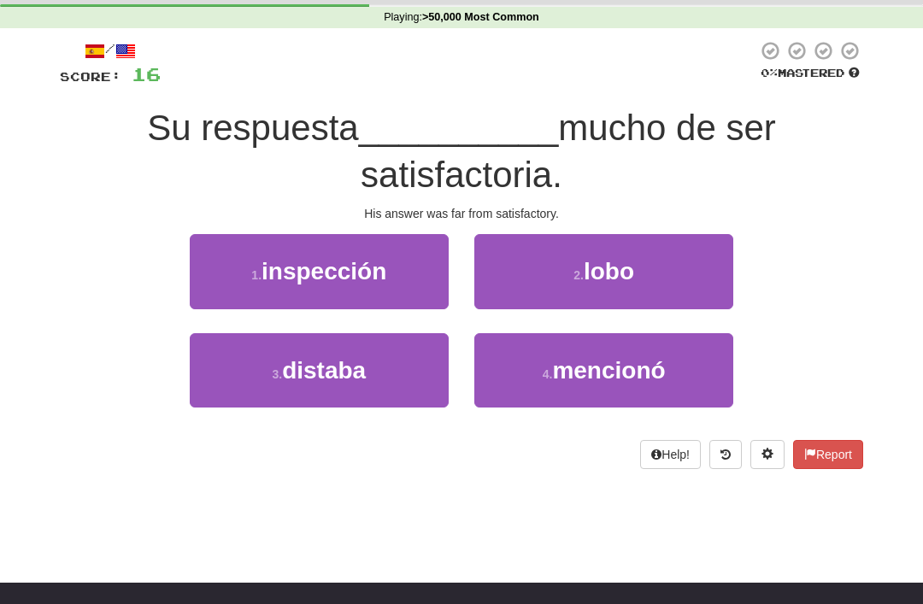
click at [302, 384] on button "3 . distaba" at bounding box center [319, 370] width 259 height 74
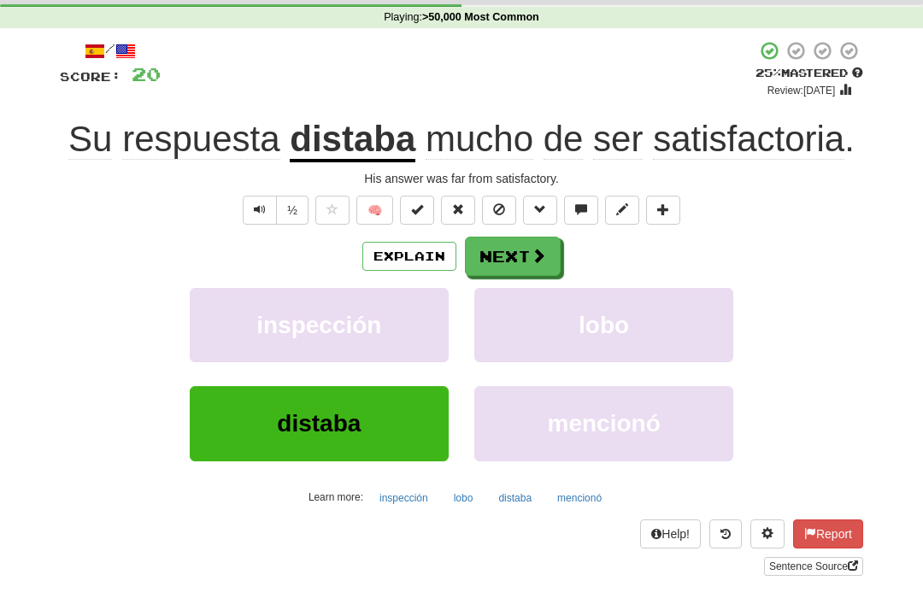
click at [401, 252] on button "Explain" at bounding box center [409, 256] width 94 height 29
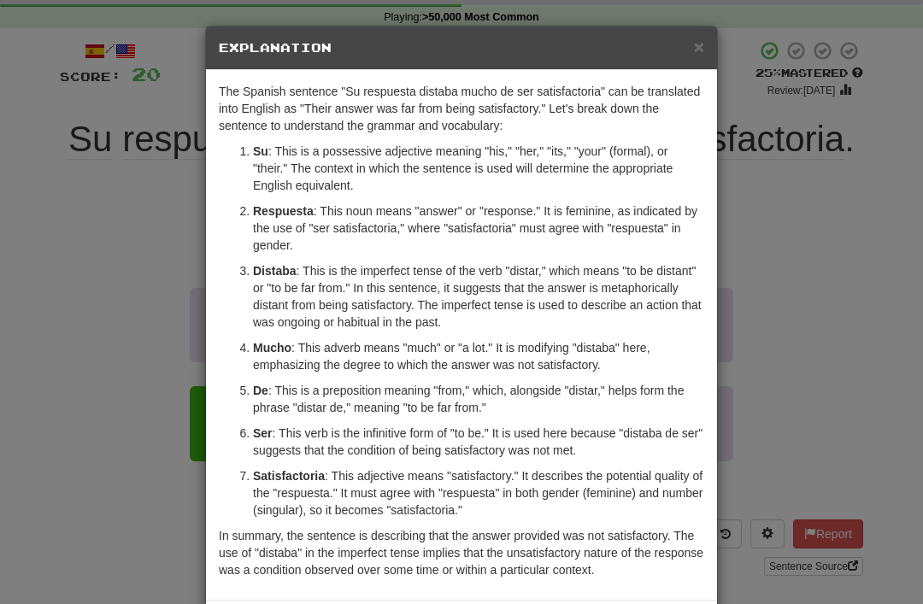
click at [691, 57] on div "× Explanation" at bounding box center [461, 48] width 511 height 44
click at [694, 53] on span "×" at bounding box center [699, 47] width 10 height 20
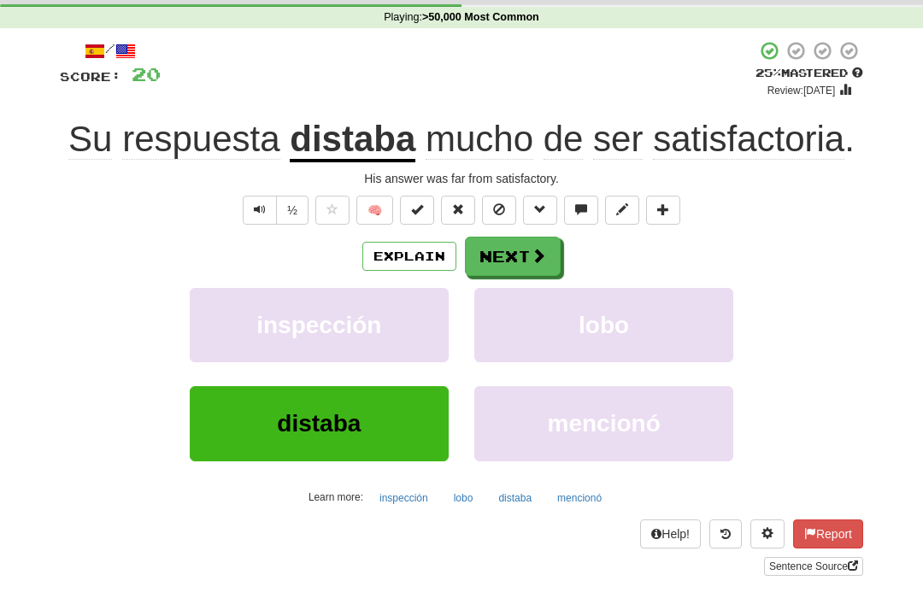
click at [498, 208] on span at bounding box center [499, 209] width 12 height 12
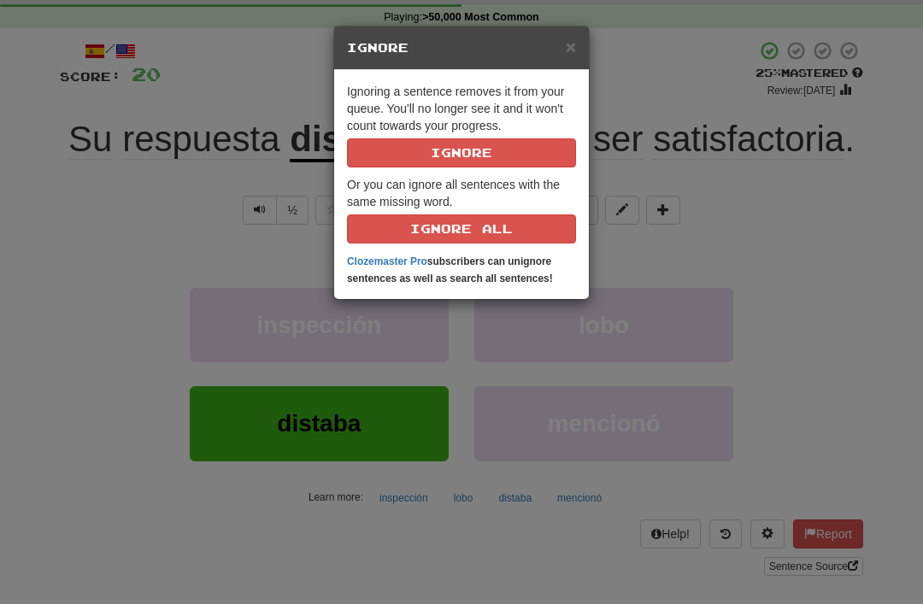
click at [444, 155] on button "Ignore" at bounding box center [461, 152] width 229 height 29
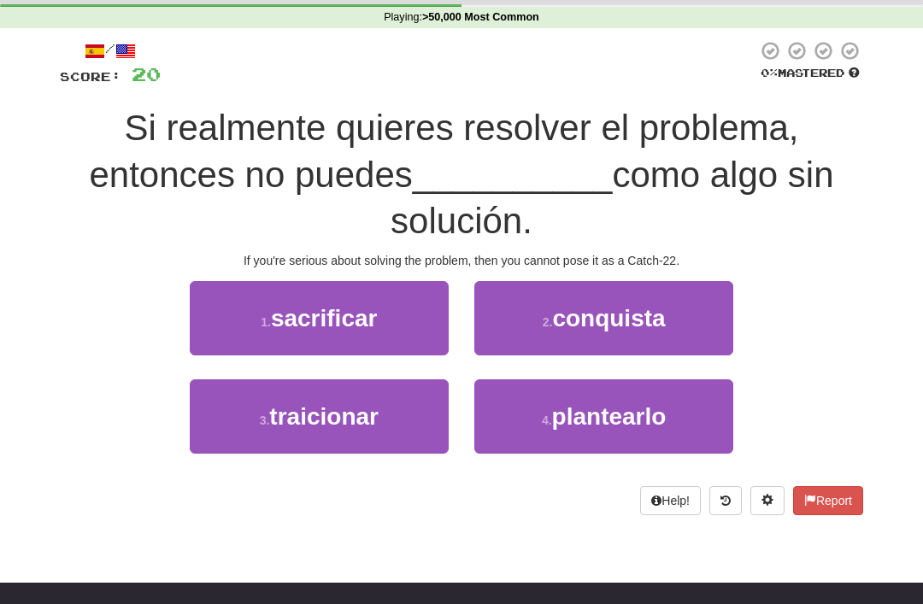
click at [578, 411] on span "plantearlo" at bounding box center [609, 416] width 114 height 26
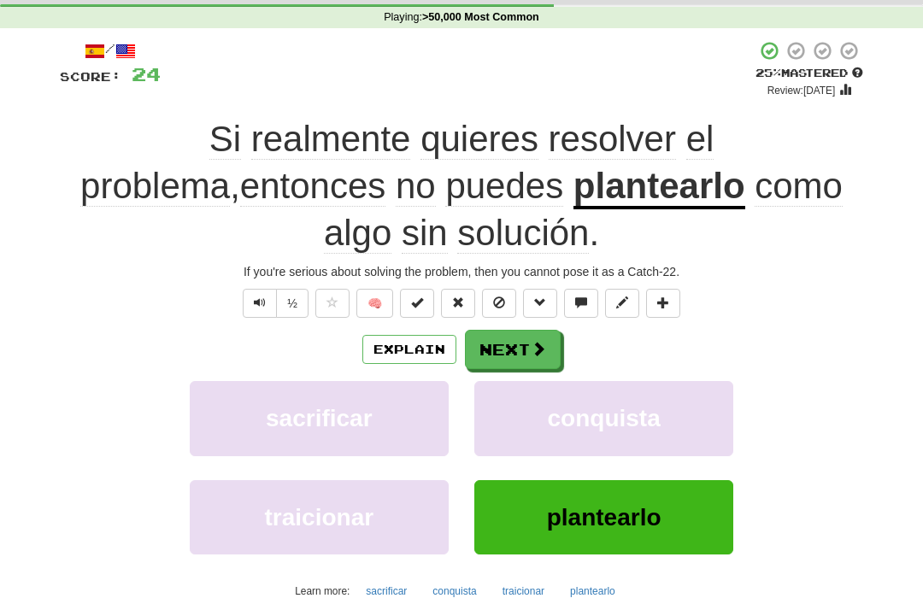
click at [395, 343] on button "Explain" at bounding box center [409, 349] width 94 height 29
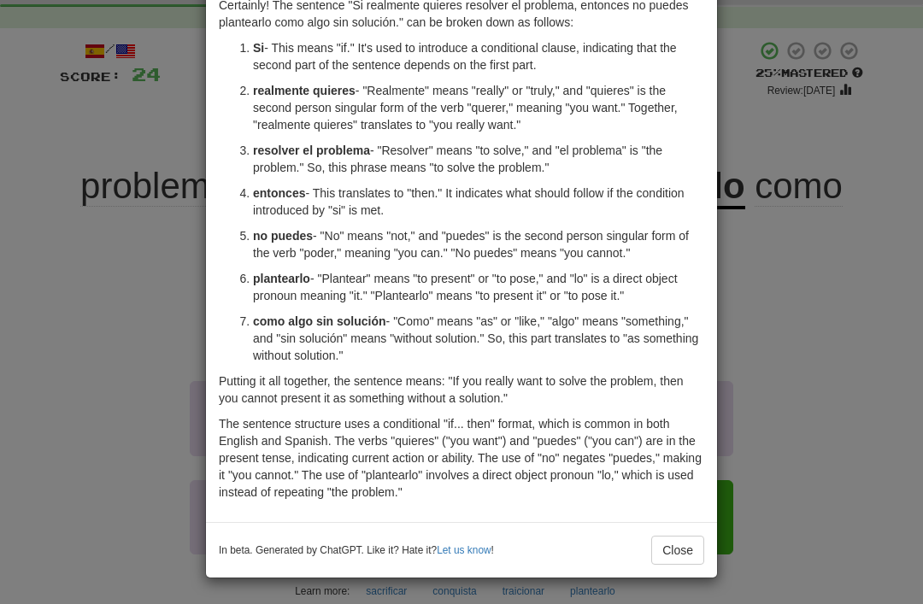
scroll to position [86, 0]
click at [665, 546] on button "Close" at bounding box center [677, 550] width 53 height 29
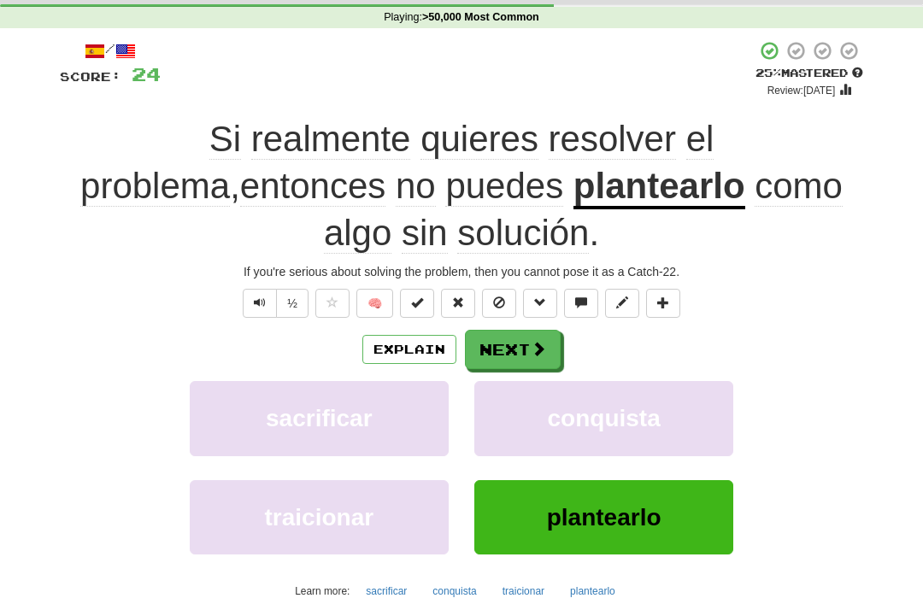
click at [501, 305] on span at bounding box center [499, 302] width 12 height 12
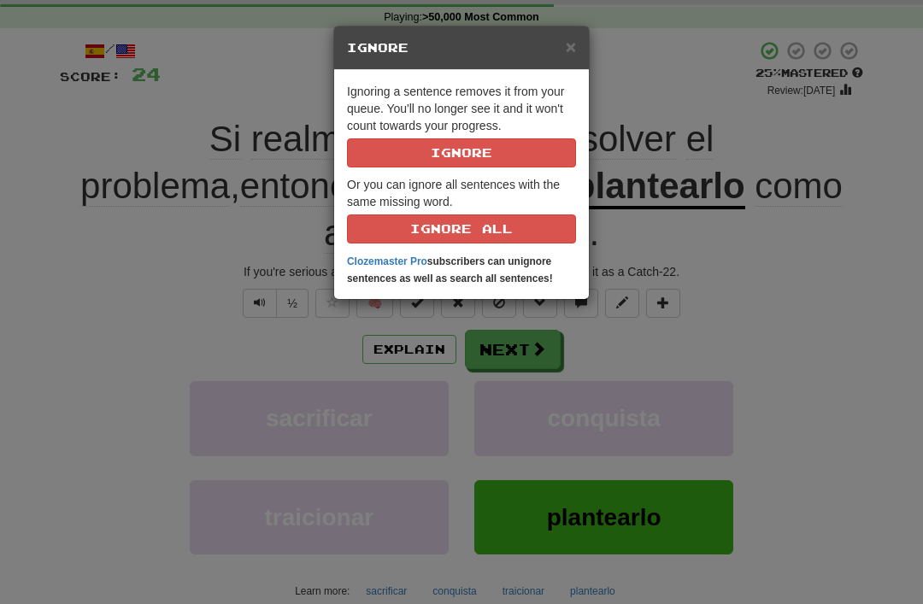
click at [456, 152] on button "Ignore" at bounding box center [461, 152] width 229 height 29
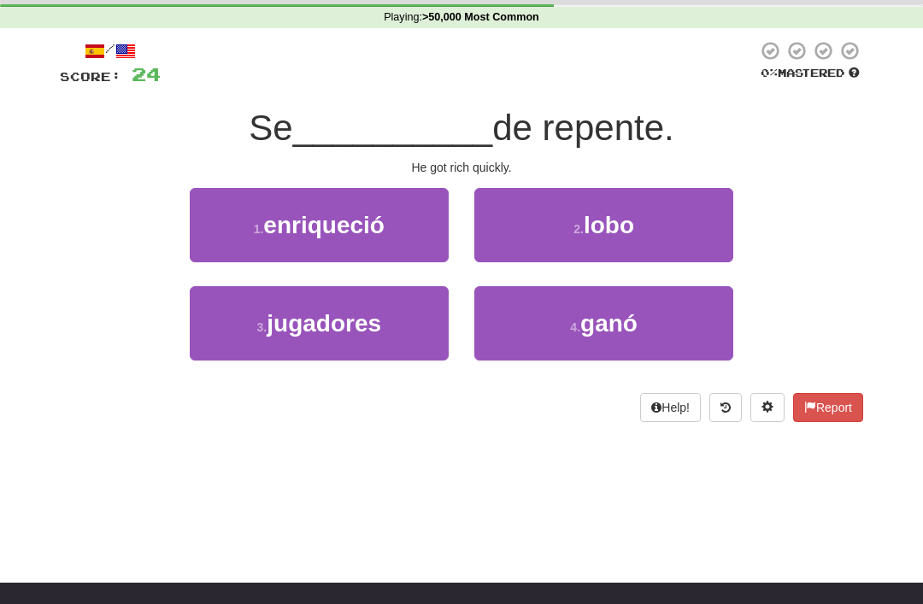
click at [308, 221] on span "enriqueció" at bounding box center [323, 225] width 121 height 26
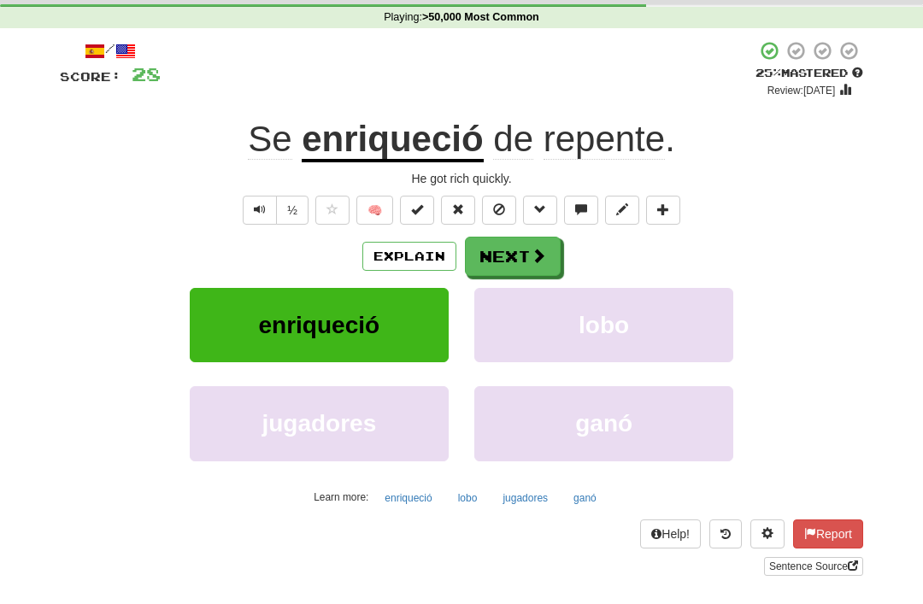
click at [498, 208] on span at bounding box center [499, 209] width 12 height 12
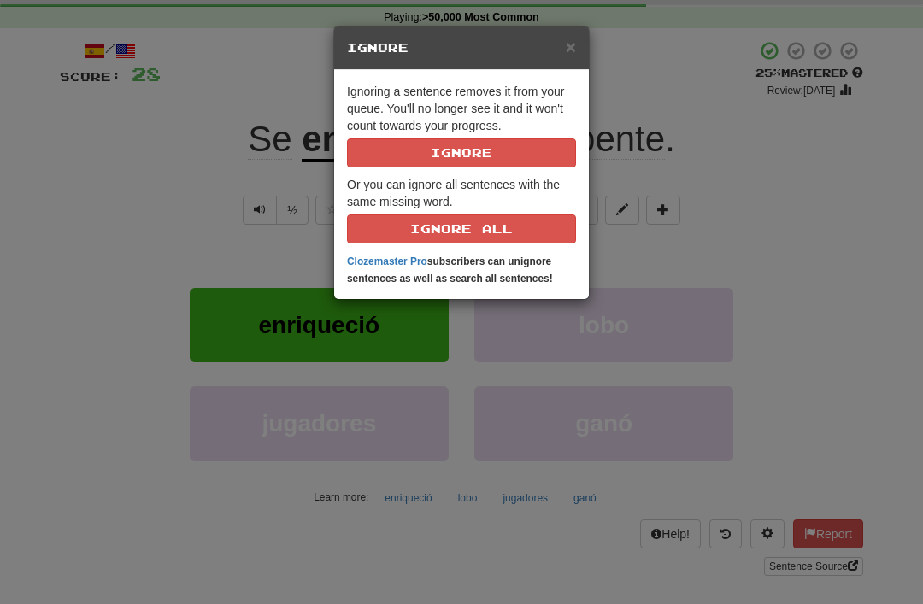
click at [161, 151] on div "× Ignore Ignoring a sentence removes it from your queue. You'll no longer see i…" at bounding box center [461, 302] width 923 height 604
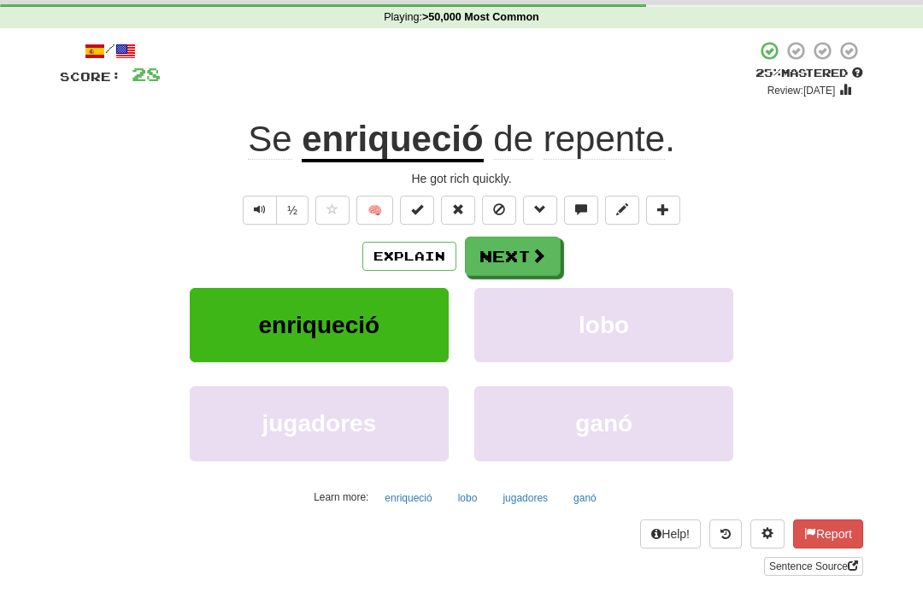
click at [248, 206] on button "Text-to-speech controls" at bounding box center [260, 210] width 34 height 29
click at [258, 203] on span "Text-to-speech controls" at bounding box center [260, 209] width 12 height 12
click at [290, 217] on button "½" at bounding box center [292, 210] width 32 height 29
click at [504, 213] on span at bounding box center [499, 209] width 12 height 12
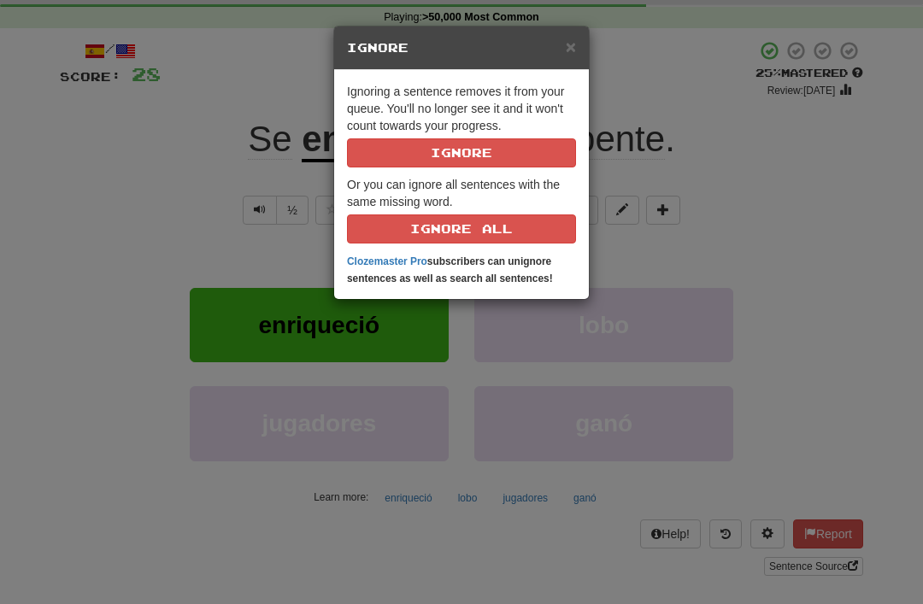
click at [428, 148] on button "Ignore" at bounding box center [461, 152] width 229 height 29
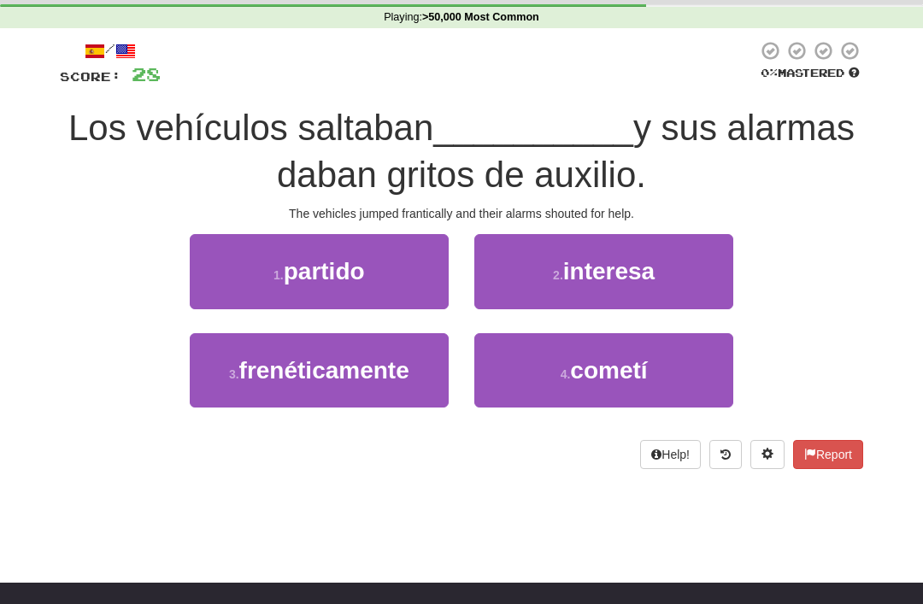
click at [314, 376] on span "frenéticamente" at bounding box center [324, 370] width 170 height 26
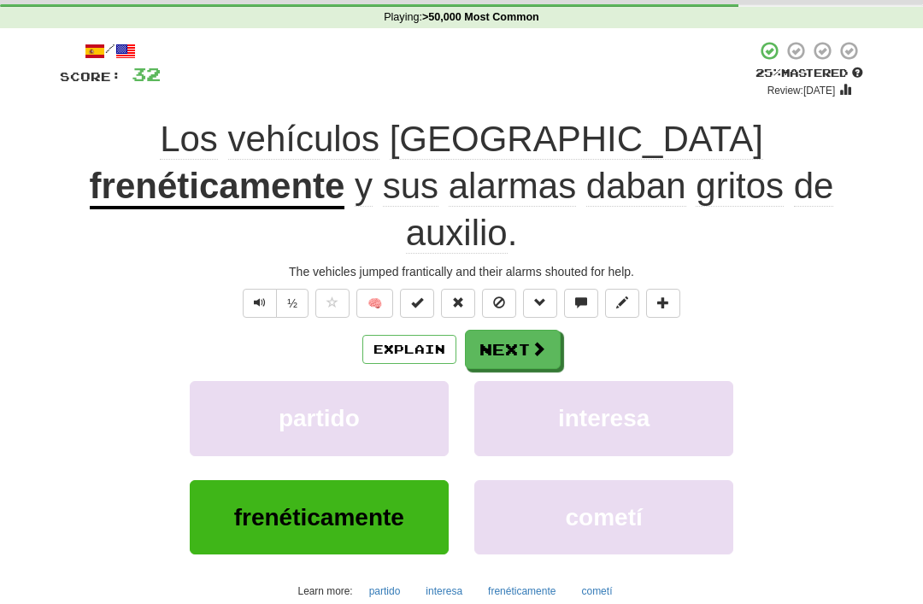
click at [408, 335] on button "Explain" at bounding box center [409, 349] width 94 height 29
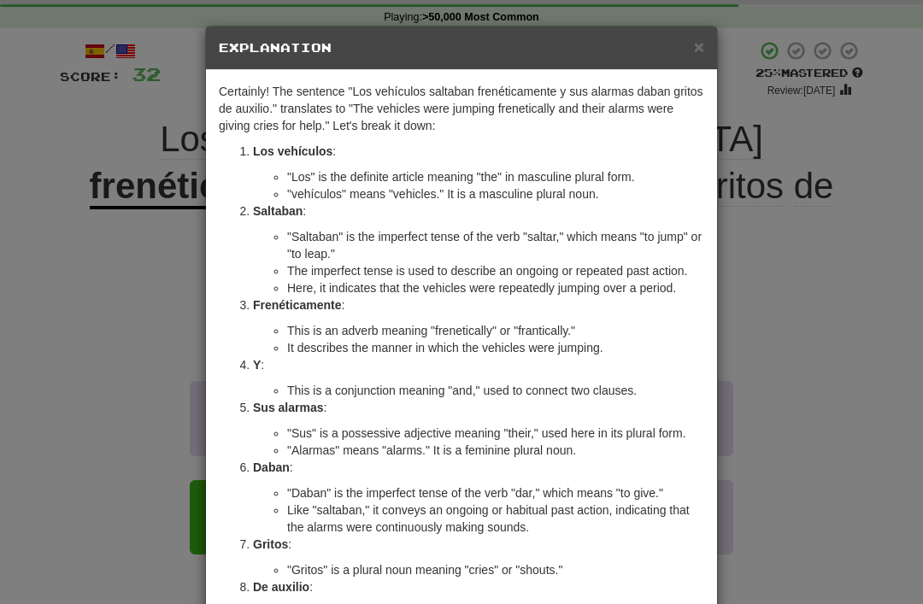
scroll to position [0, 0]
click at [686, 54] on h5 "Explanation" at bounding box center [461, 47] width 485 height 17
click at [714, 53] on div "× Explanation" at bounding box center [461, 48] width 511 height 44
click at [695, 50] on span "×" at bounding box center [699, 47] width 10 height 20
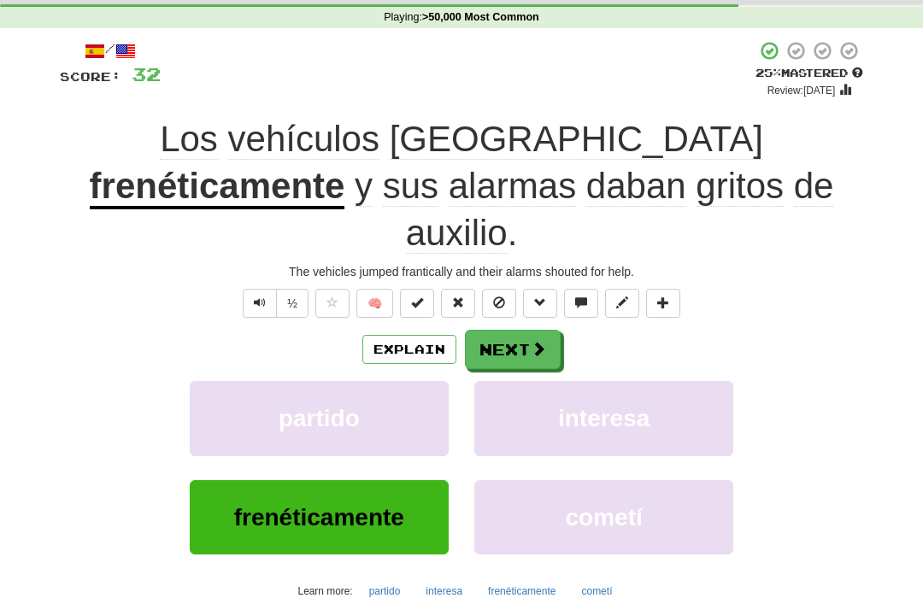
click at [493, 296] on span at bounding box center [499, 302] width 12 height 12
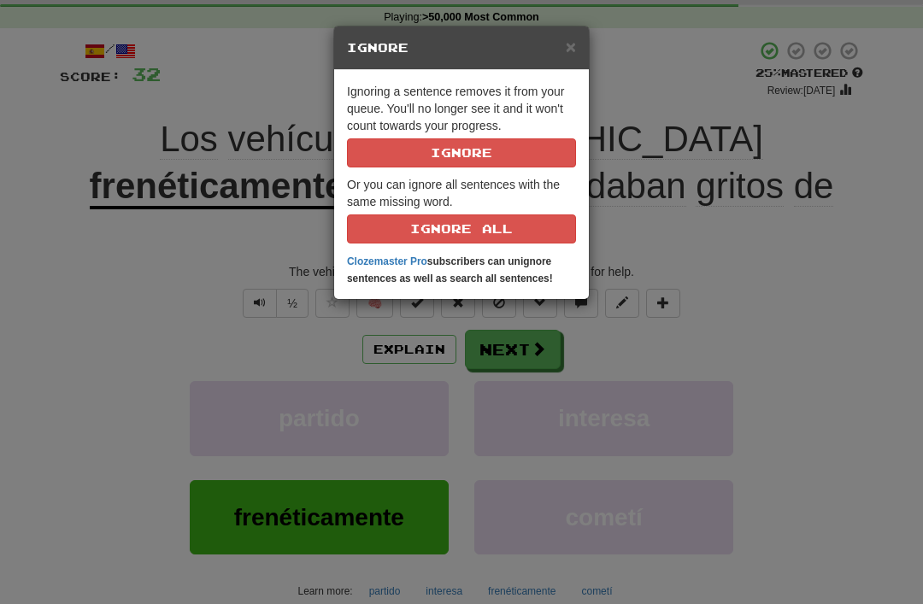
click at [440, 155] on button "Ignore" at bounding box center [461, 152] width 229 height 29
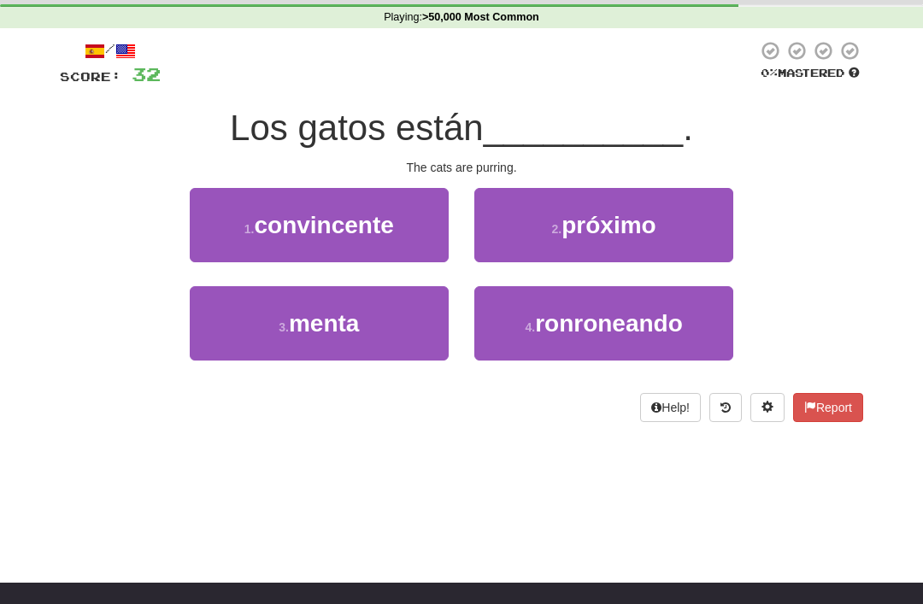
click at [558, 329] on span "ronroneando" at bounding box center [609, 323] width 148 height 26
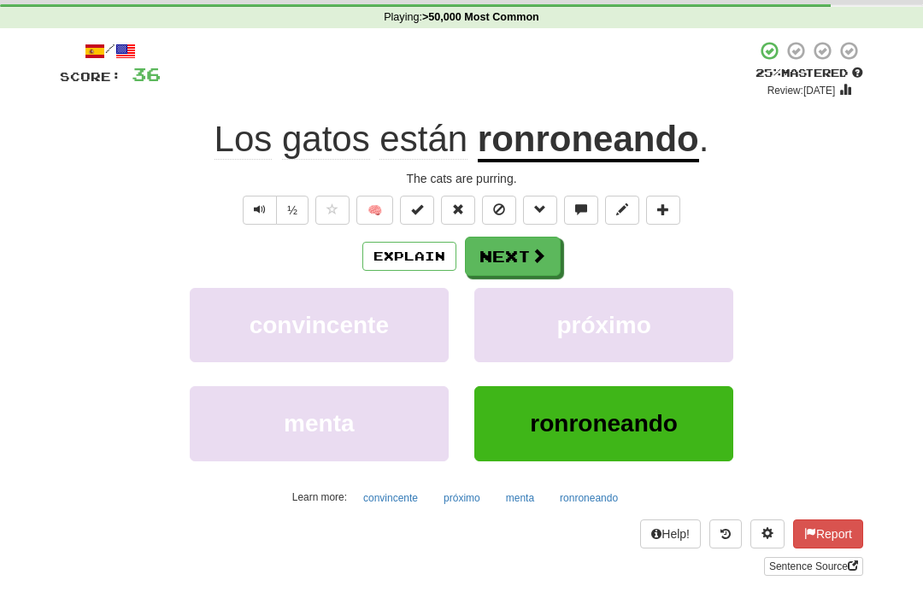
click at [500, 218] on button at bounding box center [499, 210] width 34 height 29
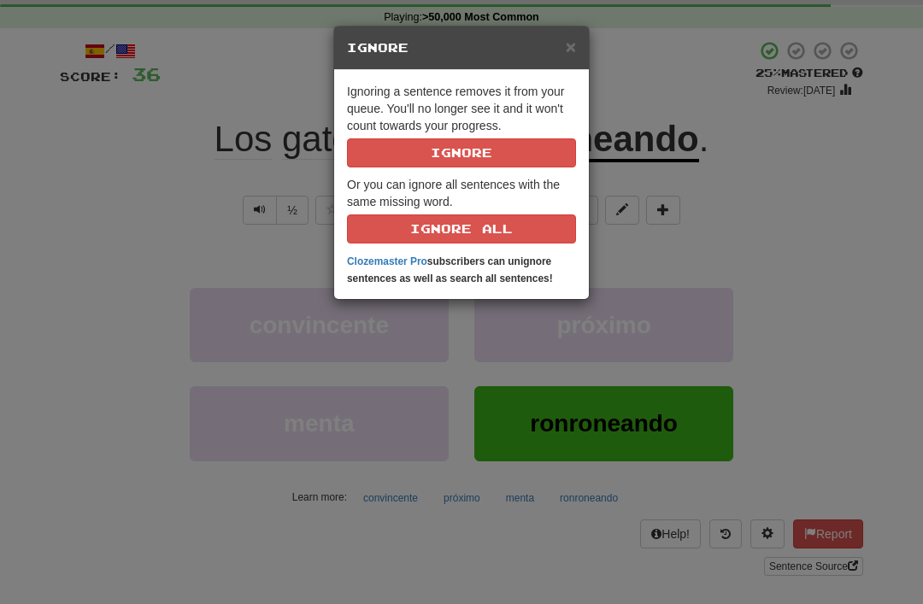
click at [170, 167] on div "× Ignore Ignoring a sentence removes it from your queue. You'll no longer see i…" at bounding box center [461, 302] width 923 height 604
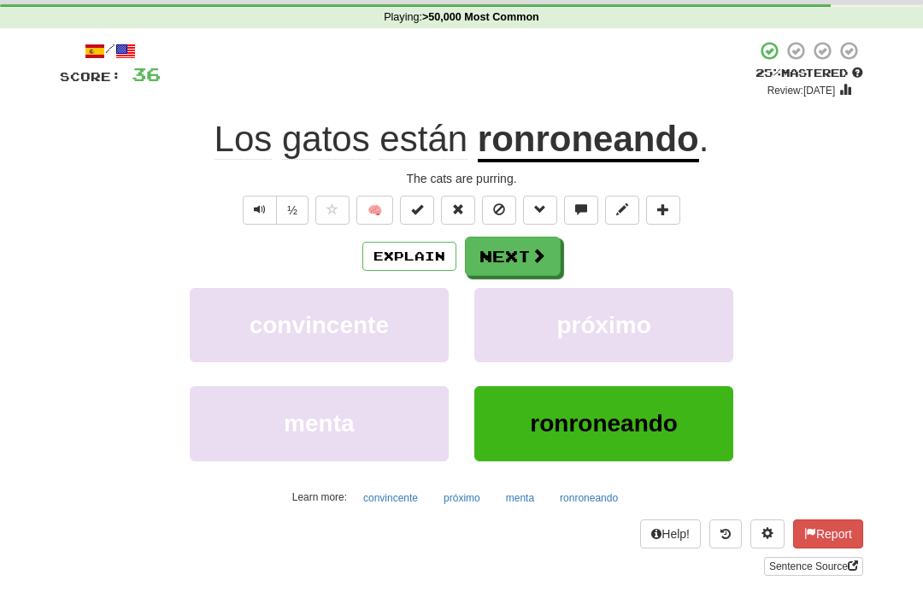
click at [492, 199] on button at bounding box center [499, 210] width 34 height 29
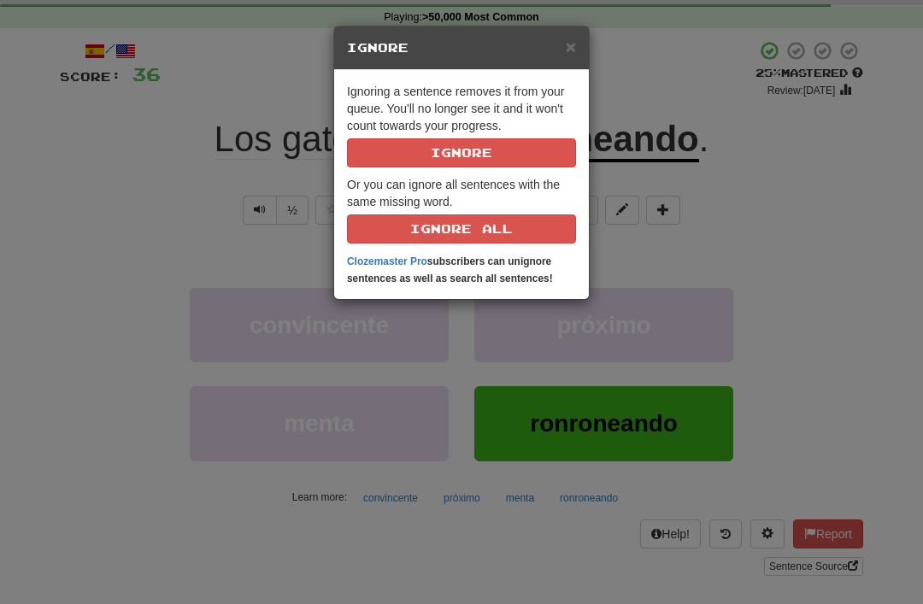
click at [442, 150] on button "Ignore" at bounding box center [461, 152] width 229 height 29
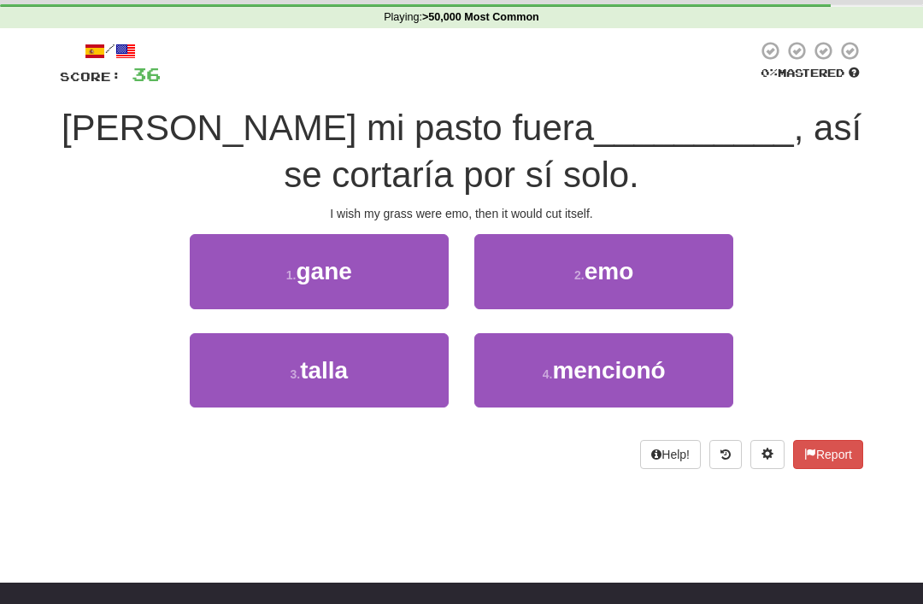
click at [590, 282] on span "emo" at bounding box center [609, 271] width 50 height 26
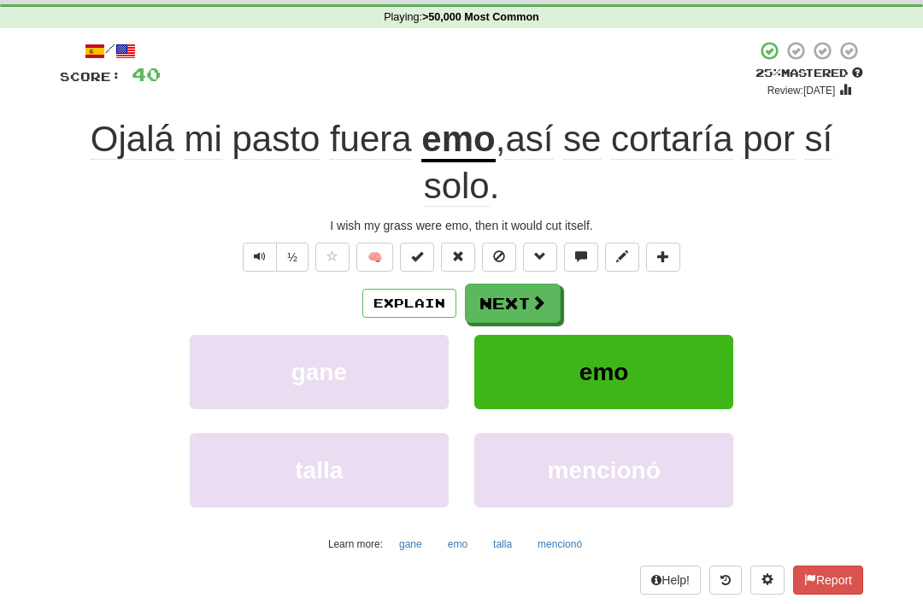
click at [397, 301] on button "Explain" at bounding box center [409, 303] width 94 height 29
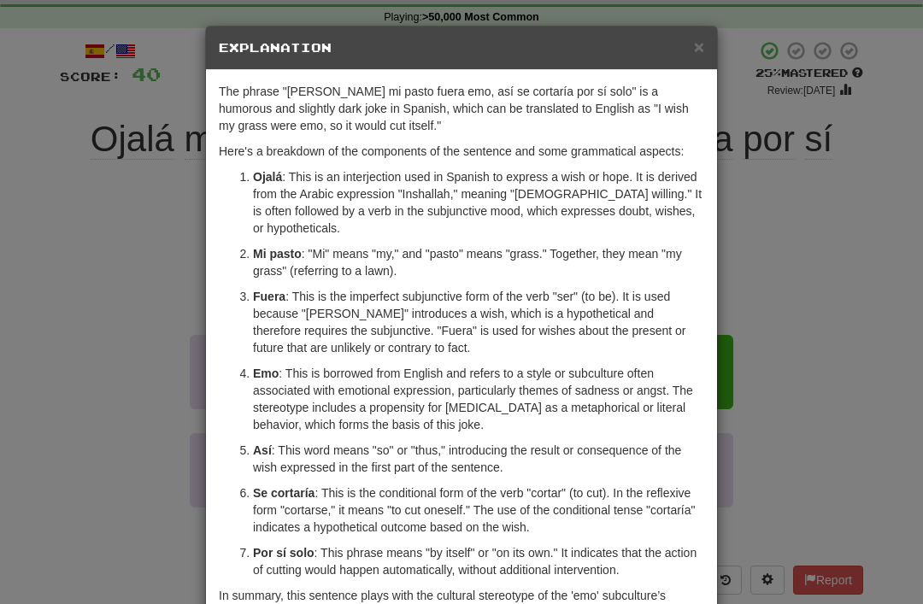
click at [695, 55] on span "×" at bounding box center [699, 47] width 10 height 20
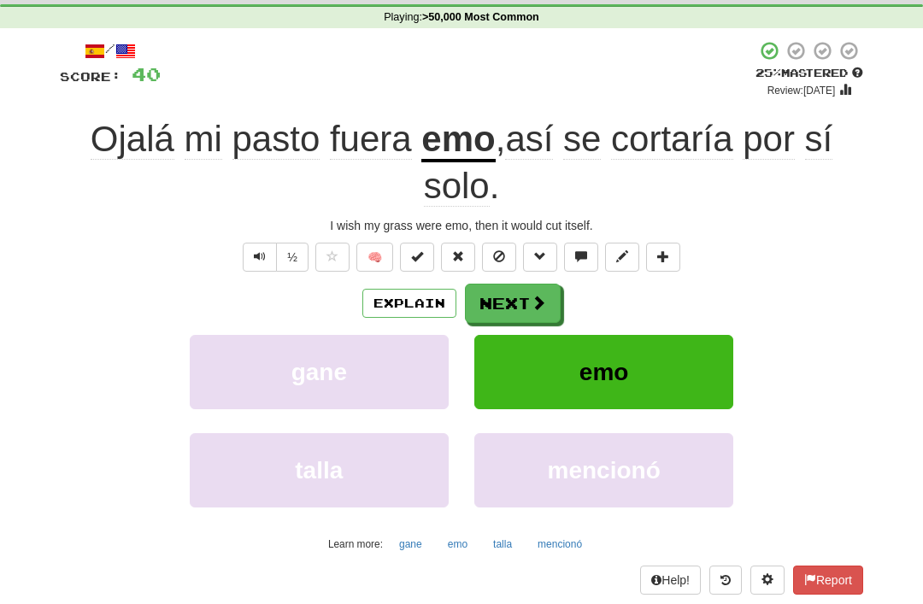
click at [256, 262] on button "Text-to-speech controls" at bounding box center [260, 257] width 34 height 29
click at [291, 264] on button "½" at bounding box center [292, 257] width 32 height 29
click at [401, 295] on button "Explain" at bounding box center [409, 303] width 94 height 29
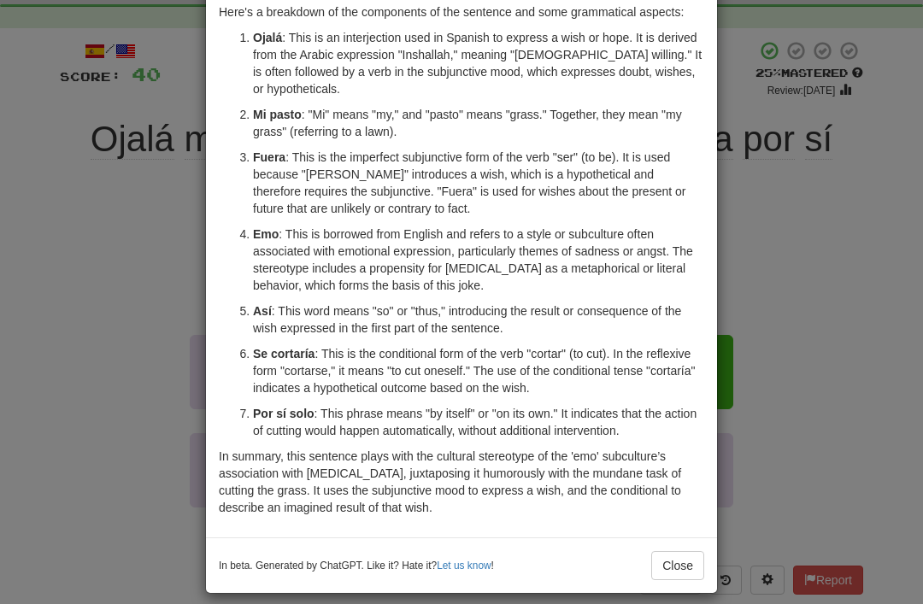
scroll to position [138, 0]
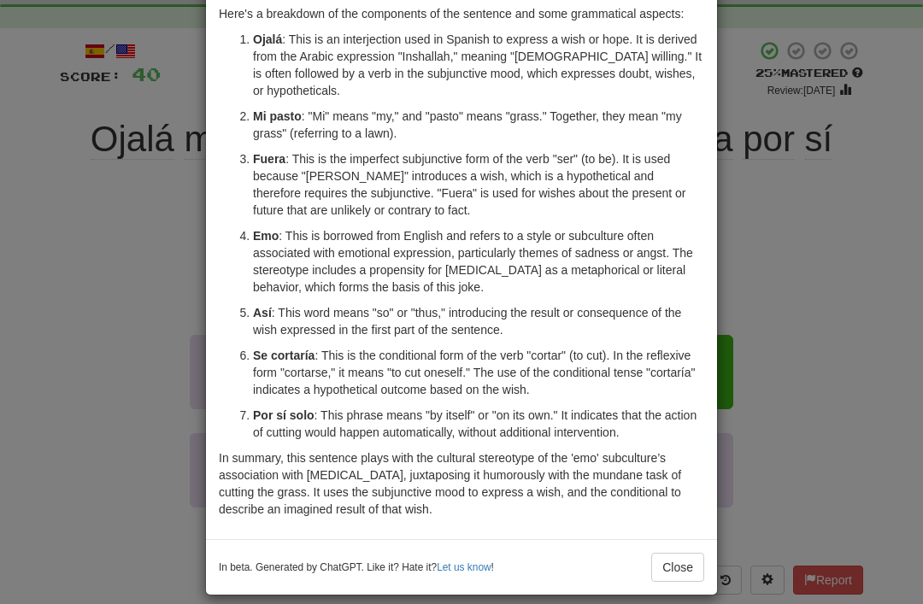
click at [683, 559] on button "Close" at bounding box center [677, 567] width 53 height 29
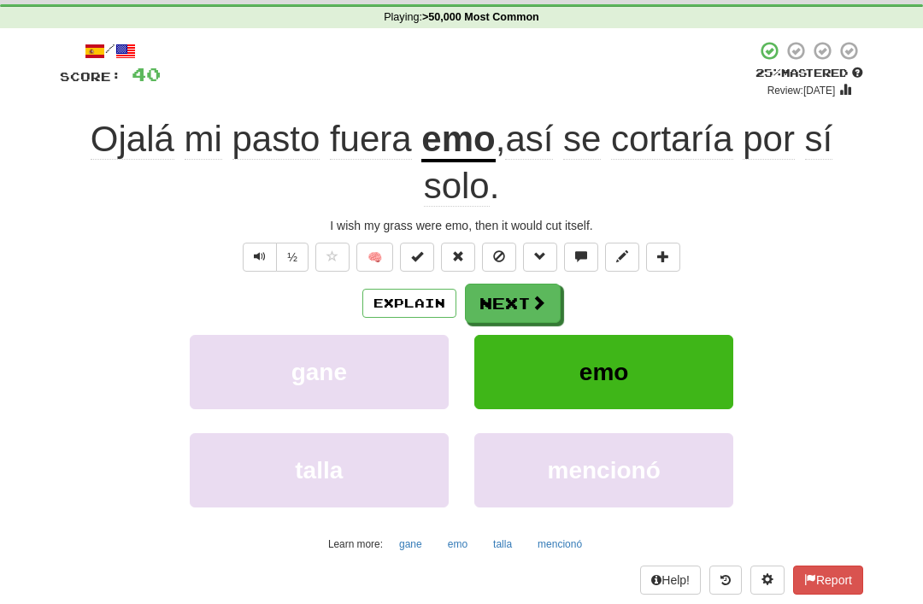
click at [494, 250] on span at bounding box center [499, 256] width 12 height 12
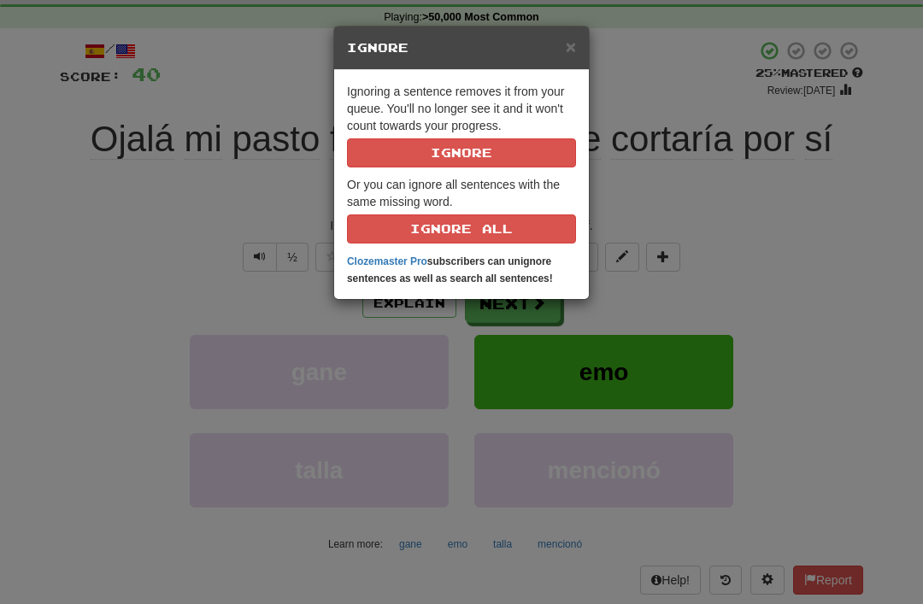
click at [415, 159] on button "Ignore" at bounding box center [461, 152] width 229 height 29
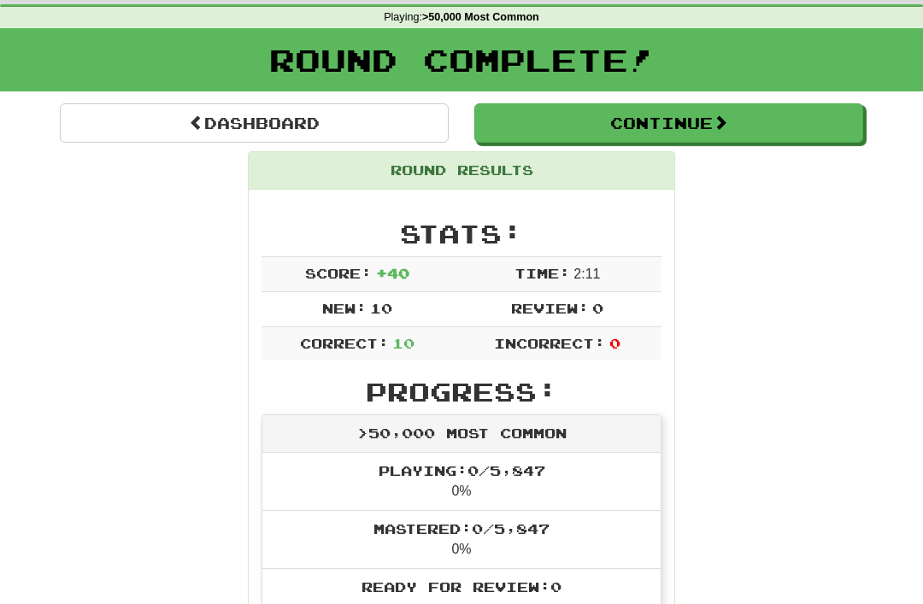
click at [241, 119] on link "Dashboard" at bounding box center [254, 122] width 389 height 39
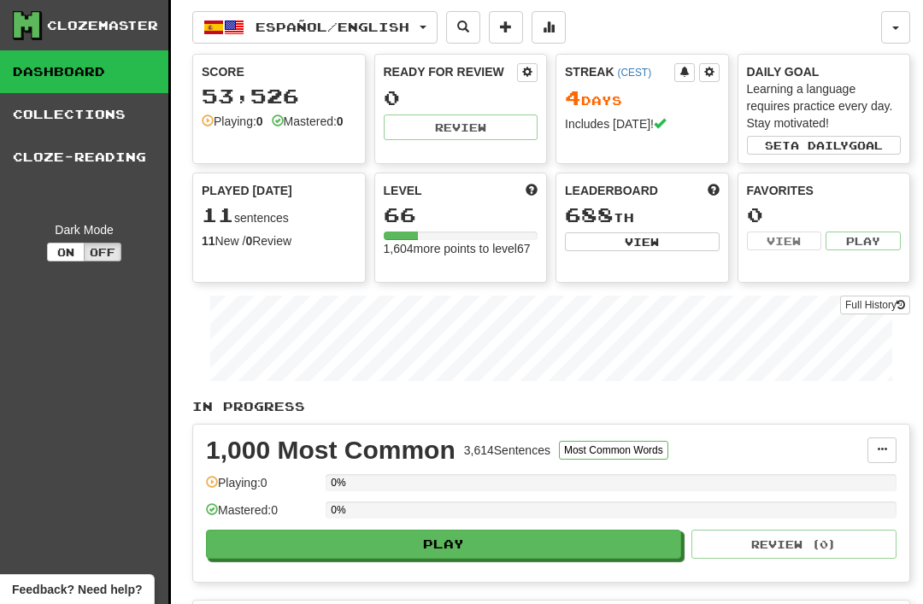
click at [905, 25] on button "button" at bounding box center [895, 27] width 29 height 32
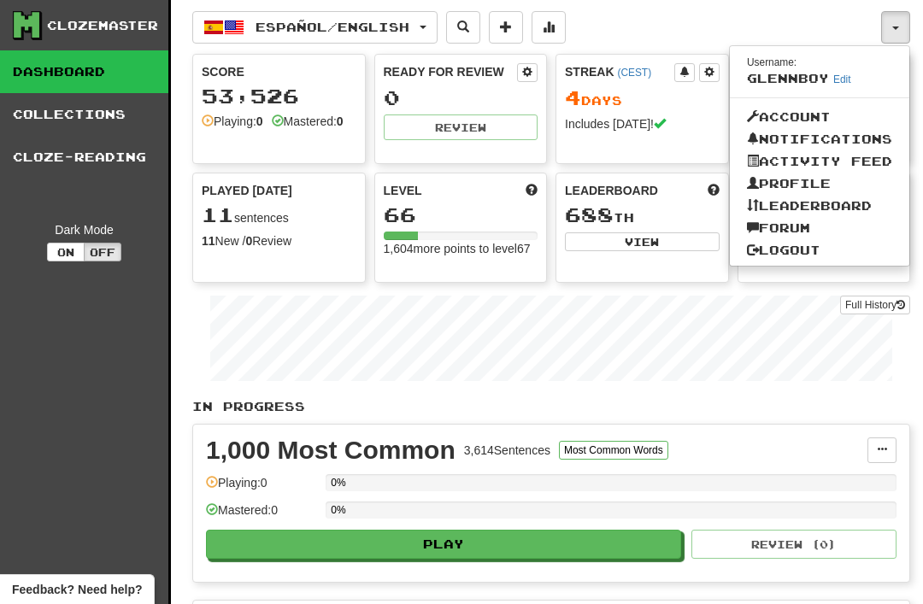
click at [782, 245] on link "Logout" at bounding box center [819, 250] width 179 height 22
